Goal: Communication & Community: Answer question/provide support

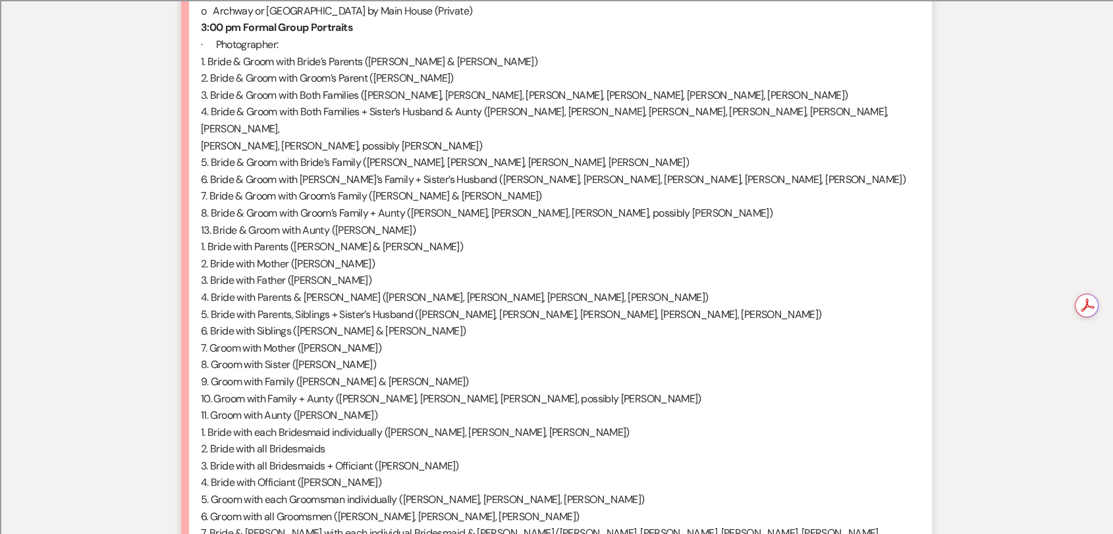
scroll to position [261, 0]
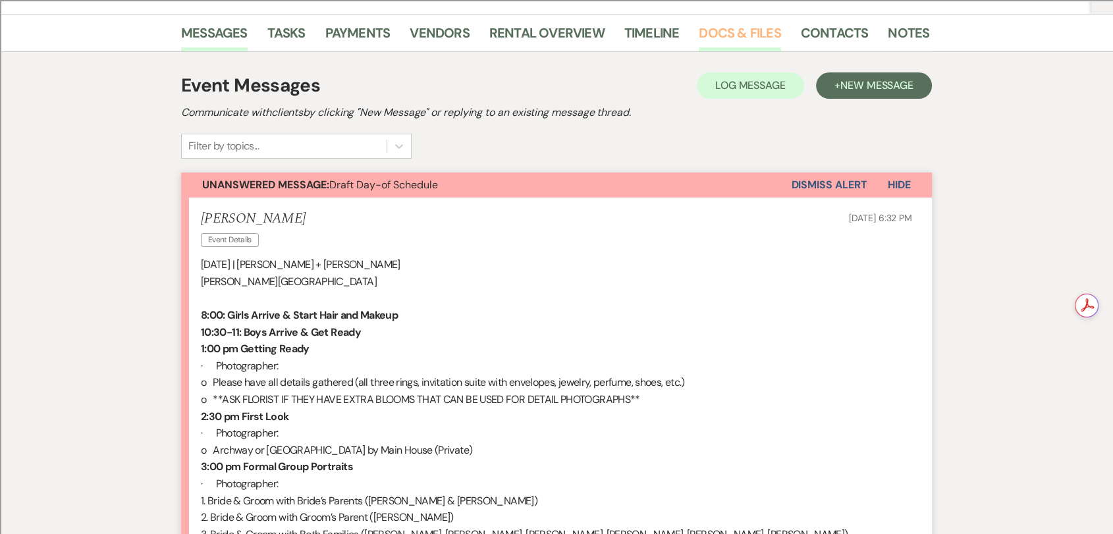
click at [756, 36] on link "Docs & Files" at bounding box center [739, 36] width 82 height 29
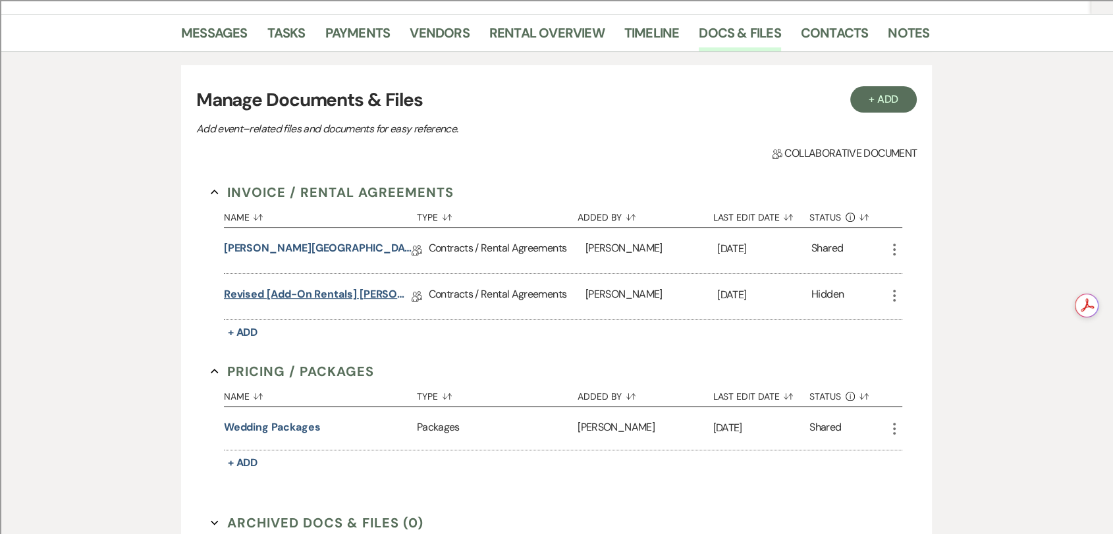
click at [356, 300] on link "Revised [Add-on Rentals] [PERSON_NAME][GEOGRAPHIC_DATA] Contract" at bounding box center [318, 296] width 188 height 20
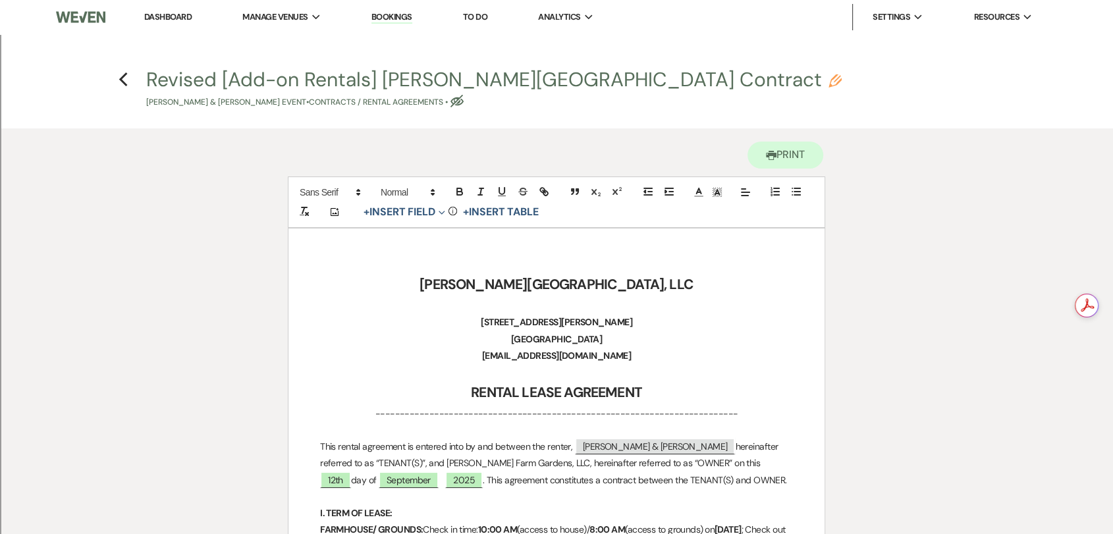
click at [300, 77] on button "Revised [Add-on Rentals] [PERSON_NAME] Farm Gardens Contract Pencil [PERSON_NAM…" at bounding box center [493, 89] width 695 height 39
select select "10"
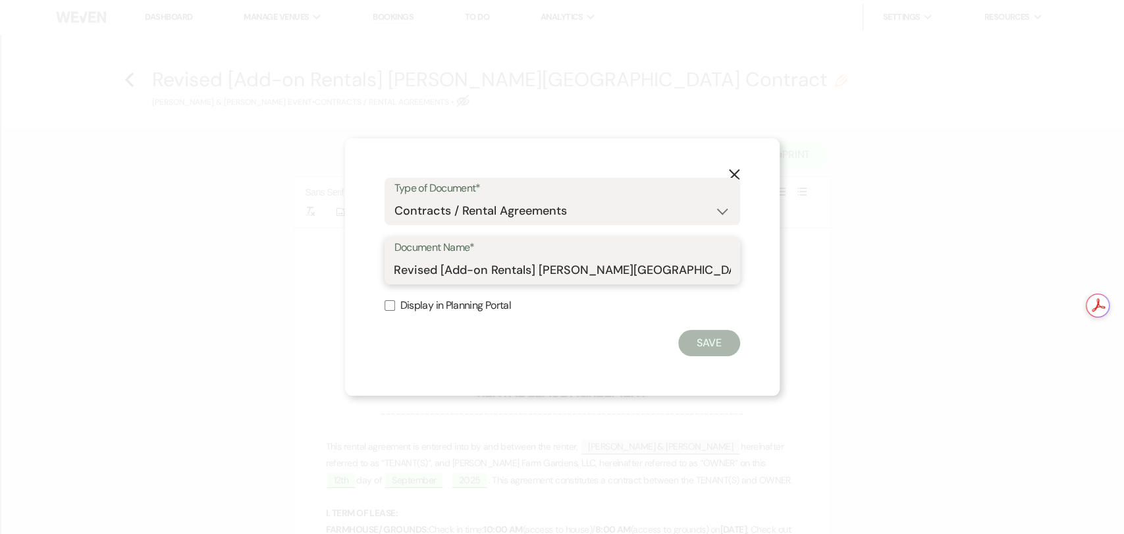
click at [528, 270] on input "Revised [Add-on Rentals] [PERSON_NAME][GEOGRAPHIC_DATA] Contract" at bounding box center [562, 270] width 336 height 26
type input "Revised [Add-on Rentals & Cottage O/N] [PERSON_NAME][GEOGRAPHIC_DATA] Contract"
click at [716, 341] on button "Save" at bounding box center [709, 343] width 62 height 26
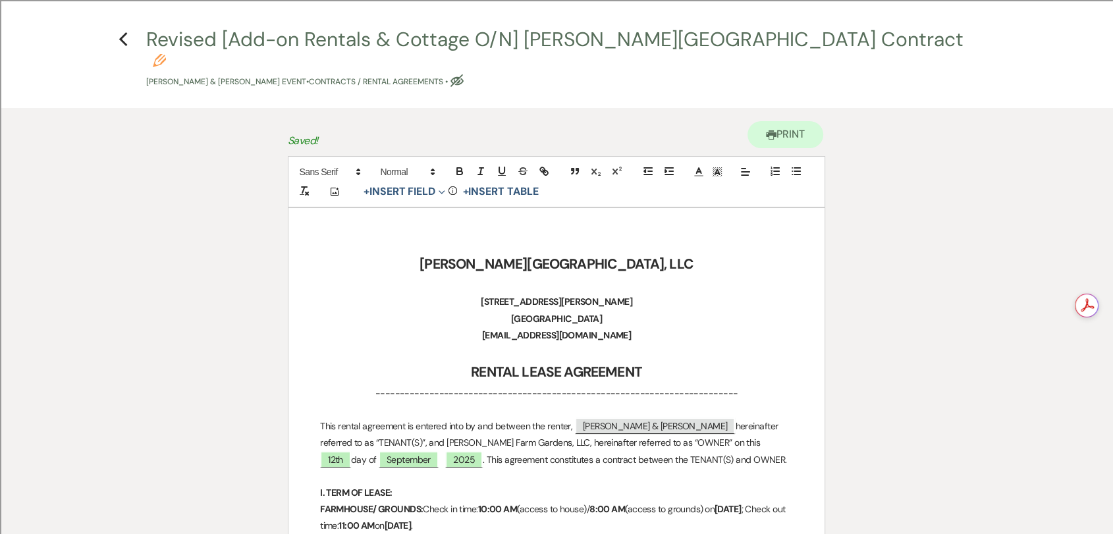
scroll to position [438, 0]
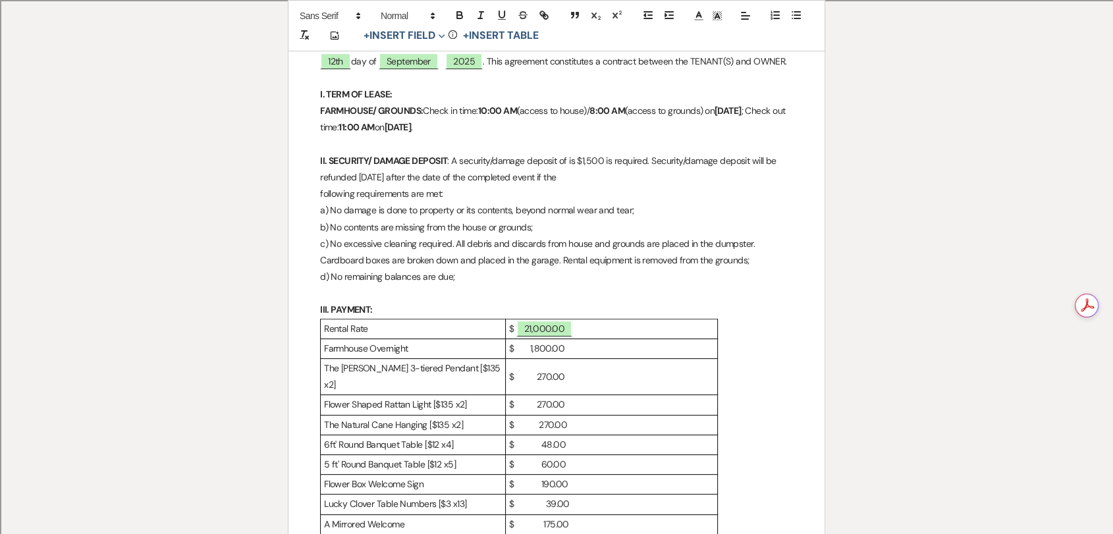
click at [594, 340] on p "$ 1,800.00" at bounding box center [611, 348] width 205 height 16
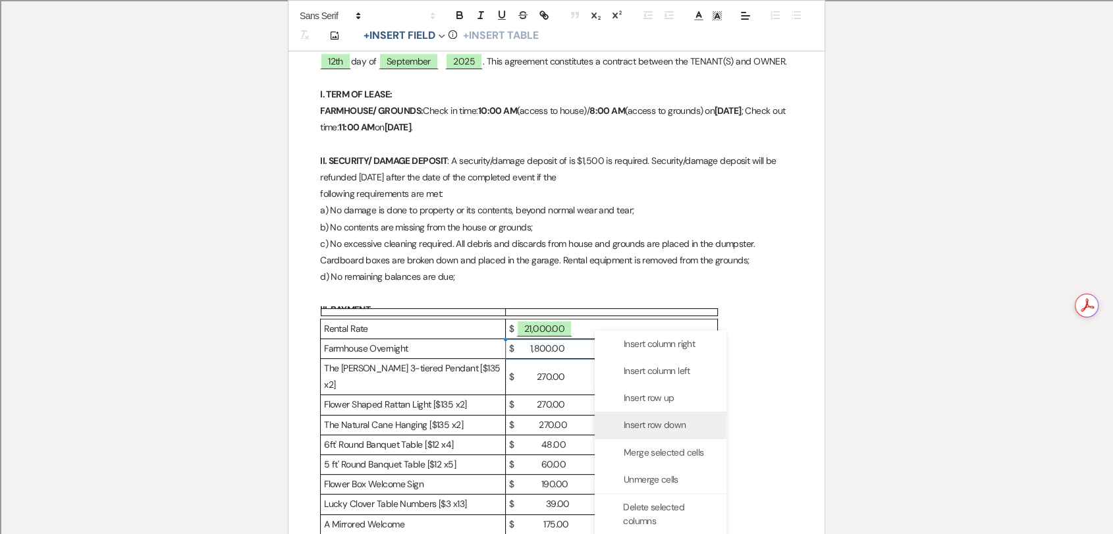
click at [675, 427] on span "Insert row down" at bounding box center [654, 425] width 62 height 14
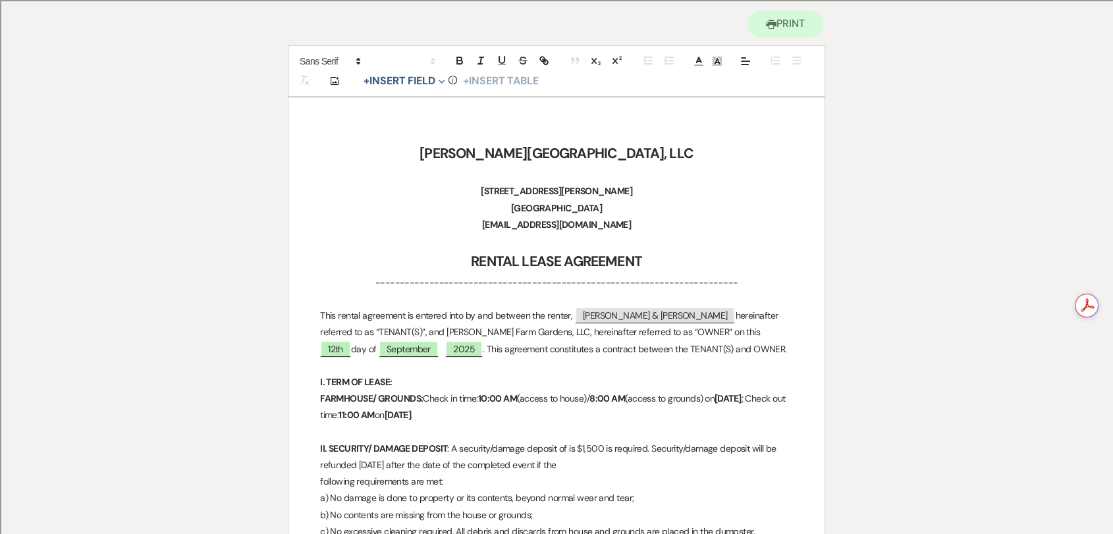
scroll to position [311, 0]
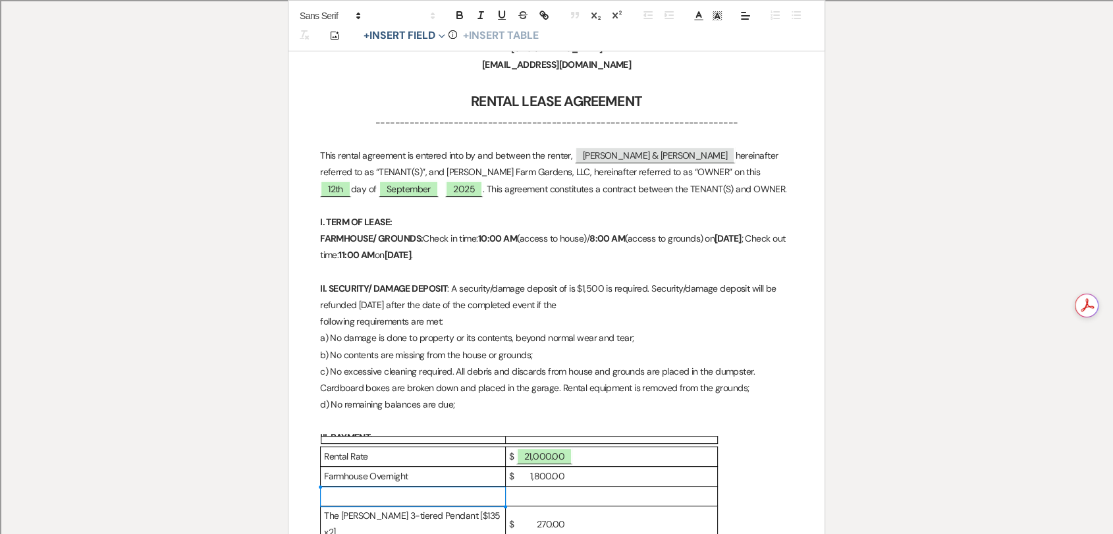
click at [542, 233] on p "FARMHOUSE/ GROUNDS: Check in time: 10:00 AM (access to house)/ 8:00 AM (access …" at bounding box center [556, 246] width 473 height 33
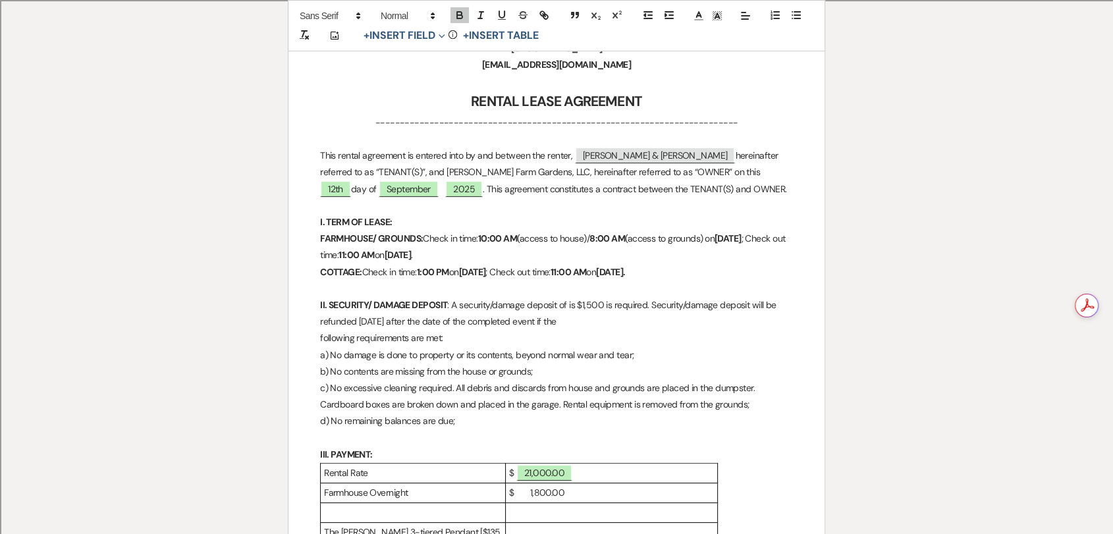
click at [601, 303] on p "II. SECURITY/ DAMAGE DEPOSIT : A security/damage deposit of is $1,500 is requir…" at bounding box center [556, 313] width 473 height 33
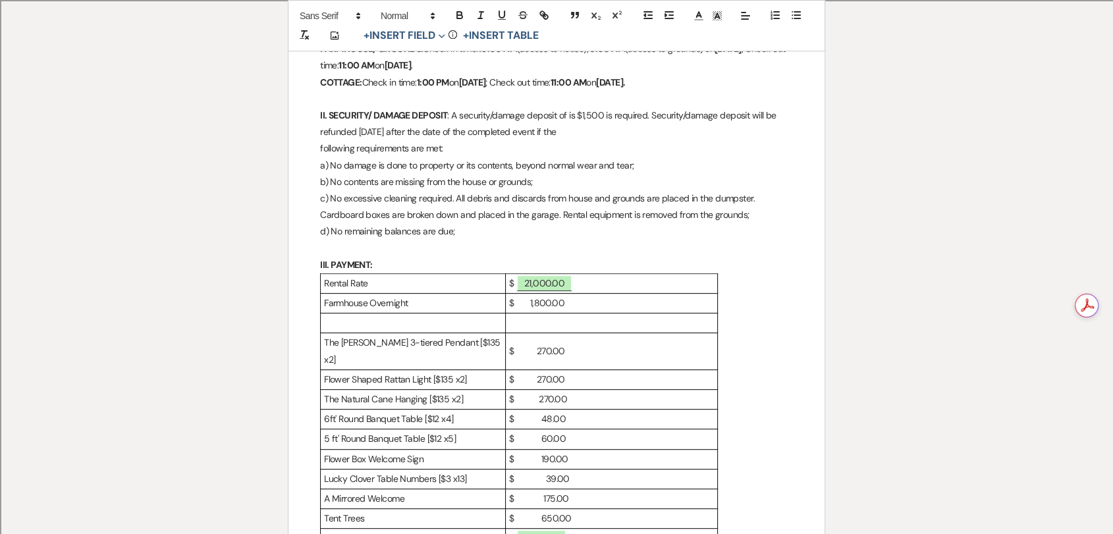
scroll to position [531, 0]
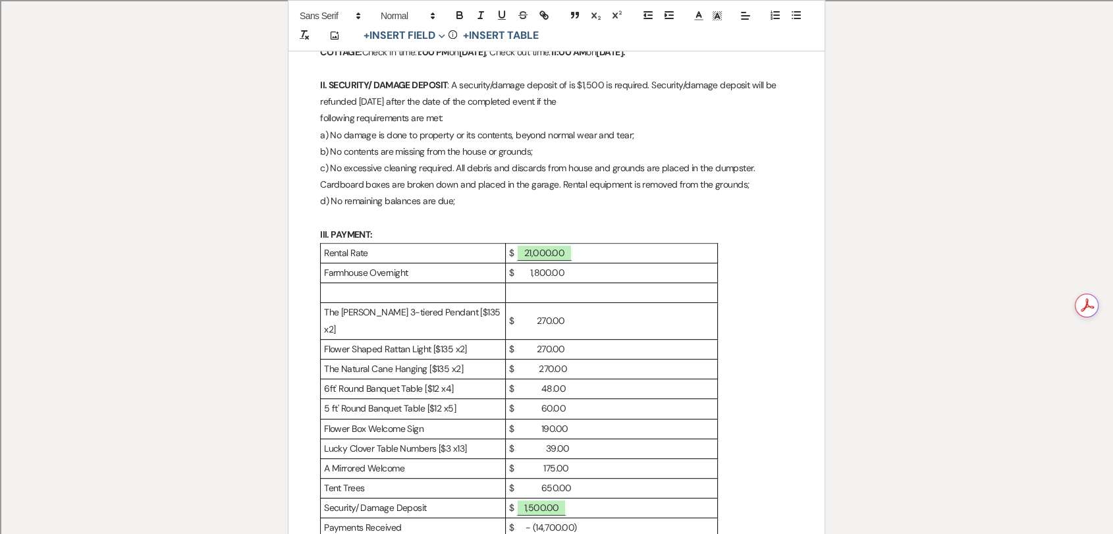
click at [446, 284] on p at bounding box center [413, 292] width 178 height 16
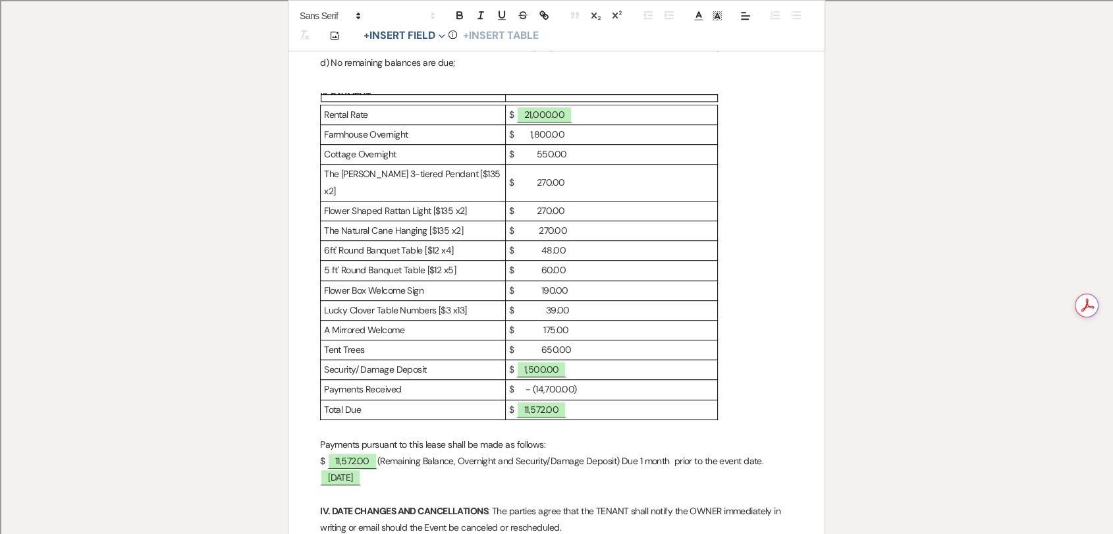
scroll to position [677, 0]
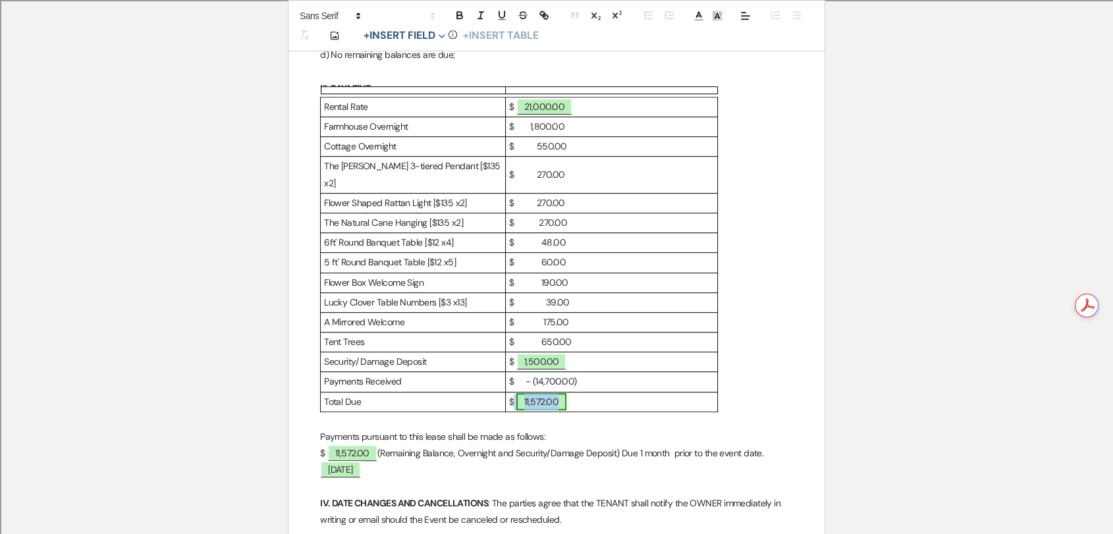
click at [555, 393] on span "11,572.00" at bounding box center [541, 401] width 50 height 17
select select "owner"
select select "Amount"
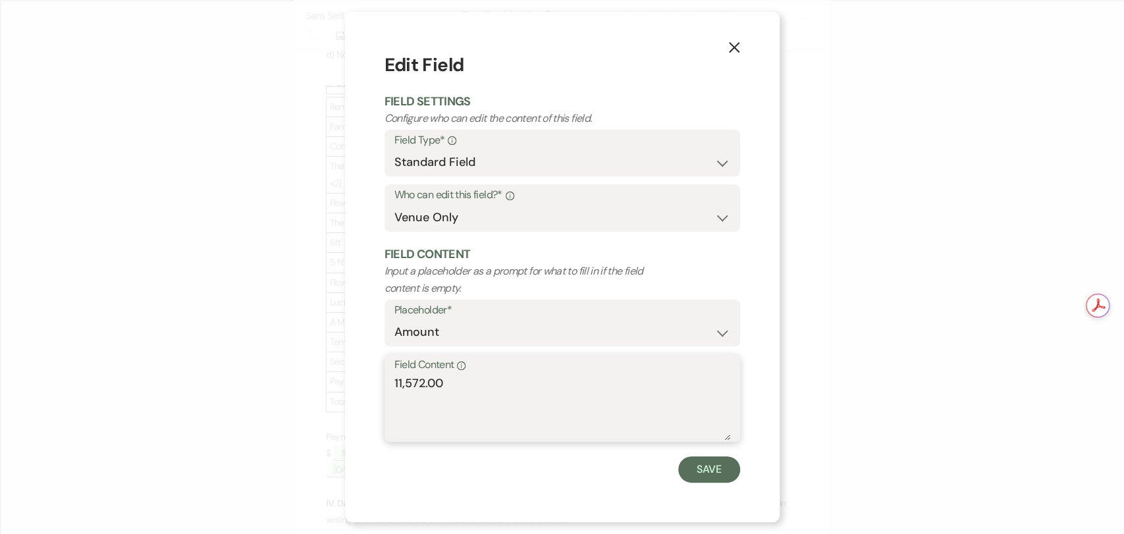
drag, startPoint x: 469, startPoint y: 399, endPoint x: 384, endPoint y: 379, distance: 86.7
click at [384, 379] on div "Field Content Info 11,572.00" at bounding box center [561, 398] width 355 height 88
drag, startPoint x: 464, startPoint y: 399, endPoint x: 399, endPoint y: 394, distance: 65.4
click at [399, 394] on textarea "12,122.00" at bounding box center [562, 408] width 336 height 66
click at [447, 396] on textarea "12,122.00" at bounding box center [562, 408] width 336 height 66
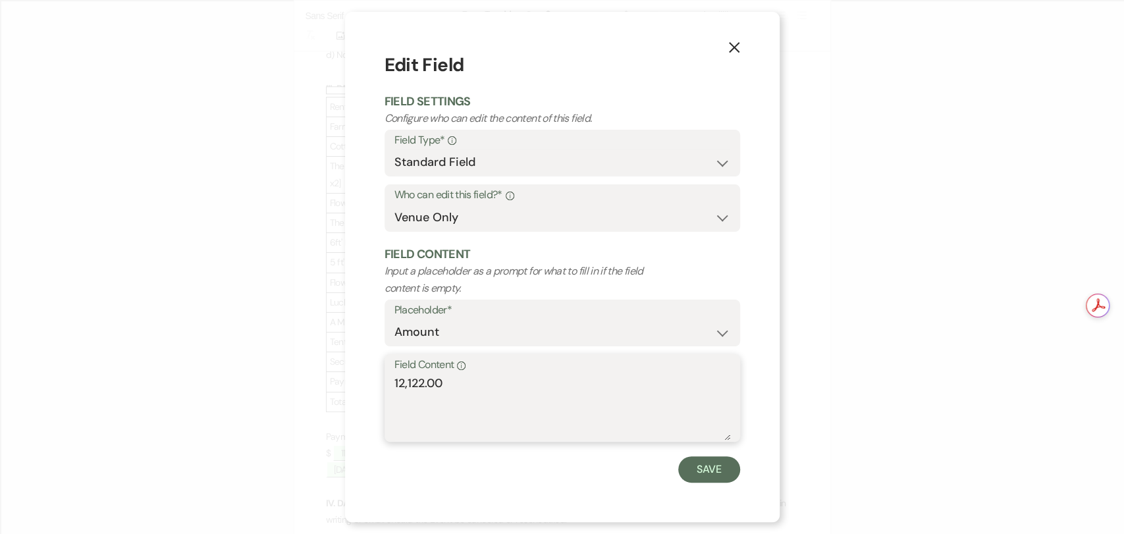
drag, startPoint x: 459, startPoint y: 392, endPoint x: 399, endPoint y: 390, distance: 59.9
click at [399, 390] on textarea "12,122.00" at bounding box center [562, 408] width 336 height 66
click at [446, 394] on textarea "12,122.00" at bounding box center [562, 408] width 336 height 66
click at [450, 388] on textarea "12,122.00" at bounding box center [562, 408] width 336 height 66
click at [433, 387] on textarea "12,122.00" at bounding box center [562, 408] width 336 height 66
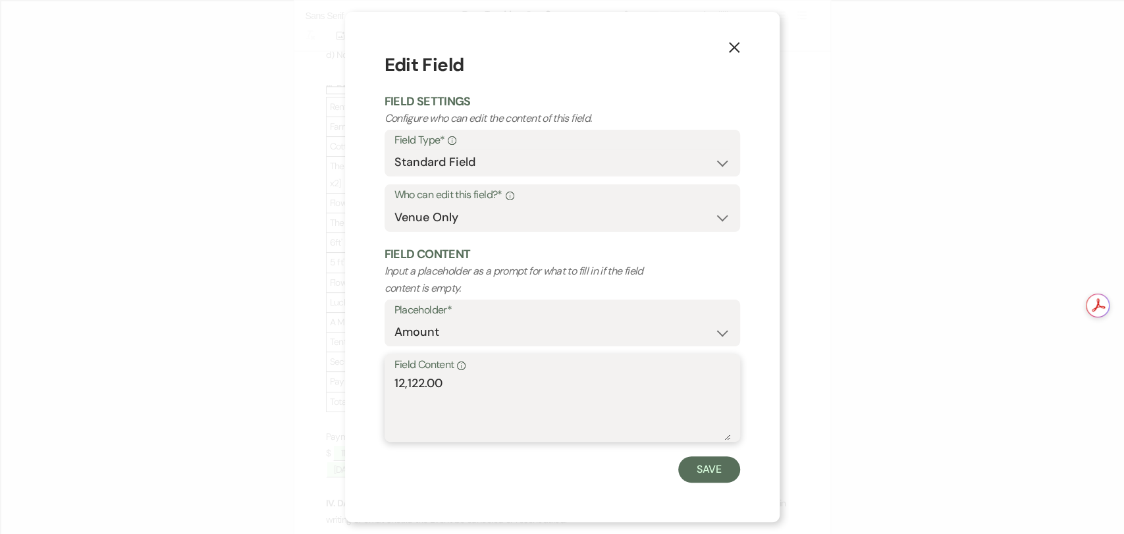
click at [433, 387] on textarea "12,122.00" at bounding box center [562, 408] width 336 height 66
type textarea "12,122.00"
click at [702, 471] on button "Save" at bounding box center [709, 469] width 62 height 26
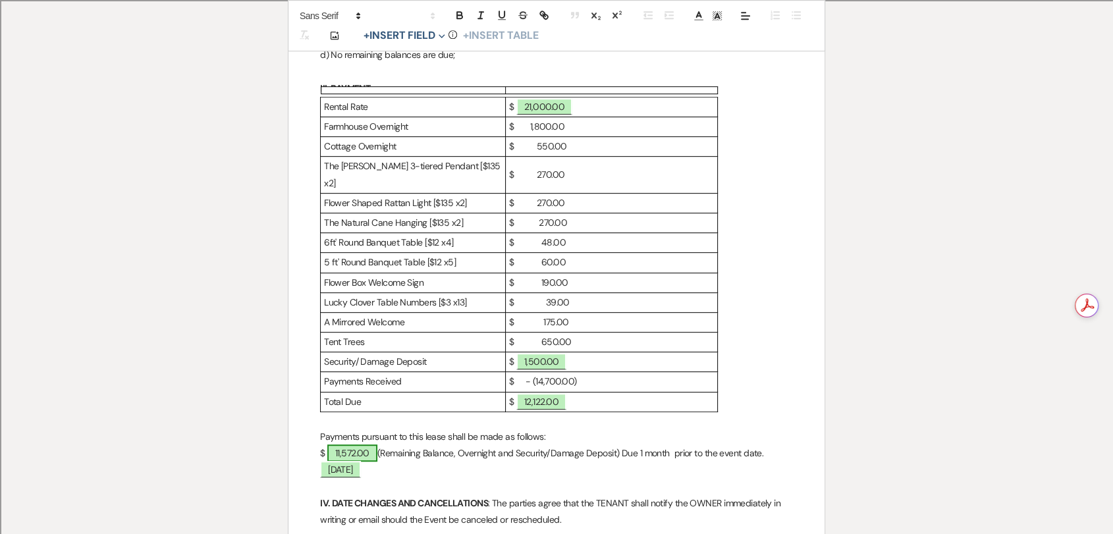
click at [350, 444] on span "11,572.00" at bounding box center [352, 452] width 50 height 17
select select "owner"
select select "Amount"
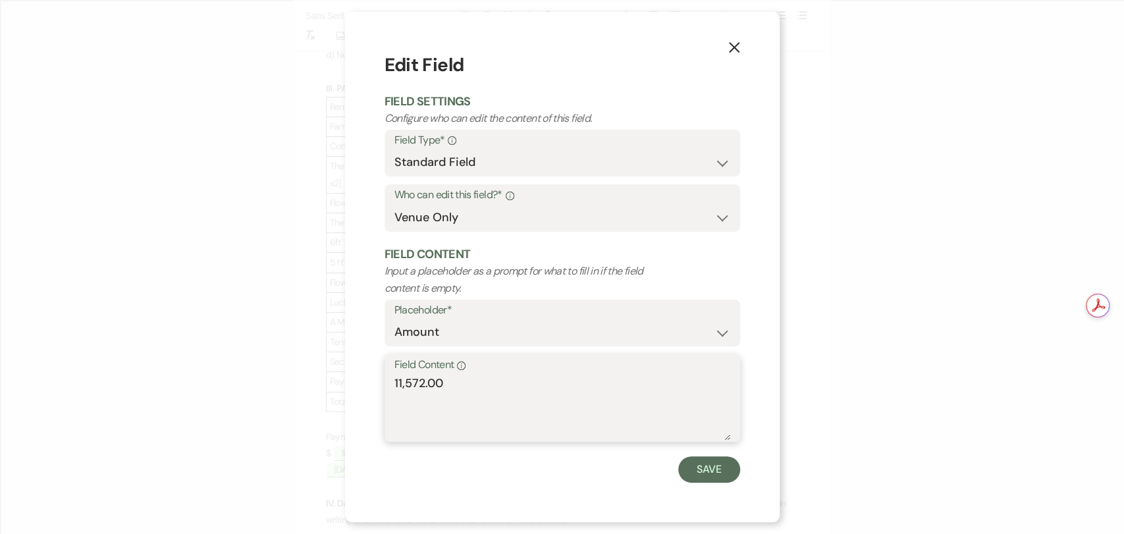
drag, startPoint x: 548, startPoint y: 392, endPoint x: 363, endPoint y: 398, distance: 184.5
click at [363, 398] on div "X Edit Field Field Settings Configure who can edit the content of this field. F…" at bounding box center [562, 267] width 434 height 510
paste textarea "2,12"
type textarea "12,122.00"
click at [724, 471] on button "Save" at bounding box center [709, 469] width 62 height 26
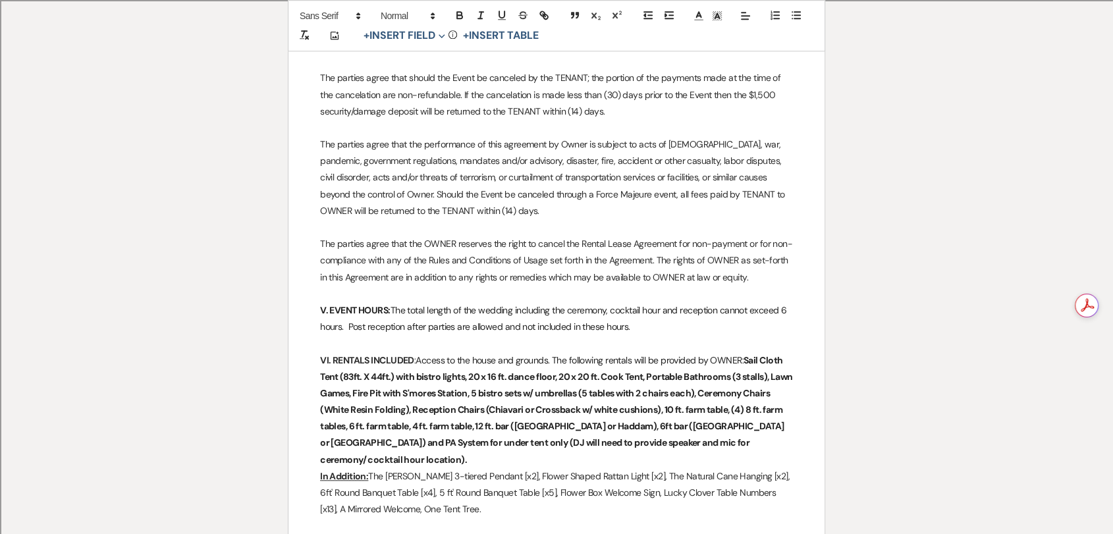
scroll to position [1262, 0]
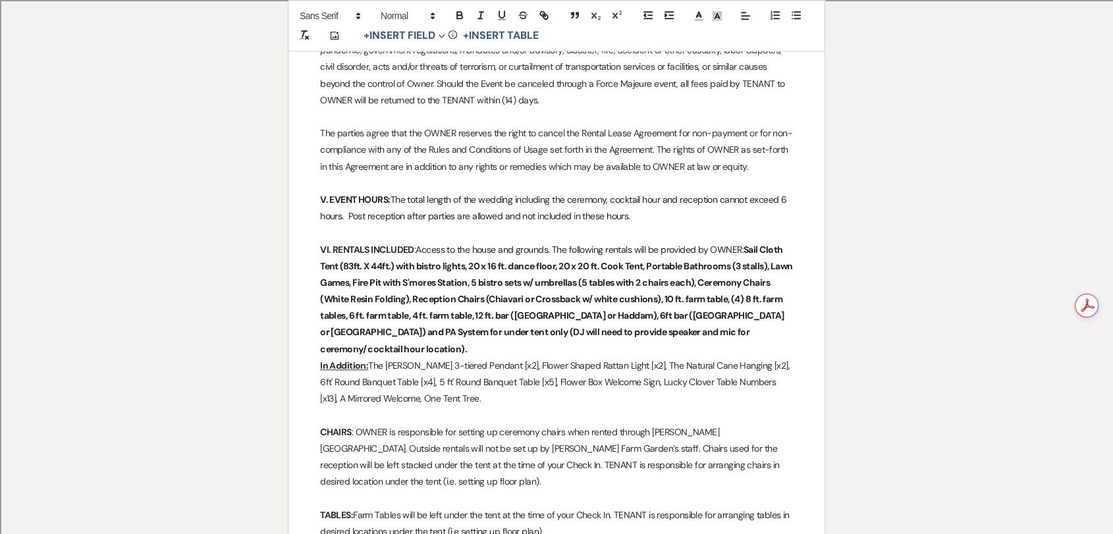
click at [450, 357] on p "In Addition: The [PERSON_NAME] 3-tiered Pendant [x2], Flower Shaped Rattan Ligh…" at bounding box center [556, 382] width 473 height 50
click at [403, 357] on p "In Addition: The [PERSON_NAME] 3-tiered Pendant [x2], Flower Shaped Rattan Ligh…" at bounding box center [556, 382] width 473 height 50
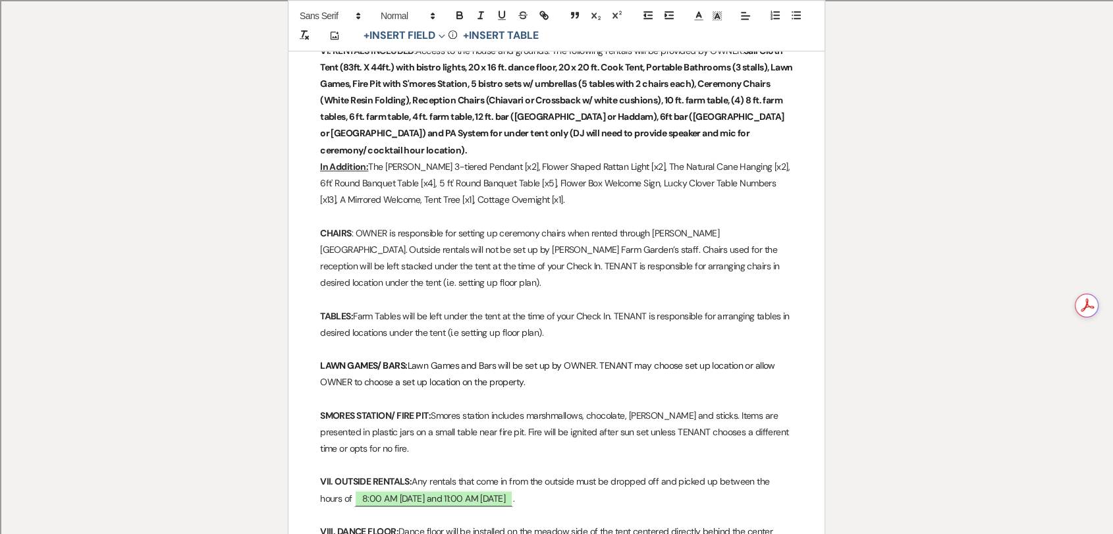
scroll to position [1627, 0]
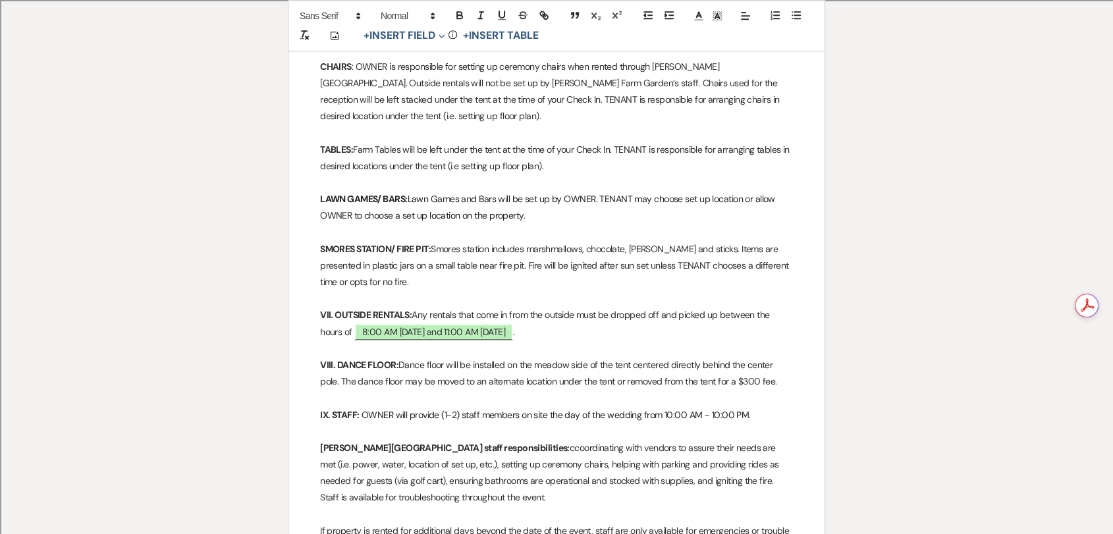
click at [502, 440] on p "[PERSON_NAME] Farm Gardens staff responsibilities: ccoordinating with vendors t…" at bounding box center [556, 473] width 473 height 66
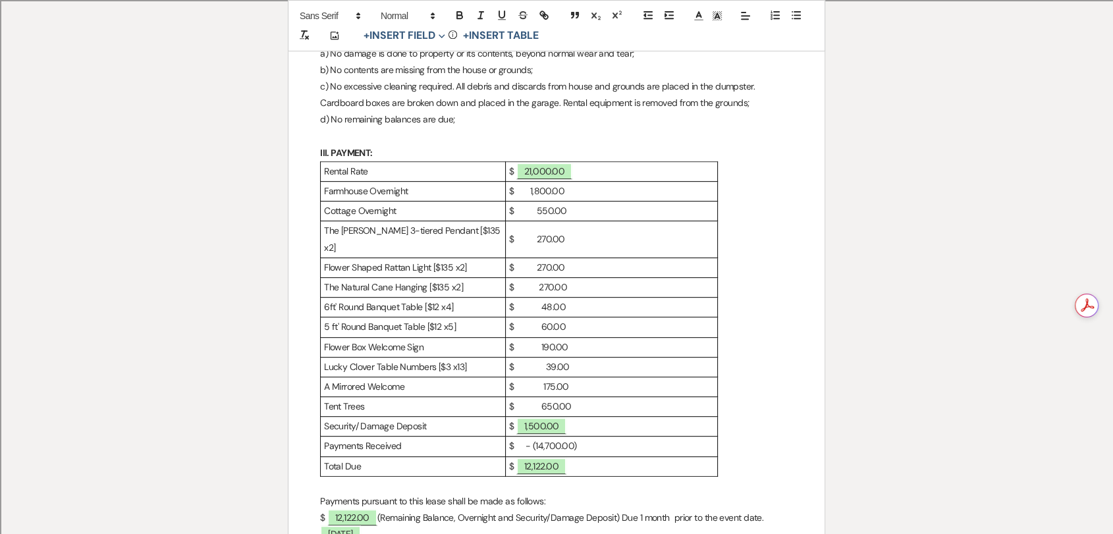
scroll to position [604, 0]
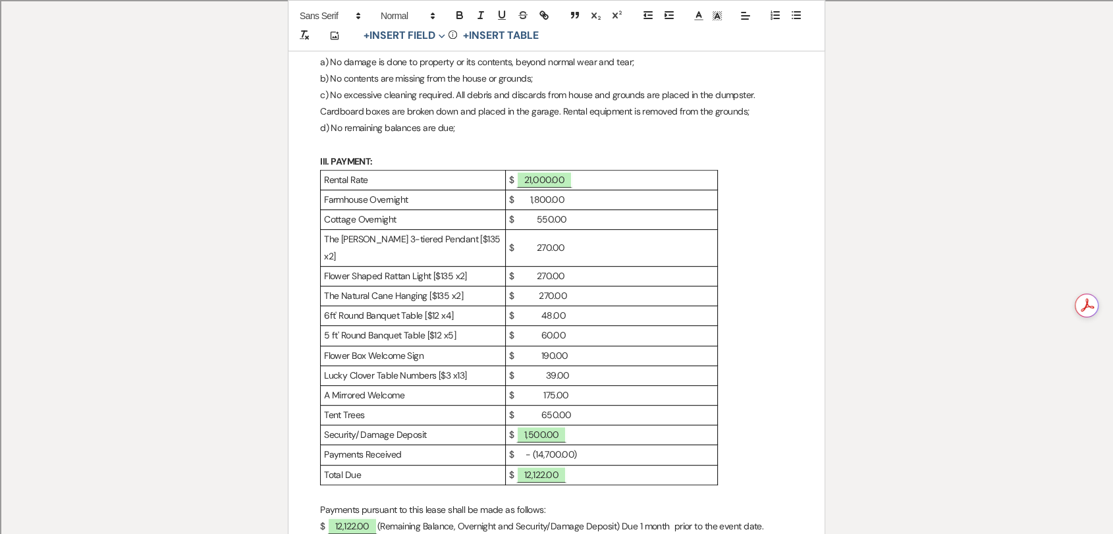
click at [533, 211] on p "$ 550.00" at bounding box center [611, 219] width 205 height 16
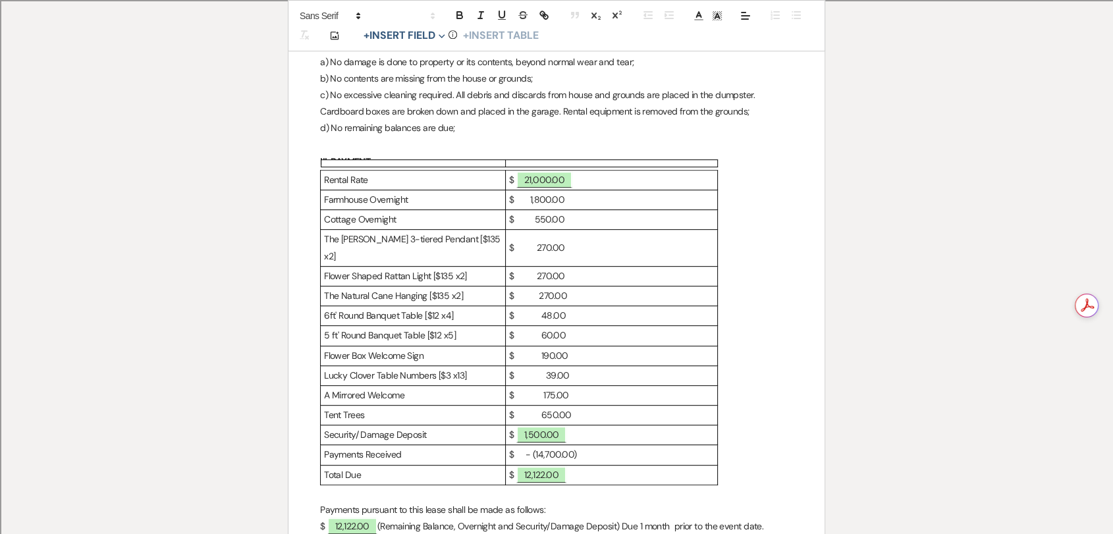
click at [517, 240] on p "$ 270.00" at bounding box center [611, 248] width 205 height 16
click at [524, 288] on p "$ 270.00" at bounding box center [611, 296] width 205 height 16
click at [531, 348] on p "$ 190.00" at bounding box center [611, 356] width 205 height 16
click at [519, 367] on p "$ 39.00" at bounding box center [611, 375] width 205 height 16
click at [521, 446] on p "$ - (14,700.00)" at bounding box center [611, 454] width 205 height 16
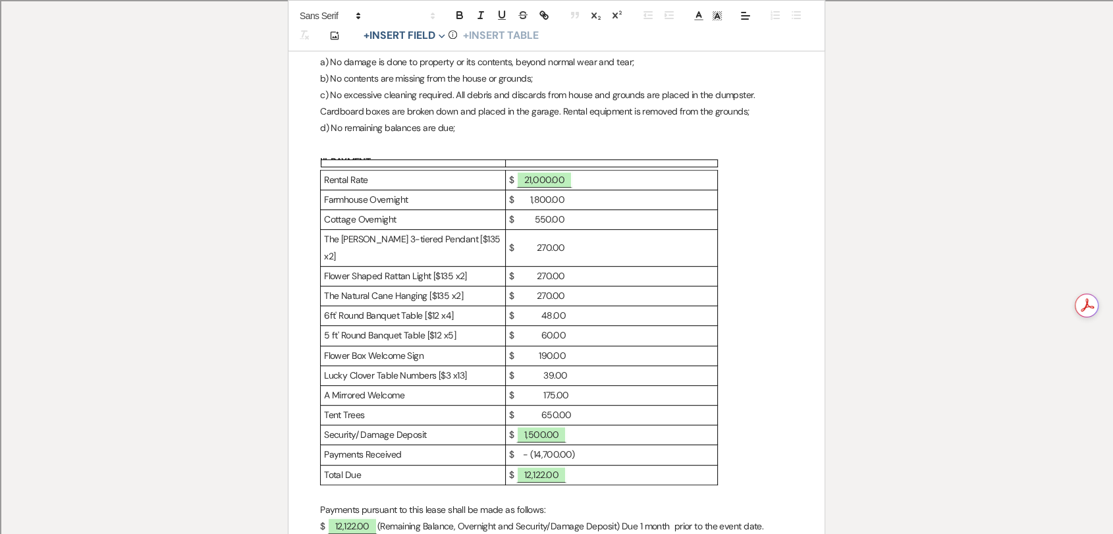
click at [788, 302] on div "Rental Rate $ ﻿ 21,000.00 ﻿ Farmhouse Overnight $ 1,800.00 Cottage Overnight $ …" at bounding box center [556, 327] width 473 height 315
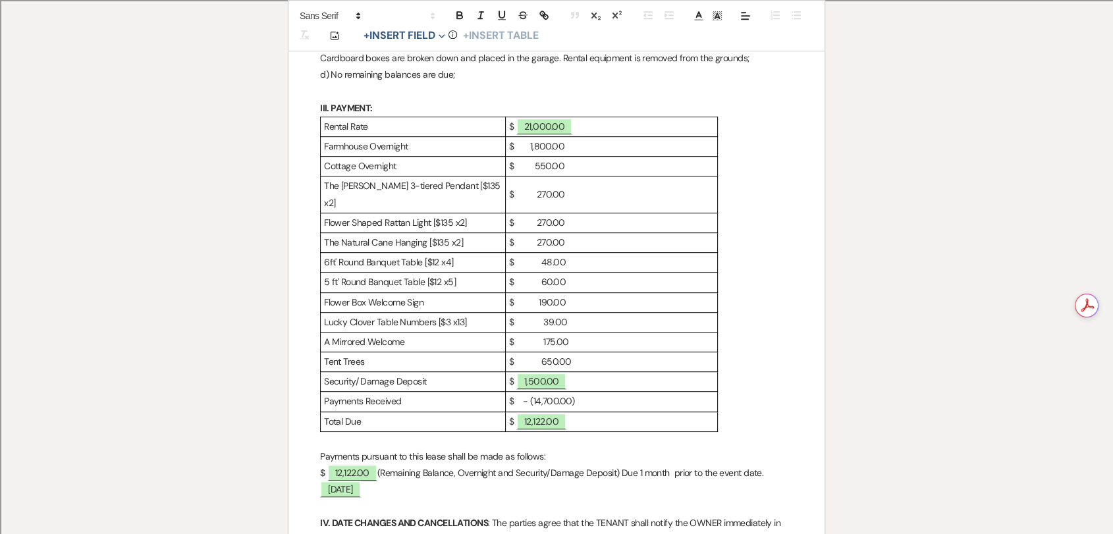
scroll to position [750, 0]
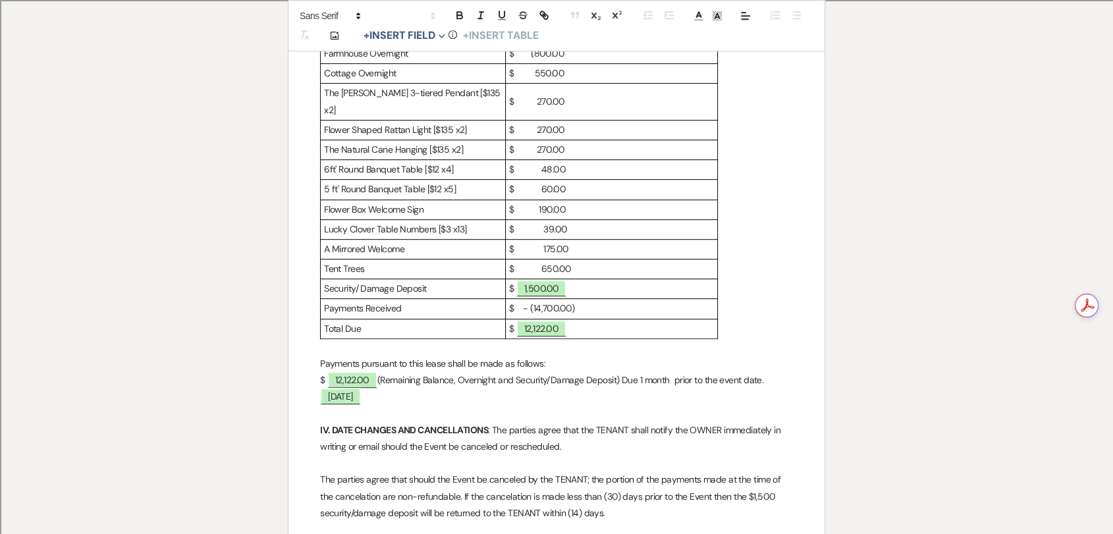
click at [521, 300] on p "$ - (14,700.00)" at bounding box center [611, 308] width 205 height 16
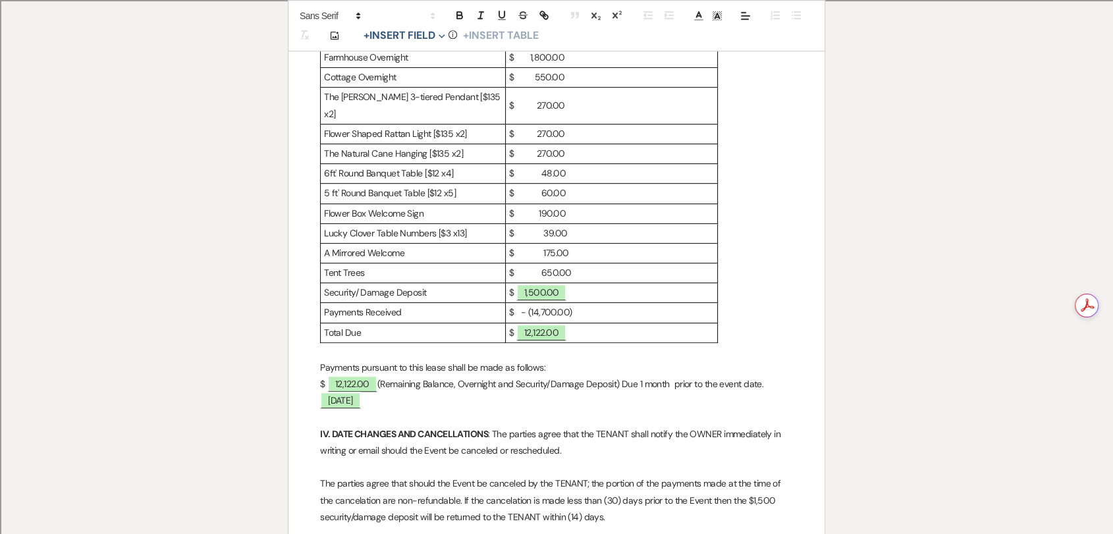
scroll to position [604, 0]
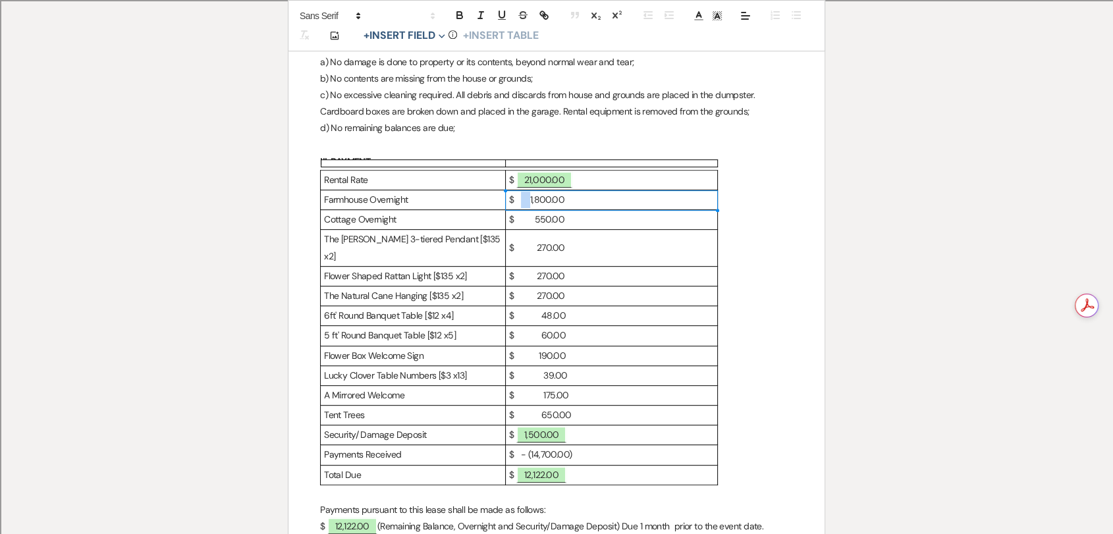
drag, startPoint x: 527, startPoint y: 180, endPoint x: 520, endPoint y: 180, distance: 6.6
click at [520, 192] on p "$ 1,800.00" at bounding box center [611, 200] width 205 height 16
click at [517, 211] on p "$ 550.00" at bounding box center [611, 219] width 205 height 16
click at [764, 207] on div "Rental Rate $ ﻿ 21,000.00 ﻿ Farmhouse Overnight $ 1,800.00 Cottage Overnight $ …" at bounding box center [556, 327] width 473 height 315
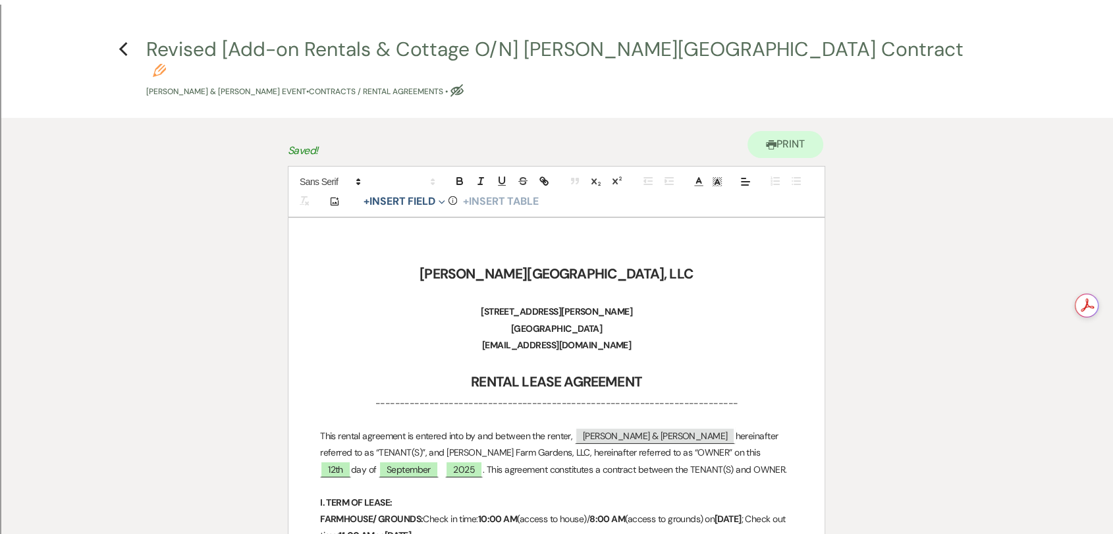
scroll to position [18, 0]
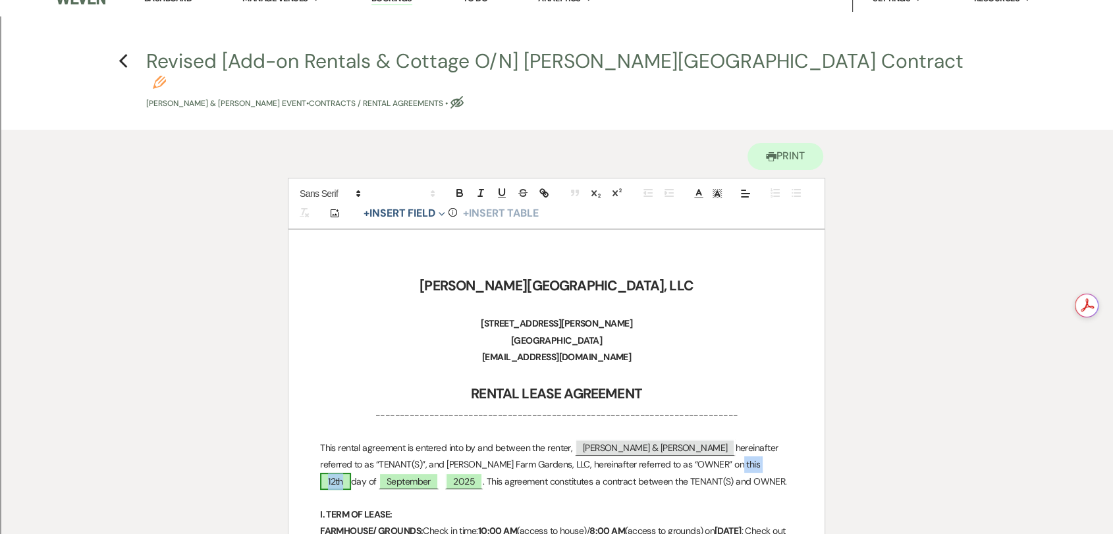
click at [351, 473] on span "12th" at bounding box center [335, 481] width 31 height 17
select select "owner"
select select "Number"
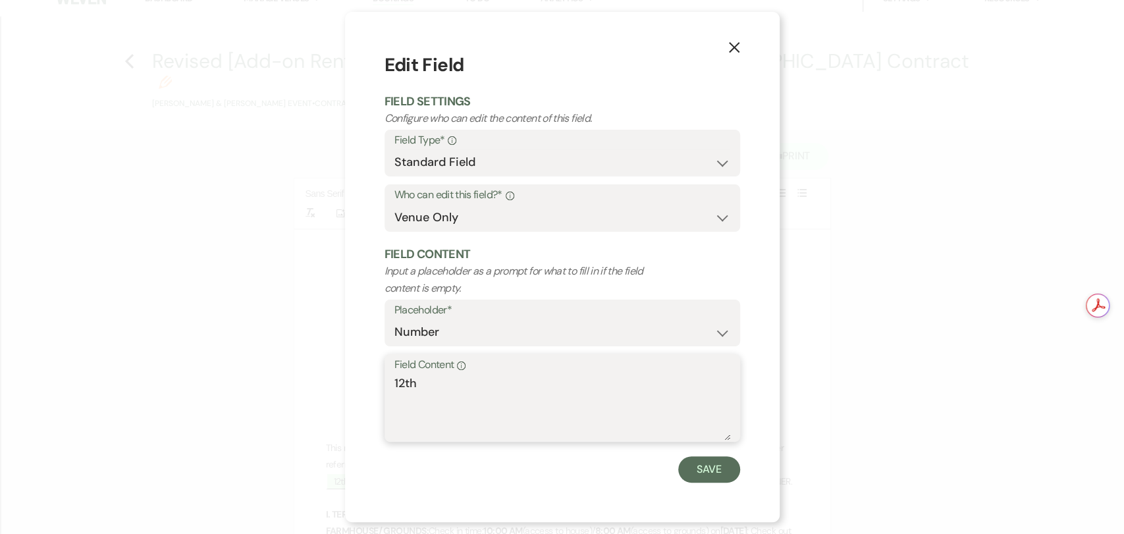
click at [405, 382] on textarea "12th" at bounding box center [562, 408] width 336 height 66
type textarea "13th"
click at [714, 471] on button "Save" at bounding box center [709, 469] width 62 height 26
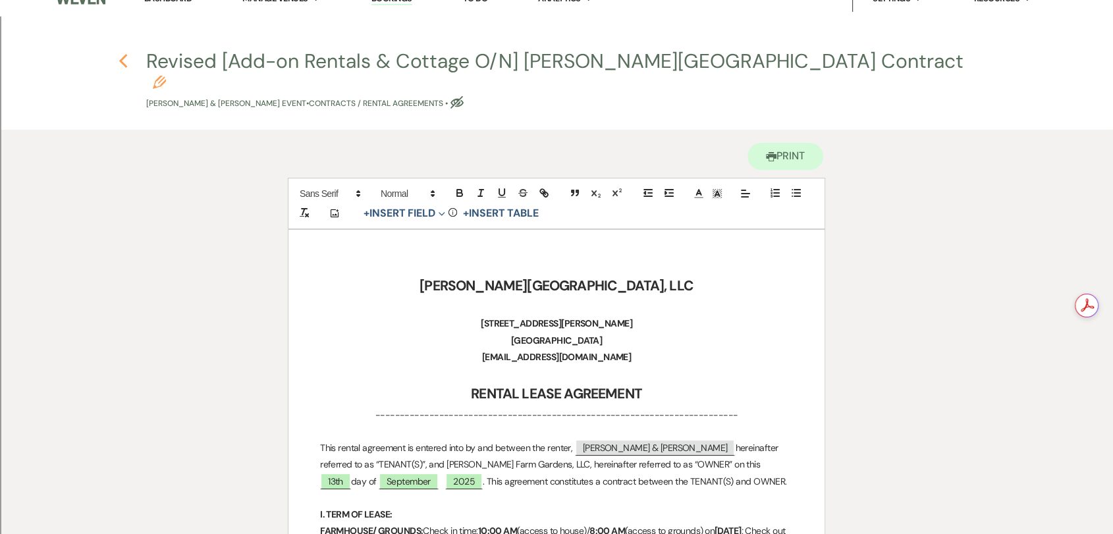
click at [125, 64] on icon "Previous" at bounding box center [123, 61] width 10 height 16
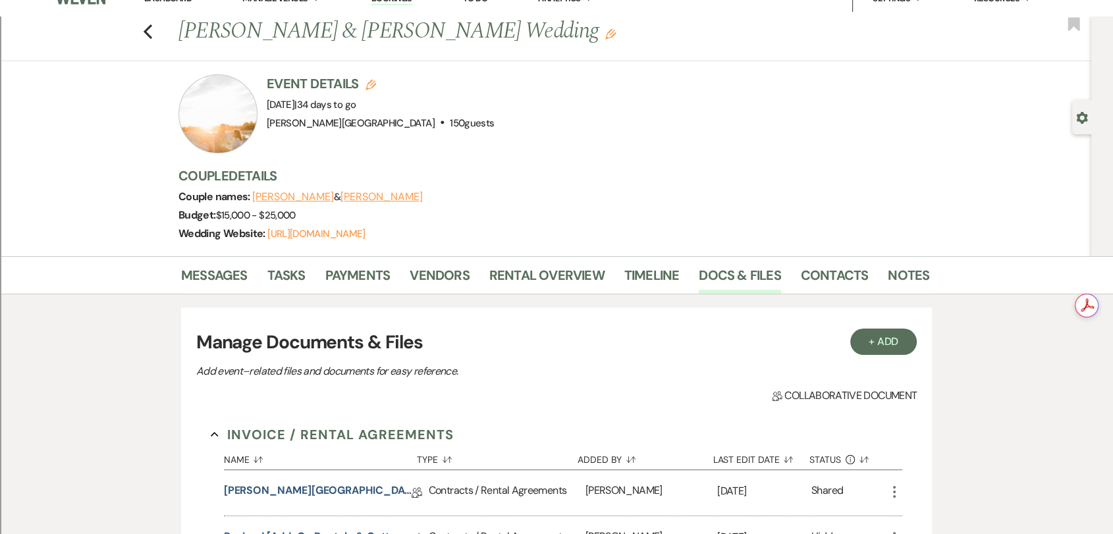
scroll to position [261, 0]
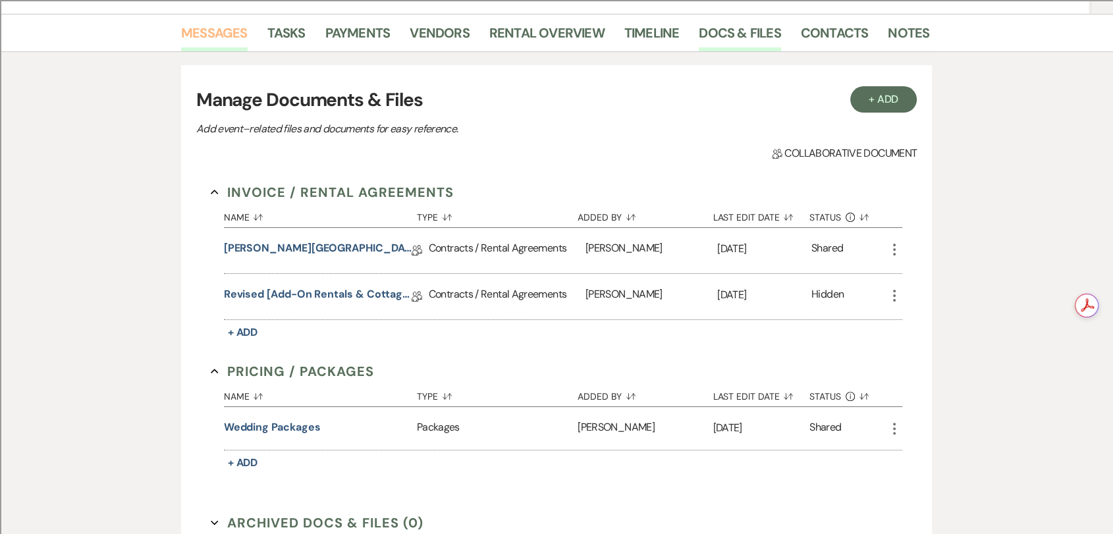
click at [190, 31] on link "Messages" at bounding box center [214, 36] width 66 height 29
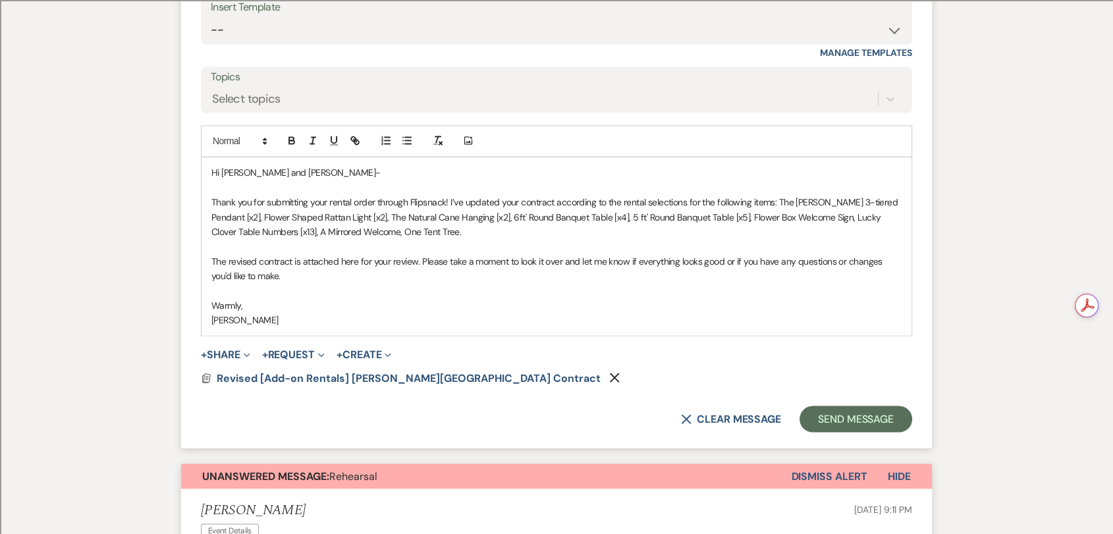
scroll to position [2323, 0]
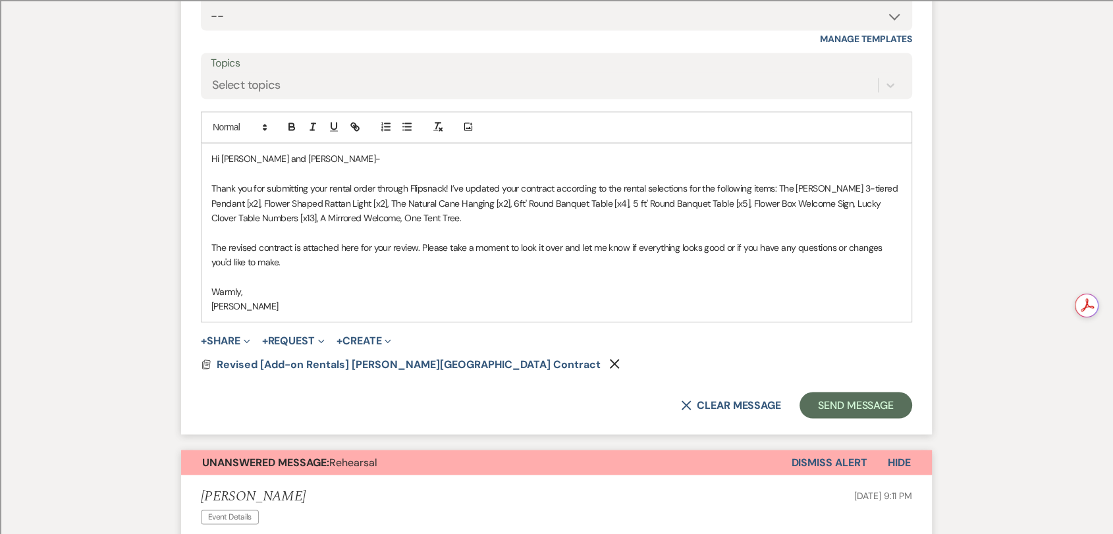
click at [610, 359] on use "button" at bounding box center [615, 364] width 10 height 10
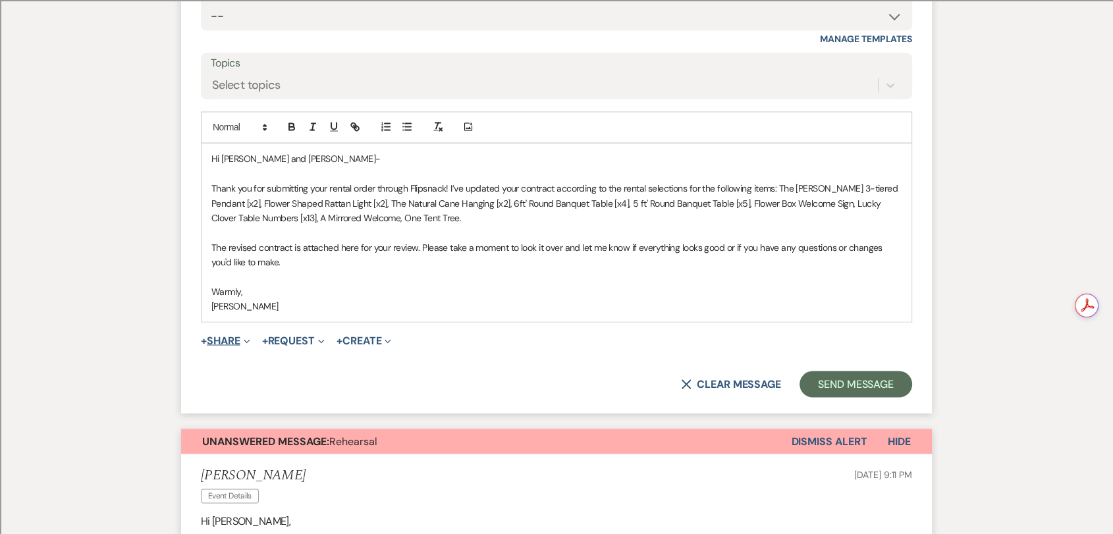
click at [237, 335] on button "+ Share Expand" at bounding box center [225, 340] width 49 height 11
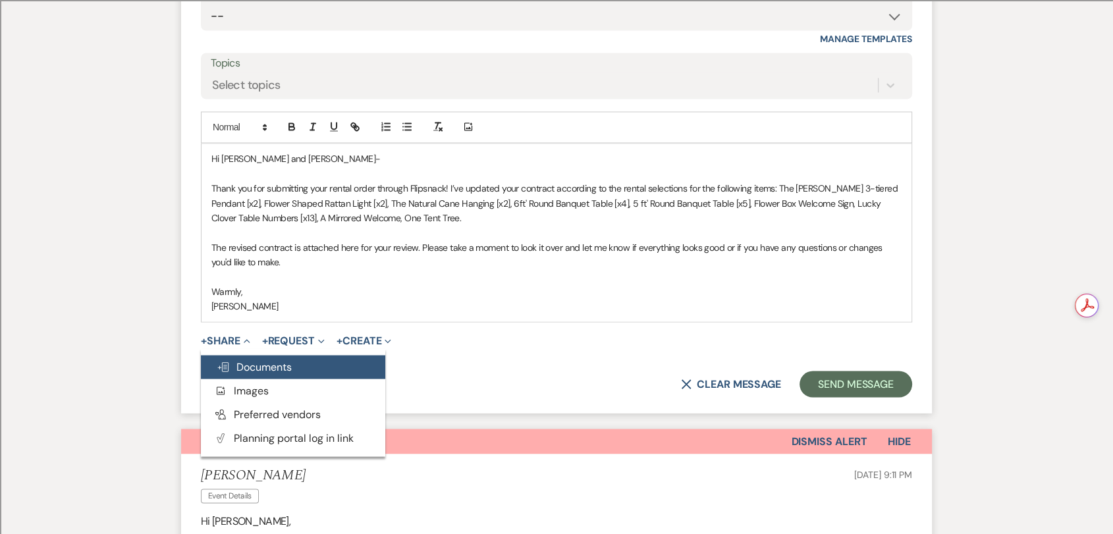
click at [278, 359] on span "Doc Upload Documents" at bounding box center [254, 366] width 75 height 14
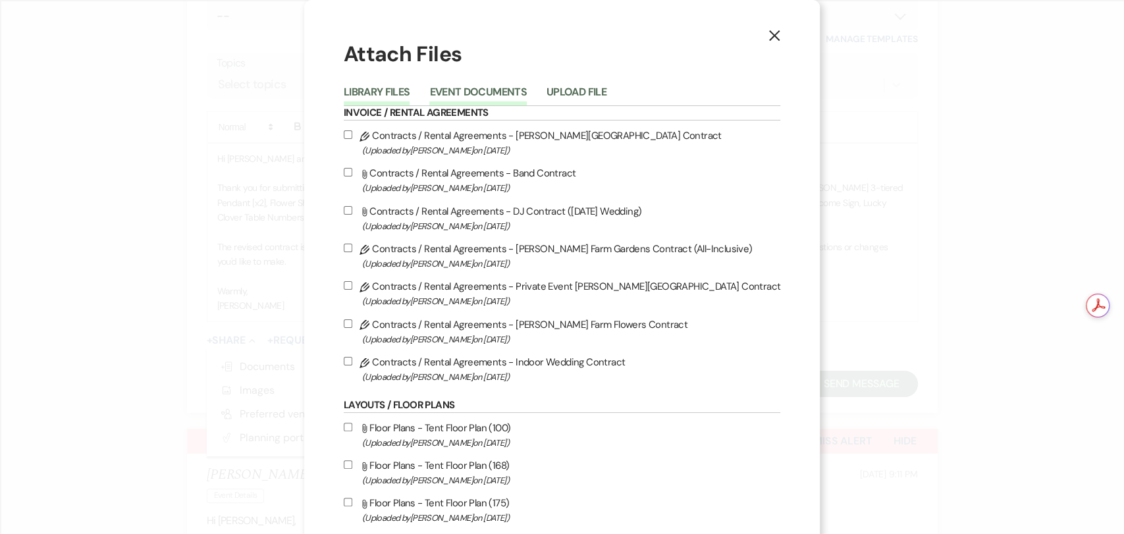
click at [513, 99] on button "Event Documents" at bounding box center [477, 96] width 97 height 18
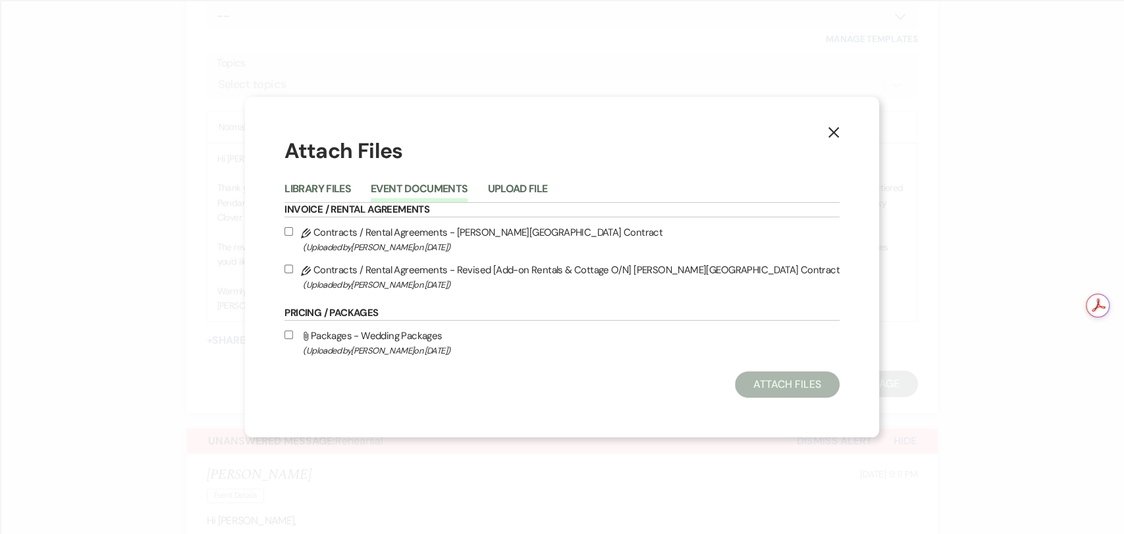
click at [553, 268] on label "Pencil Contracts / Rental Agreements - Revised [Add-on Rentals & Cottage O/N] […" at bounding box center [561, 276] width 554 height 31
click at [293, 268] on input "Pencil Contracts / Rental Agreements - Revised [Add-on Rentals & Cottage O/N] […" at bounding box center [288, 269] width 9 height 9
checkbox input "true"
click at [759, 386] on button "Attach Files" at bounding box center [787, 384] width 105 height 26
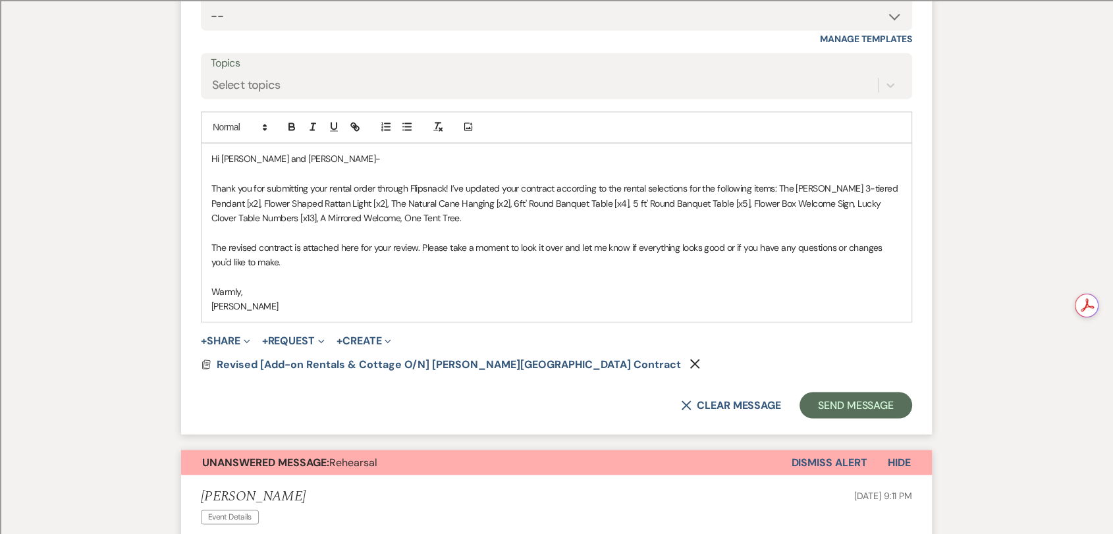
click at [459, 188] on p "Thank you for submitting your rental order through Flipsnack! I’ve updated your…" at bounding box center [556, 202] width 690 height 44
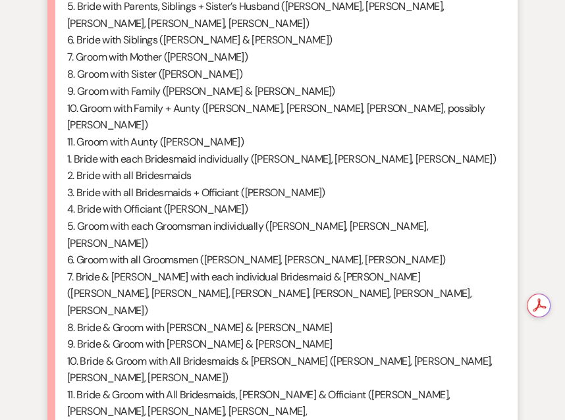
scroll to position [1259, 0]
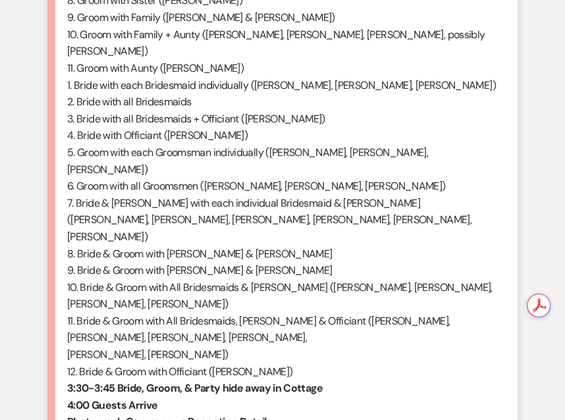
drag, startPoint x: 169, startPoint y: 338, endPoint x: 163, endPoint y: 324, distance: 15.0
copy p "Infront of Apple Orchard (in between apple orchard and flower garden in front t…"
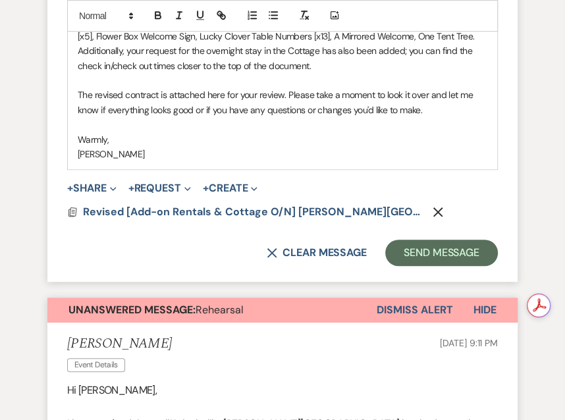
scroll to position [2941, 0]
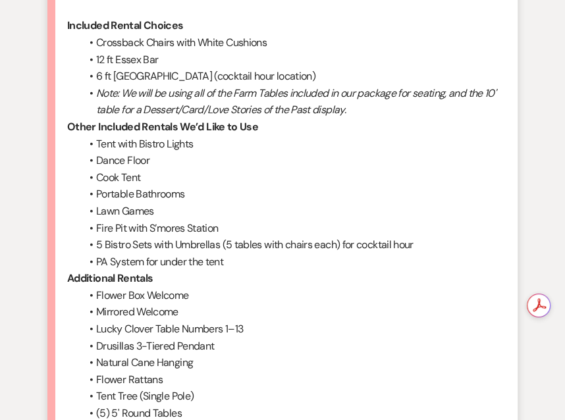
scroll to position [4331, 0]
drag, startPoint x: 471, startPoint y: 246, endPoint x: 317, endPoint y: 321, distance: 171.4
drag, startPoint x: 317, startPoint y: 321, endPoint x: 282, endPoint y: 333, distance: 37.1
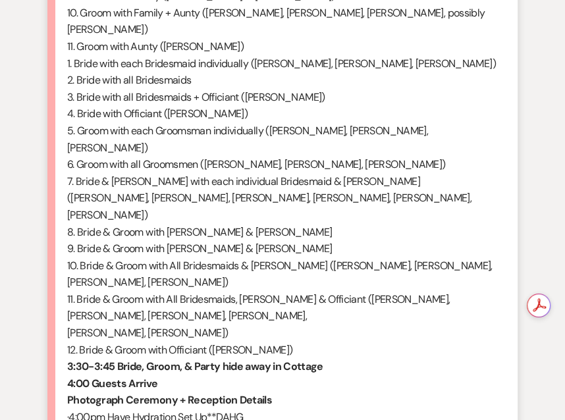
scroll to position [1285, 0]
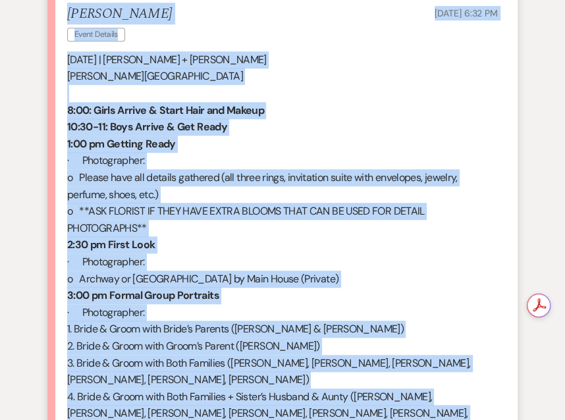
scroll to position [502, 0]
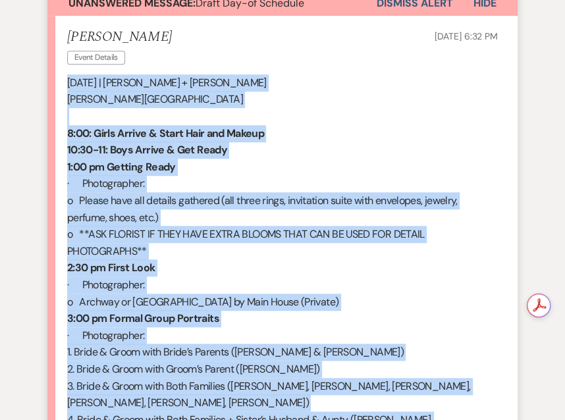
drag, startPoint x: 176, startPoint y: 291, endPoint x: 43, endPoint y: 84, distance: 246.4
copy div "Lor 47, 2074 | Ipsumdo + Sita Conse Adipi & Elitsed 4:89: Doeiu Tempor & Incid …"
click at [432, 149] on p "10:30-11: Boys Arrive & Get Ready" at bounding box center [282, 150] width 431 height 17
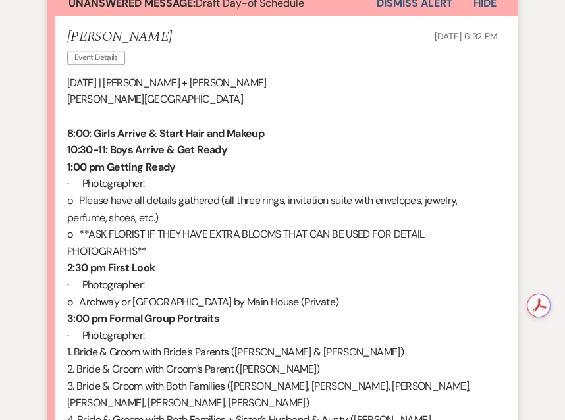
click at [338, 86] on p "[DATE] | [PERSON_NAME] + [PERSON_NAME]" at bounding box center [282, 82] width 431 height 17
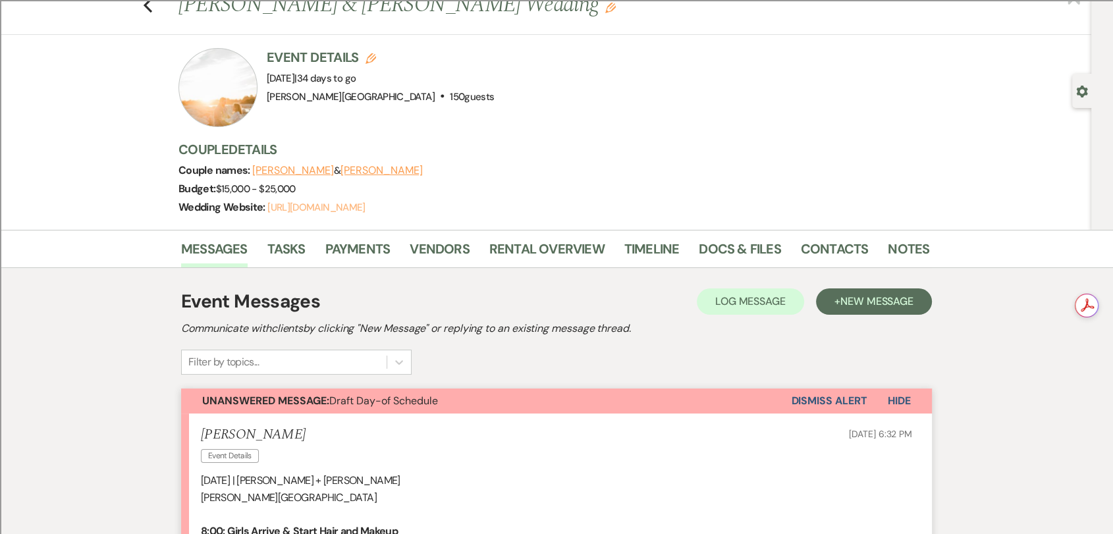
scroll to position [0, 0]
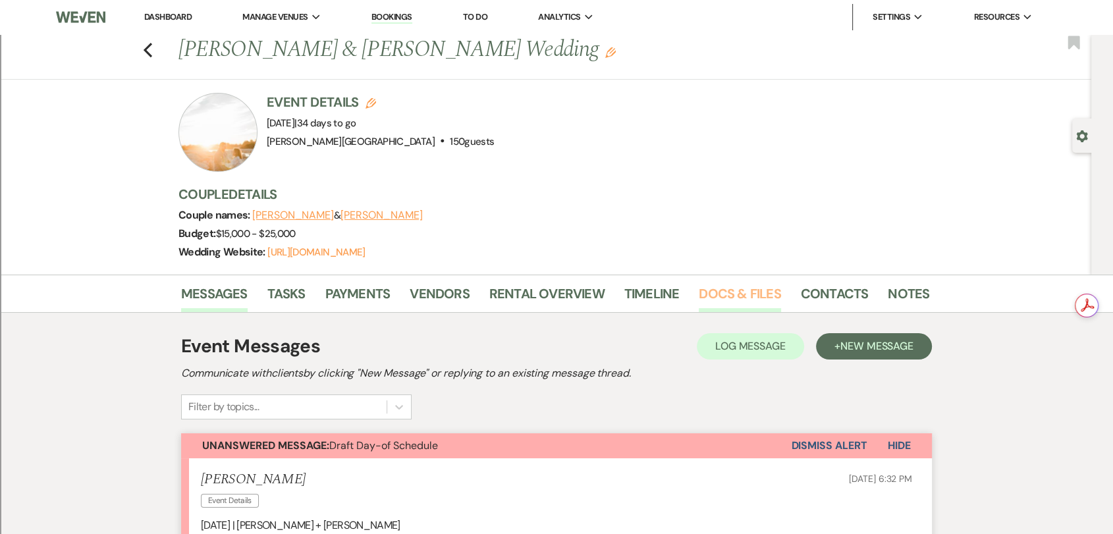
click at [731, 286] on link "Docs & Files" at bounding box center [739, 297] width 82 height 29
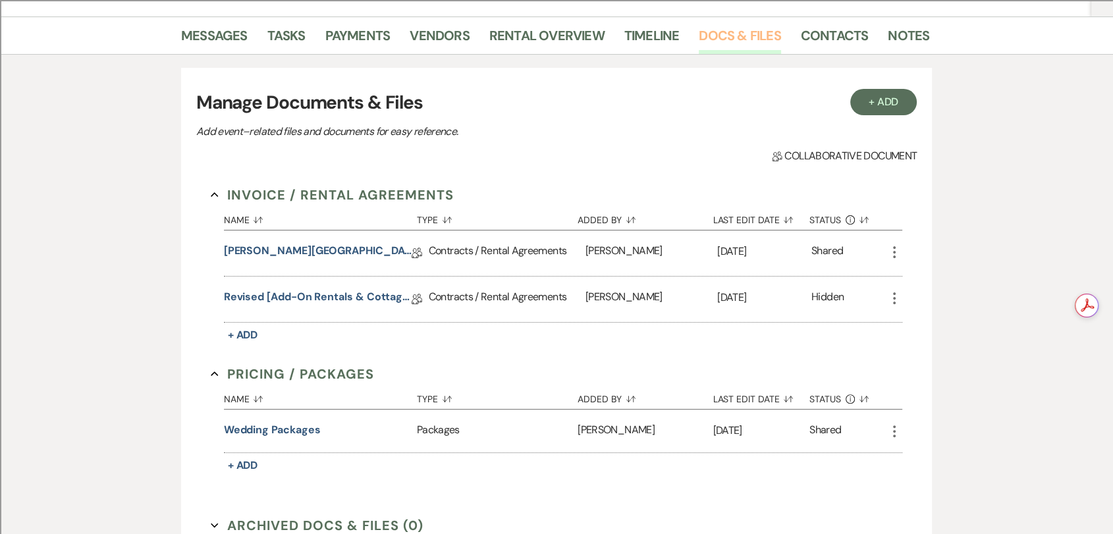
scroll to position [365, 0]
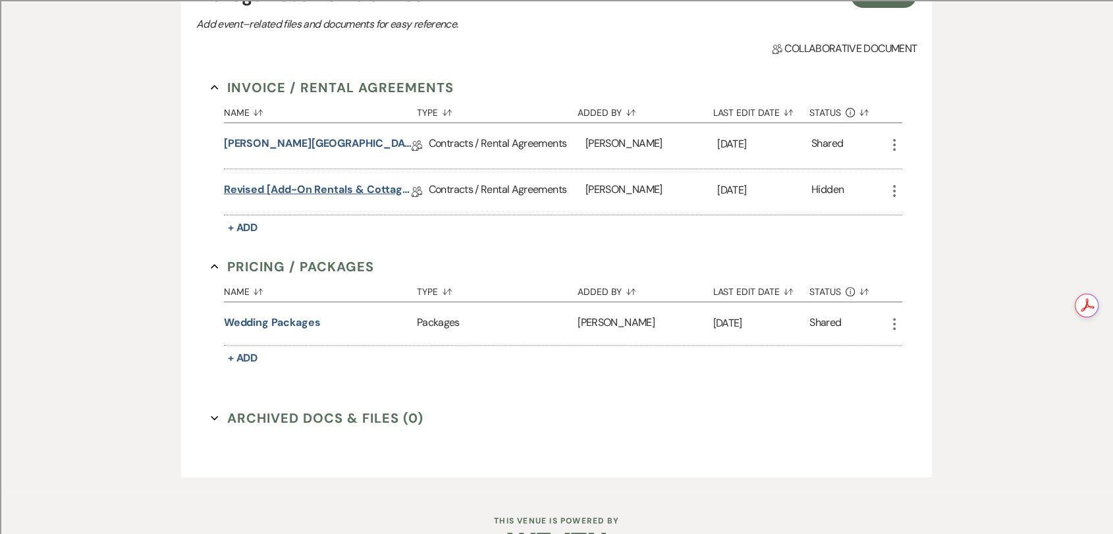
click at [282, 192] on link "Revised [Add-on Rentals & Cottage O/N] [PERSON_NAME][GEOGRAPHIC_DATA] Contract" at bounding box center [318, 192] width 188 height 20
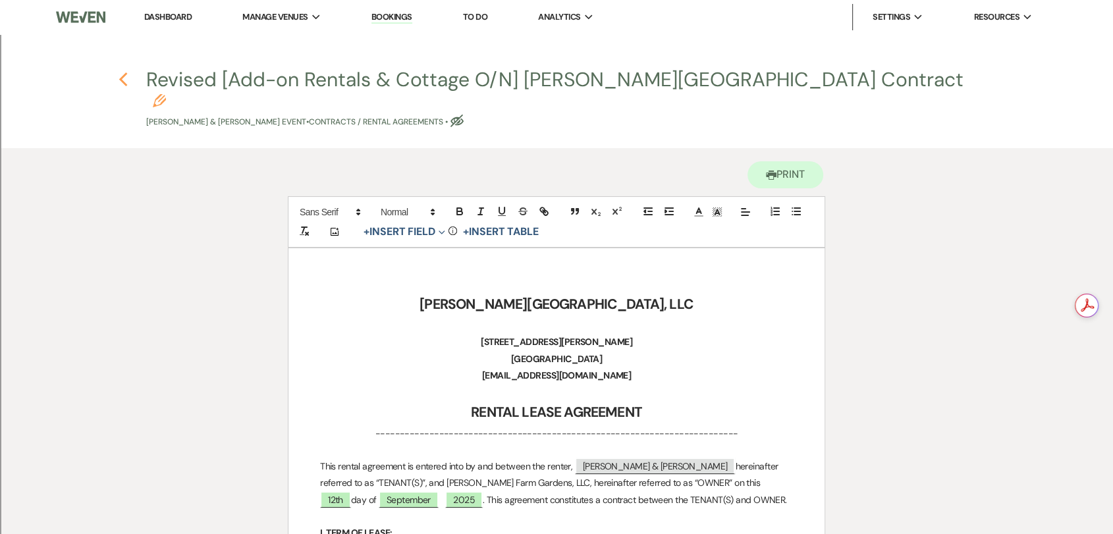
click at [123, 78] on use "button" at bounding box center [122, 79] width 9 height 14
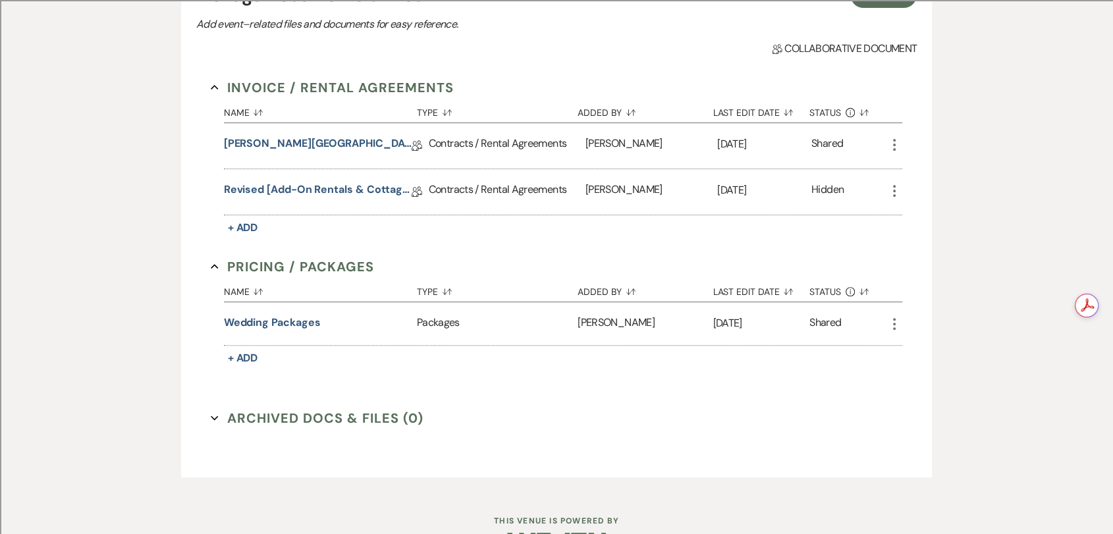
scroll to position [73, 0]
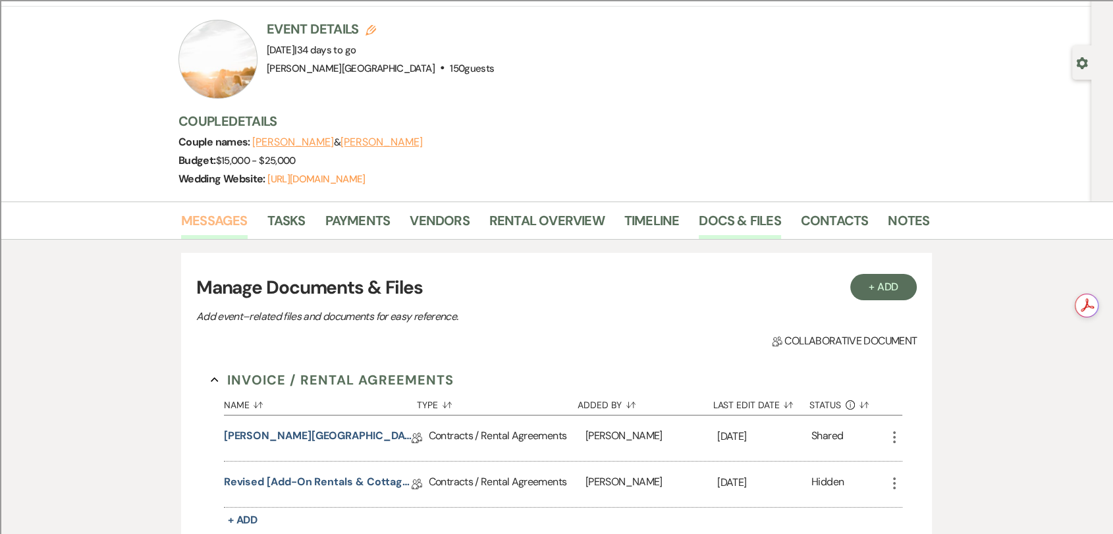
click at [220, 222] on link "Messages" at bounding box center [214, 224] width 66 height 29
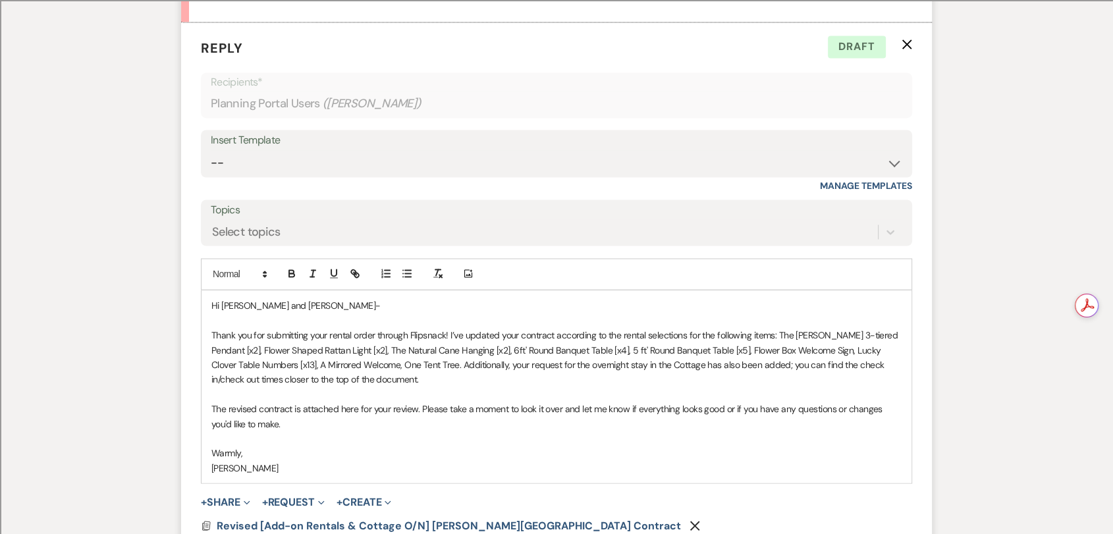
scroll to position [2184, 0]
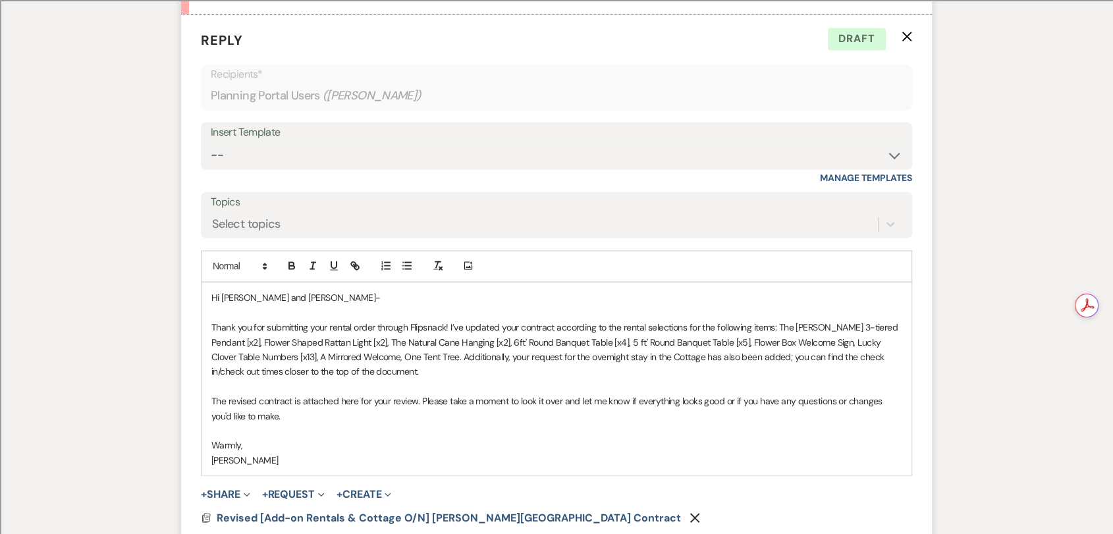
click at [386, 338] on p "Thank you for submitting your rental order through Flipsnack! I’ve updated your…" at bounding box center [556, 348] width 690 height 59
click at [372, 334] on p "Thank you for submitting your rental order through Flipsnack! I’ve updated your…" at bounding box center [556, 348] width 690 height 59
click at [744, 321] on p "Thank you for submitting your rental order through Flipsnack! I’ve updated your…" at bounding box center [556, 348] width 690 height 59
click at [367, 337] on p "Thank you for submitting your rental order through Flipsnack! I’ve updated your…" at bounding box center [556, 348] width 690 height 59
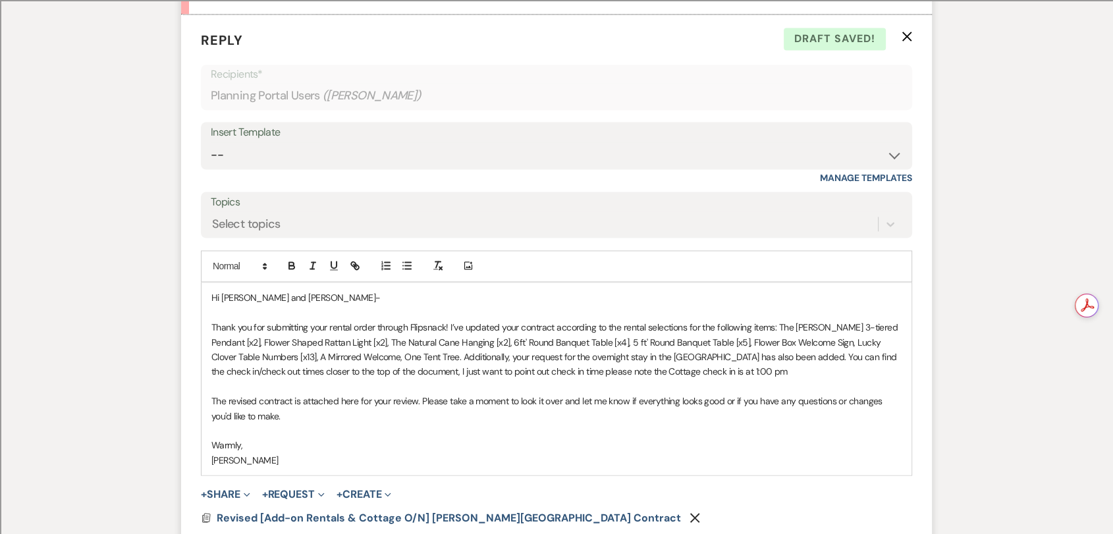
click at [461, 334] on p "Thank you for submitting your rental order through Flipsnack! I’ve updated your…" at bounding box center [556, 348] width 690 height 59
click at [530, 335] on p "Thank you for submitting your rental order through Flipsnack! I’ve updated your…" at bounding box center [556, 348] width 690 height 59
click at [627, 337] on p "Thank you for submitting your rental order through Flipsnack! I’ve updated your…" at bounding box center [556, 348] width 690 height 59
click at [641, 338] on p "Thank you for submitting your rental order through Flipsnack! I’ve updated your…" at bounding box center [556, 348] width 690 height 59
click at [369, 338] on p "Thank you for submitting your rental order through Flipsnack! I’ve updated your…" at bounding box center [556, 348] width 690 height 59
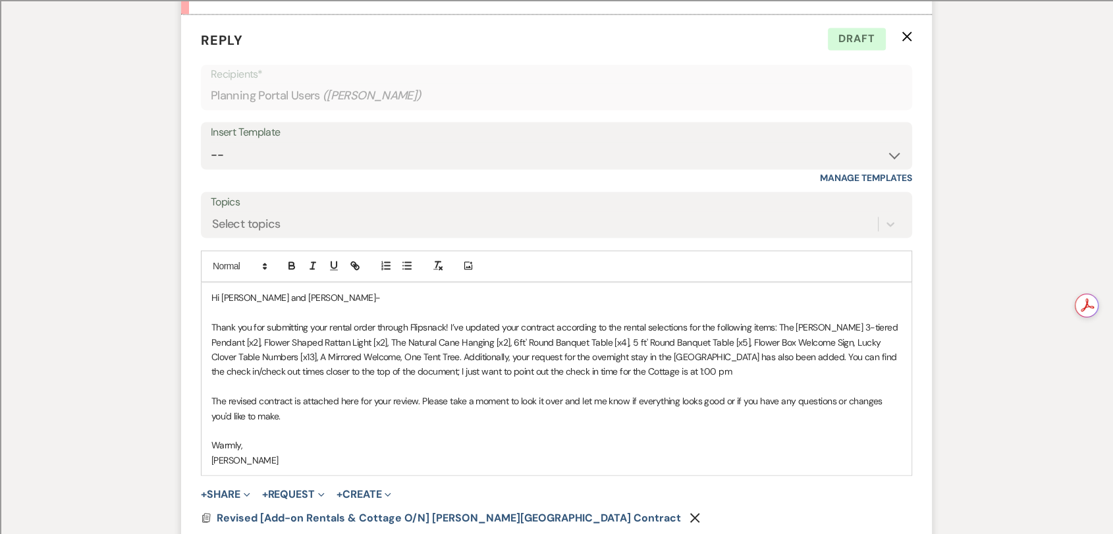
click at [591, 337] on p "Thank you for submitting your rental order through Flipsnack! I’ve updated your…" at bounding box center [556, 348] width 690 height 59
click at [668, 339] on p "Thank you for submitting your rental order through Flipsnack! I’ve updated your…" at bounding box center [556, 348] width 690 height 59
click at [591, 338] on p "Thank you for submitting your rental order through Flipsnack! I’ve updated your…" at bounding box center [556, 348] width 690 height 59
click at [664, 379] on p at bounding box center [556, 386] width 690 height 14
click at [658, 336] on p "Thank you for submitting your rental order through Flipsnack! I’ve updated your…" at bounding box center [556, 348] width 690 height 59
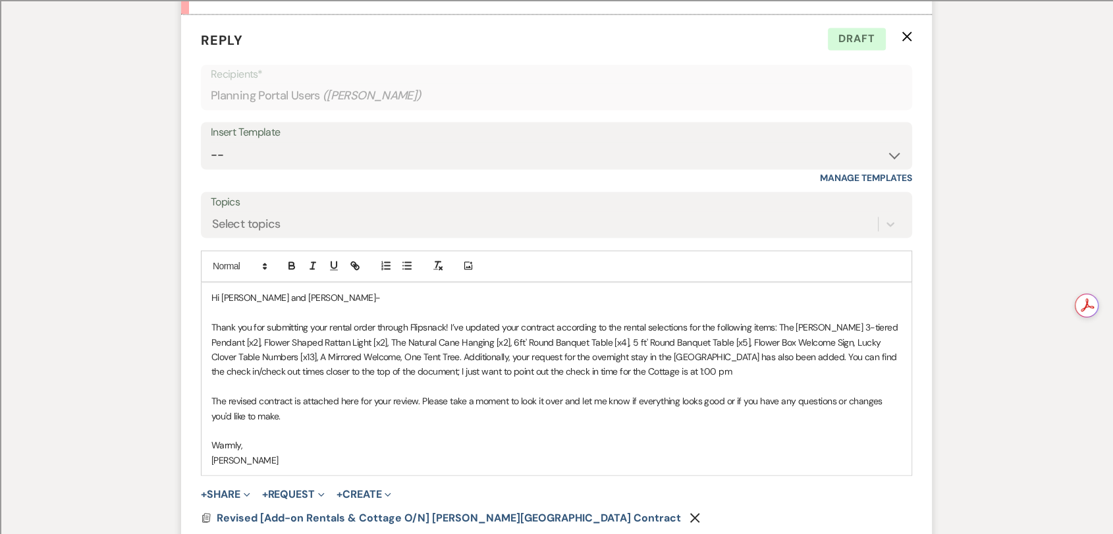
click at [742, 323] on p "Thank you for submitting your rental order through Flipsnack! I’ve updated your…" at bounding box center [556, 348] width 690 height 59
click at [369, 338] on p "Thank you for submitting your rental order through Flipsnack! I’ve updated your…" at bounding box center [556, 348] width 690 height 59
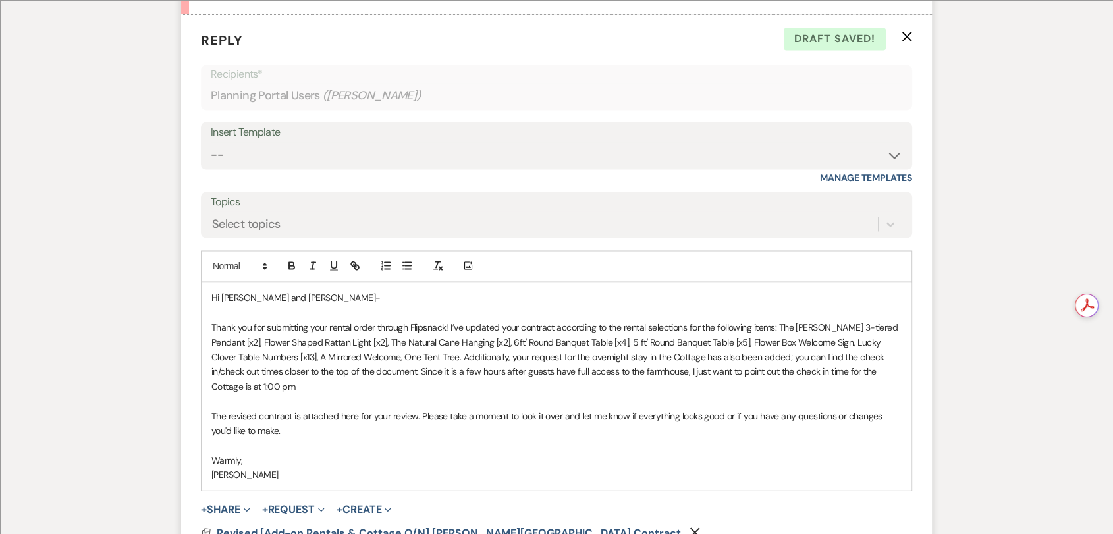
click at [251, 350] on p "Thank you for submitting your rental order through Flipsnack! I’ve updated your…" at bounding box center [556, 356] width 690 height 74
drag, startPoint x: 450, startPoint y: 292, endPoint x: 267, endPoint y: 297, distance: 183.1
click at [267, 319] on p "Thank you for submitting your rental order through Flipsnack! I’ve updated your…" at bounding box center [556, 356] width 690 height 74
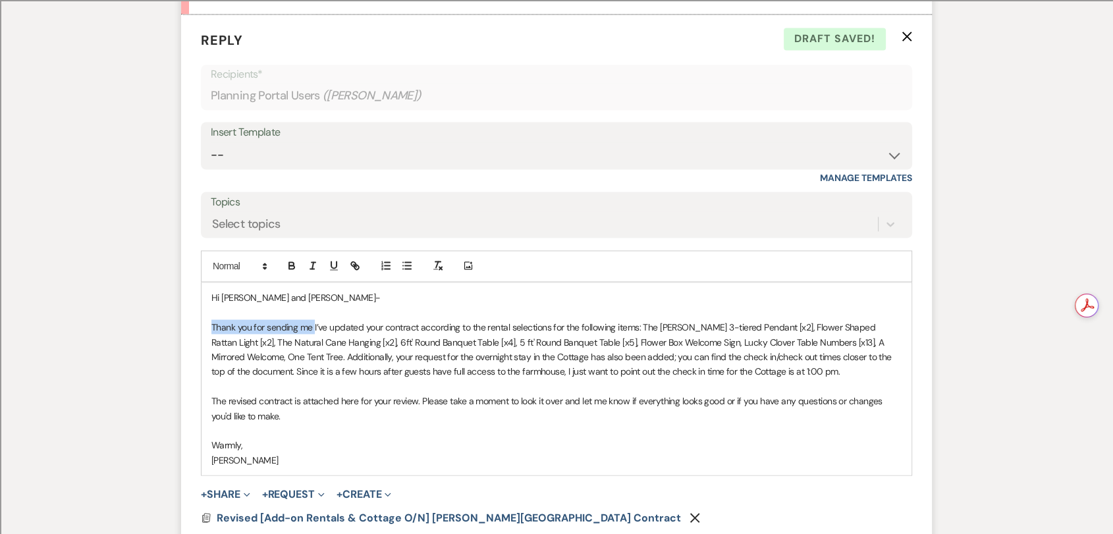
drag, startPoint x: 313, startPoint y: 291, endPoint x: 206, endPoint y: 298, distance: 106.9
click at [206, 298] on div "Hi [PERSON_NAME] and [PERSON_NAME]- Thank you for sending me I’ve updated your …" at bounding box center [556, 378] width 710 height 193
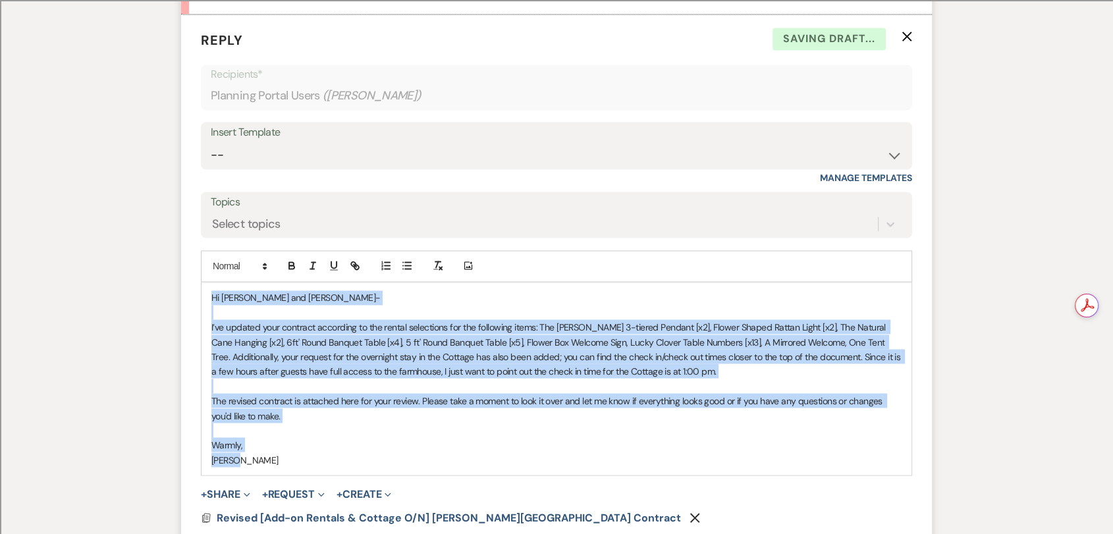
drag, startPoint x: 245, startPoint y: 431, endPoint x: 180, endPoint y: 264, distance: 179.5
click at [180, 264] on div "Messages Tasks Payments Vendors Rental Overview Timeline Docs & Files Contacts …" at bounding box center [556, 307] width 1113 height 4435
copy div "Hi [PERSON_NAME] and [PERSON_NAME]- I’ve updated your contract according to the…"
click at [330, 393] on p "The revised contract is attached here for your review. Please take a moment to …" at bounding box center [556, 408] width 690 height 30
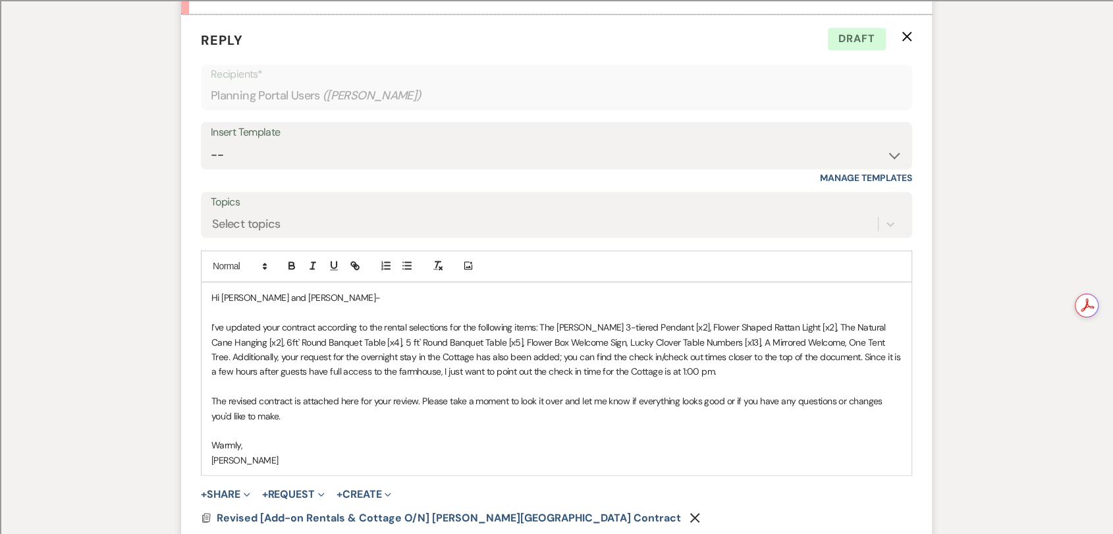
click at [210, 292] on div "Hi [PERSON_NAME] and [PERSON_NAME]- I’ve updated your contract according to the…" at bounding box center [556, 378] width 710 height 193
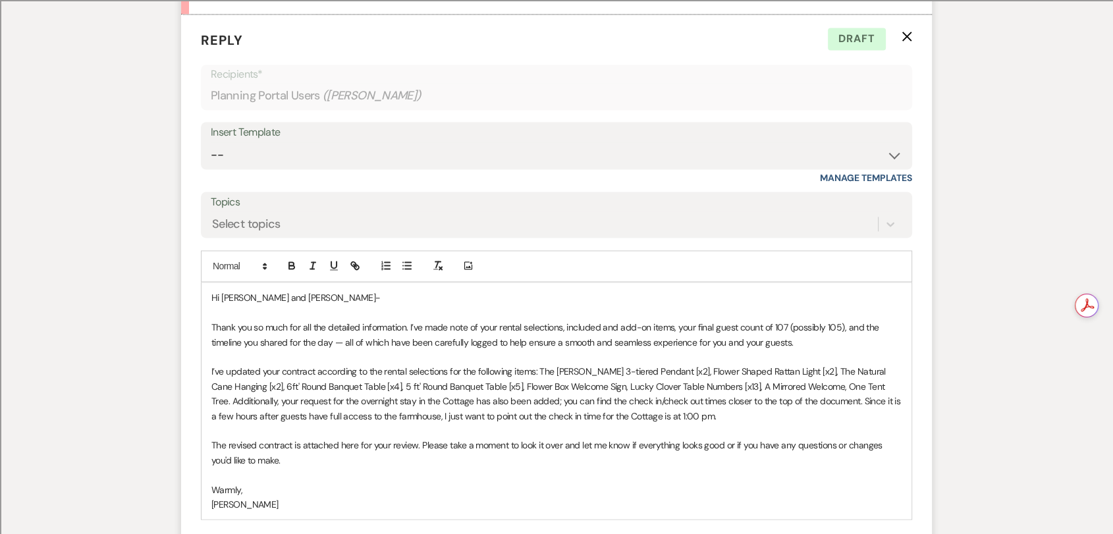
click at [803, 319] on p "Thank you so much for all the detailed information. I’ve made note of your rent…" at bounding box center [556, 334] width 690 height 30
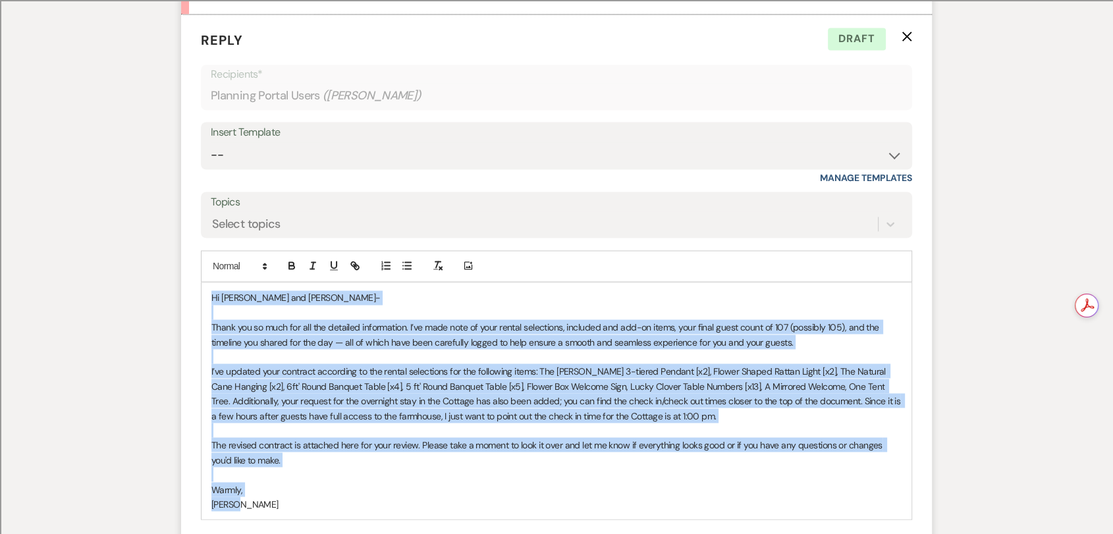
drag, startPoint x: 241, startPoint y: 469, endPoint x: 191, endPoint y: 267, distance: 208.2
click at [191, 267] on form "Reply X Draft Recipients* Planning Portal Users ( [PERSON_NAME] ) Insert Templa…" at bounding box center [556, 322] width 750 height 617
copy div "Lo Ipsumdo sit Amet- Conse adi el sedd eiu tem inc utlabore etdoloremag. A’en a…"
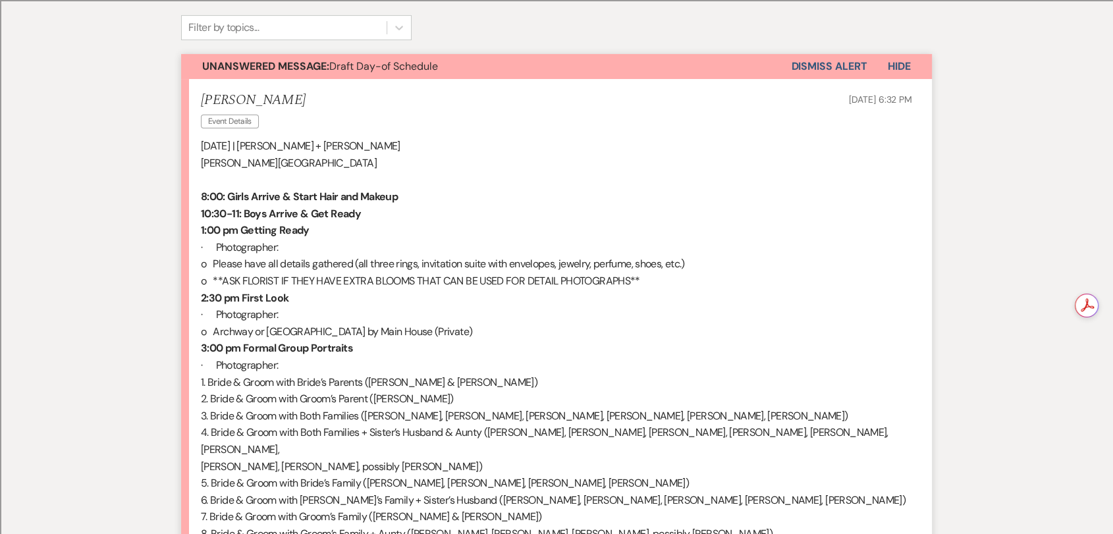
scroll to position [136, 0]
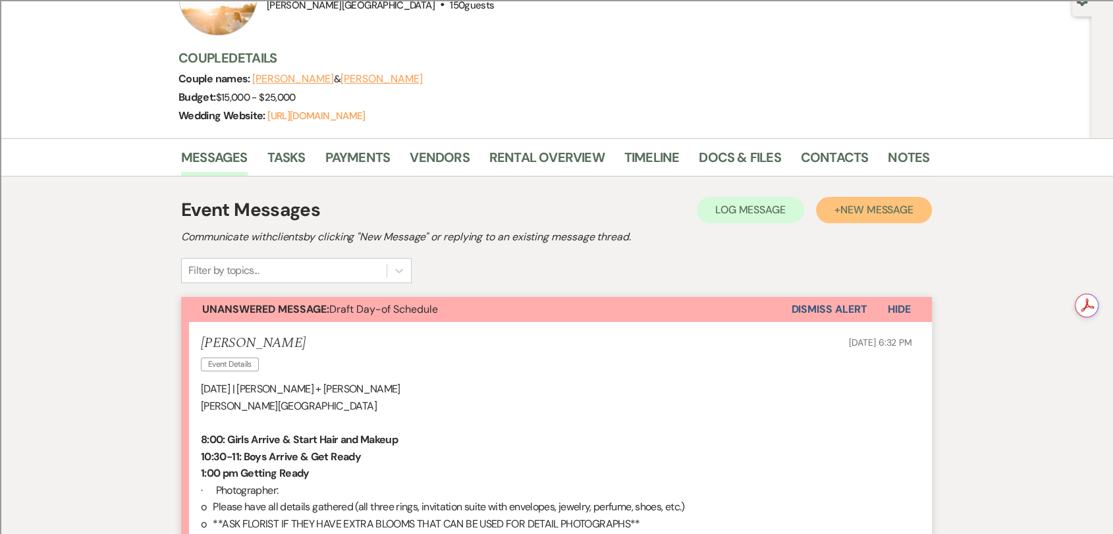
click at [860, 220] on button "+ New Message" at bounding box center [874, 210] width 116 height 26
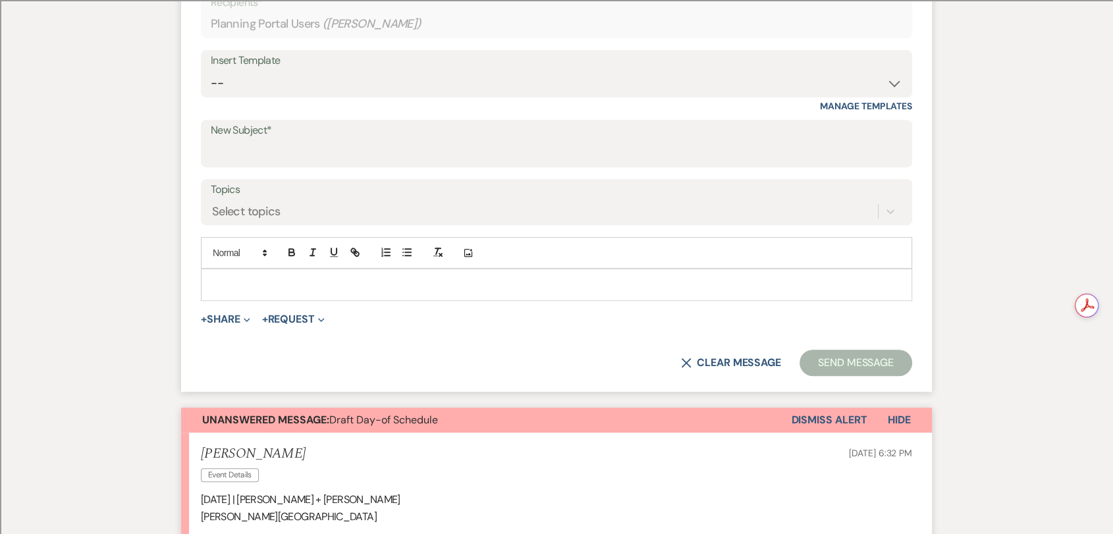
scroll to position [648, 0]
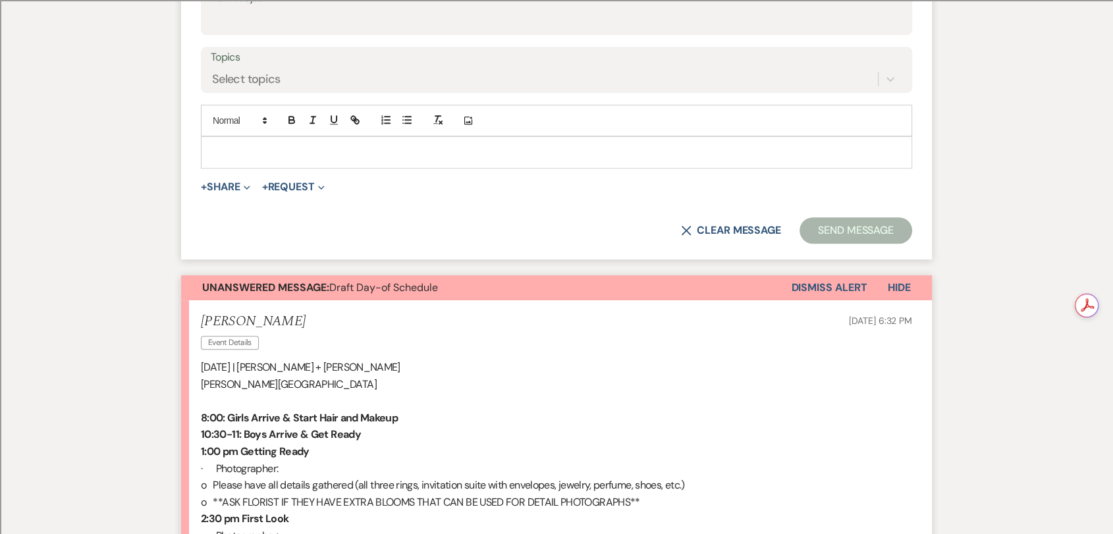
click at [353, 149] on p at bounding box center [556, 152] width 690 height 14
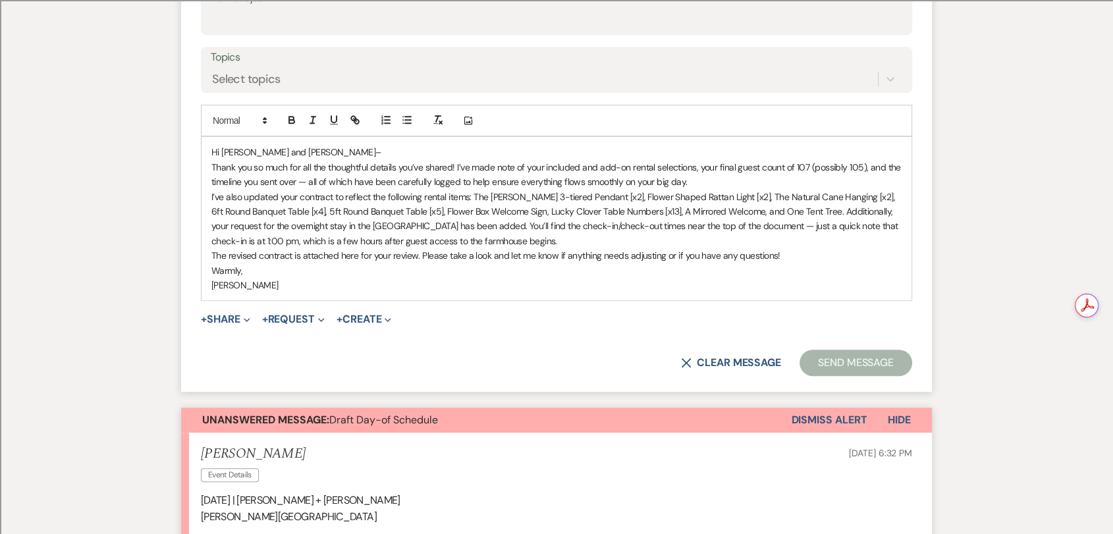
click at [350, 153] on p "Hi [PERSON_NAME] and [PERSON_NAME]–" at bounding box center [556, 152] width 690 height 14
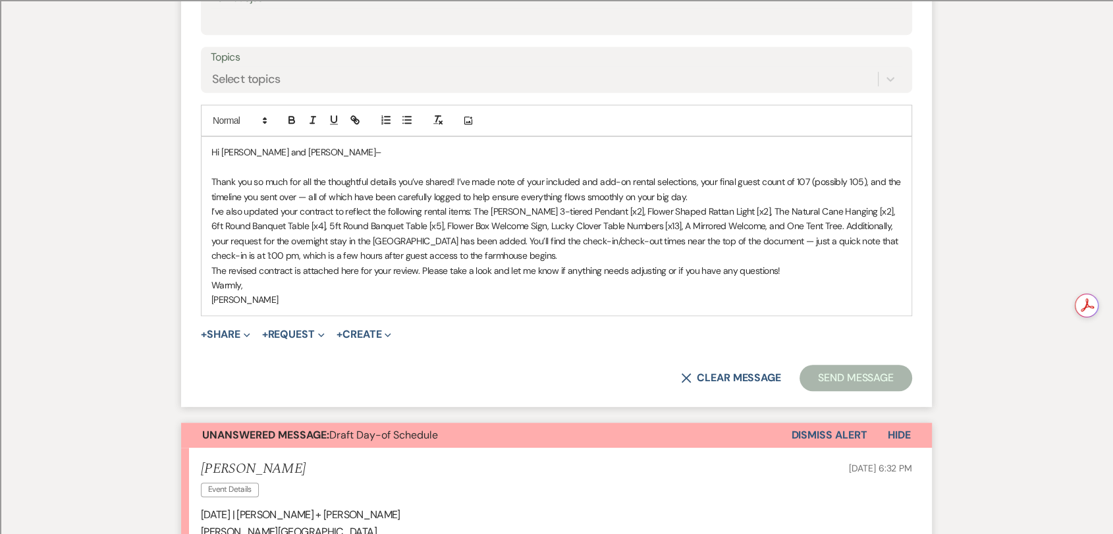
click at [698, 192] on p "Thank you so much for all the thoughtful details you’ve shared! I’ve made note …" at bounding box center [556, 189] width 690 height 30
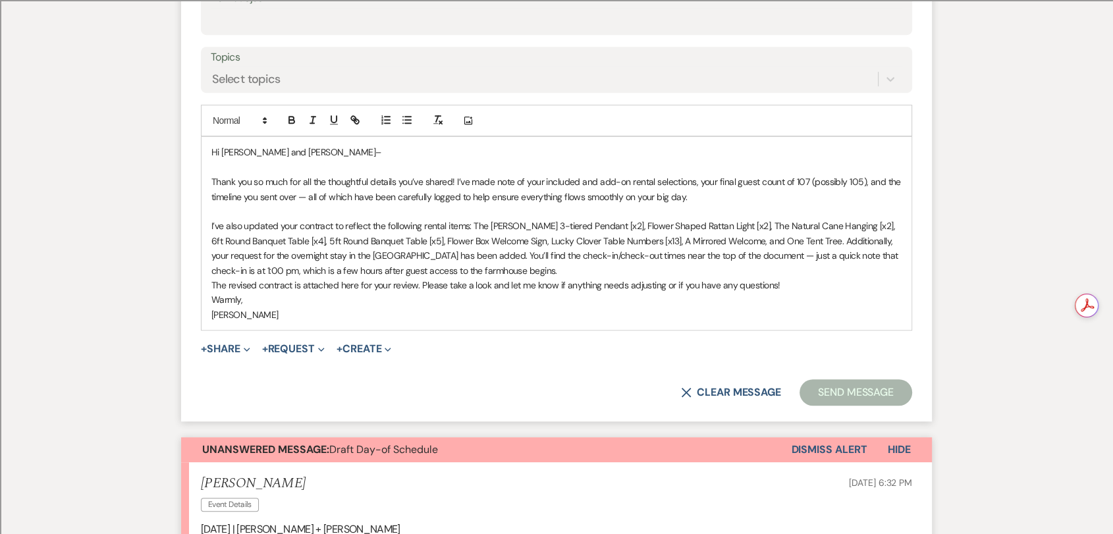
click at [519, 267] on p "I’ve also updated your contract to reflect the following rental items: The [PER…" at bounding box center [556, 248] width 690 height 59
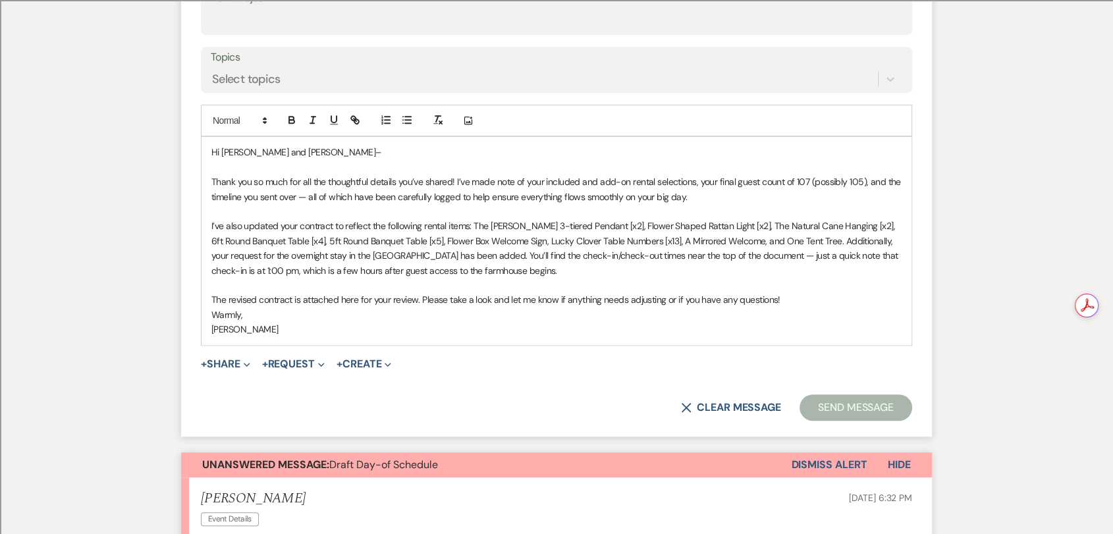
click at [814, 297] on p "The revised contract is attached here for your review. Please take a look and l…" at bounding box center [556, 299] width 690 height 14
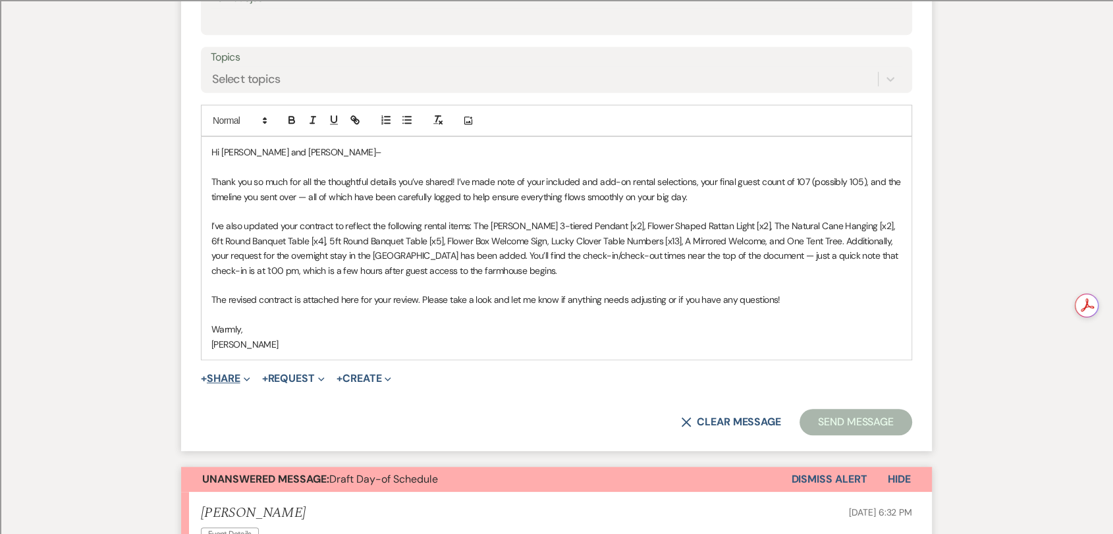
click at [245, 373] on span "Expand" at bounding box center [245, 378] width 10 height 14
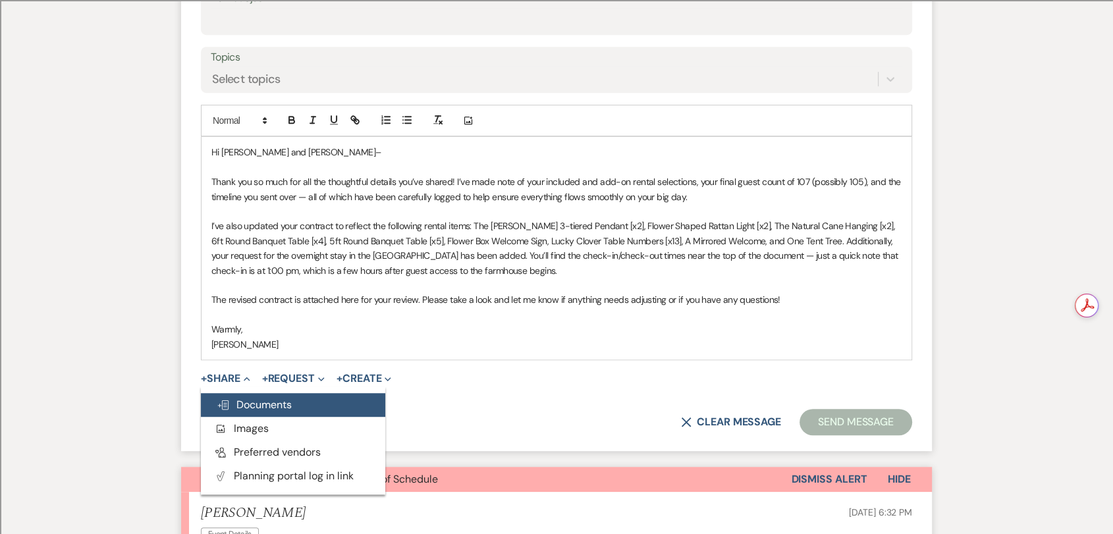
click at [292, 411] on button "Doc Upload Documents" at bounding box center [293, 405] width 184 height 24
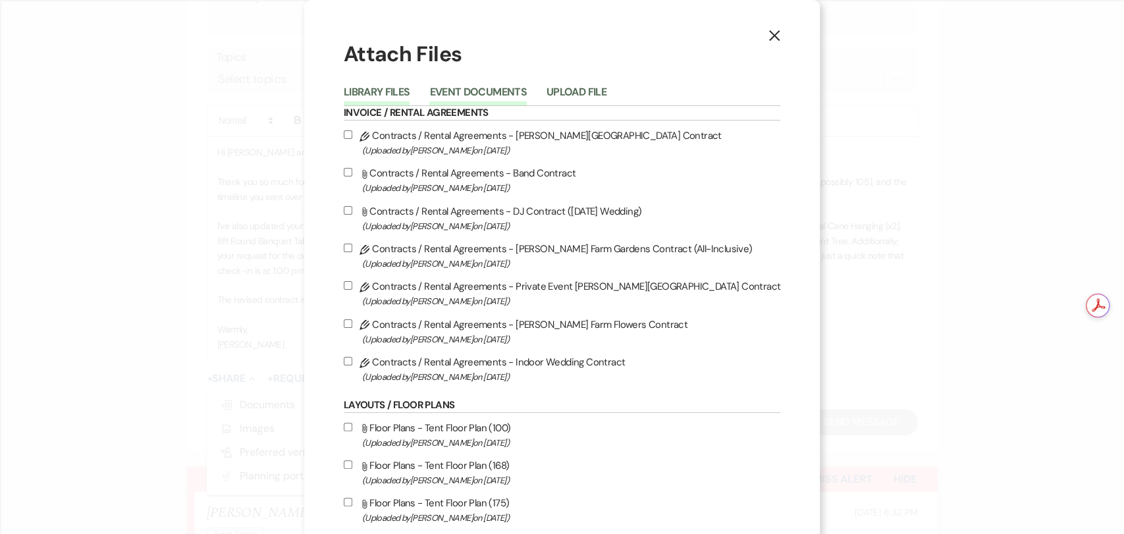
click at [519, 94] on button "Event Documents" at bounding box center [477, 96] width 97 height 18
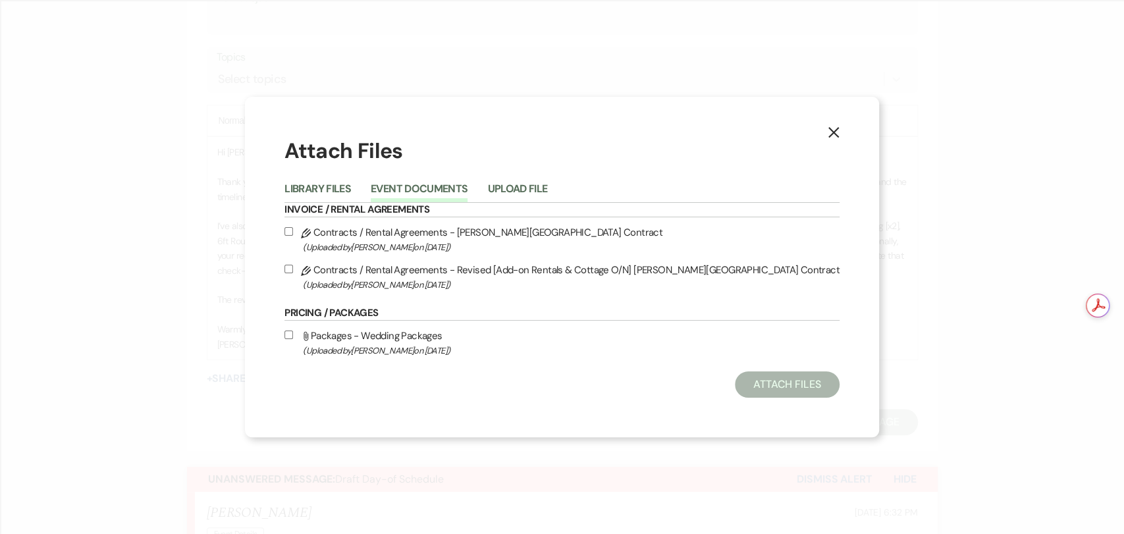
click at [462, 269] on label "Pencil Contracts / Rental Agreements - Revised [Add-on Rentals & Cottage O/N] […" at bounding box center [561, 276] width 554 height 31
click at [293, 269] on input "Pencil Contracts / Rental Agreements - Revised [Add-on Rentals & Cottage O/N] […" at bounding box center [288, 269] width 9 height 9
checkbox input "true"
click at [747, 374] on button "Attach Files" at bounding box center [787, 384] width 105 height 26
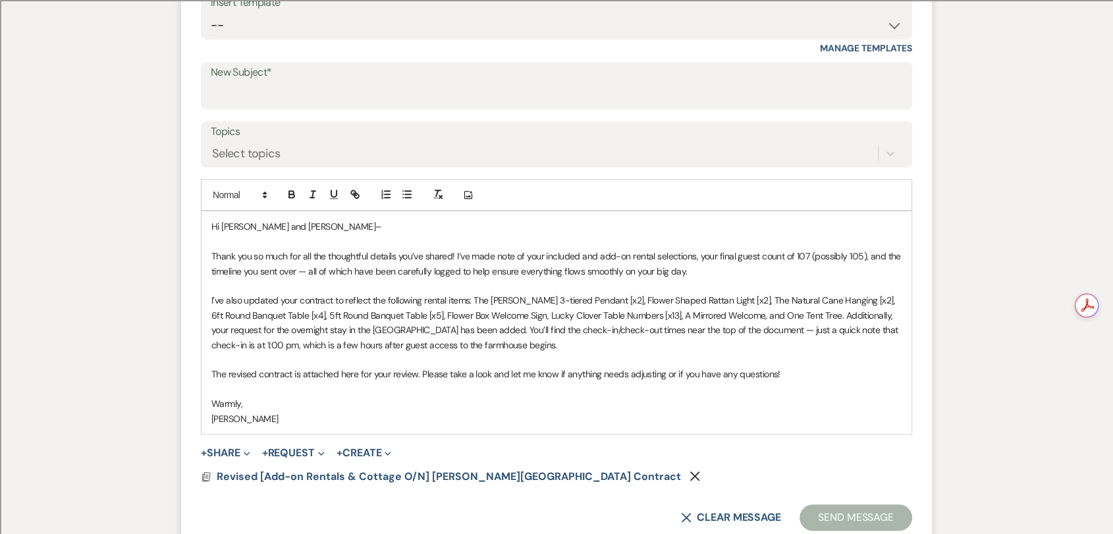
scroll to position [502, 0]
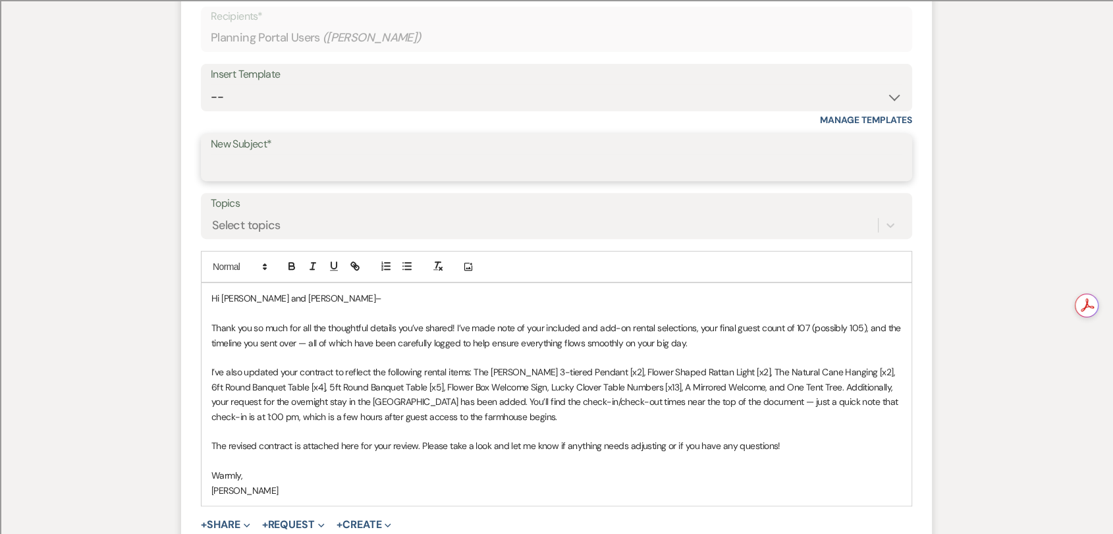
click at [321, 168] on input "New Subject*" at bounding box center [556, 167] width 691 height 26
paste input "Updated Contract & Details Noted"
type input "Updated Contract & Details Noted"
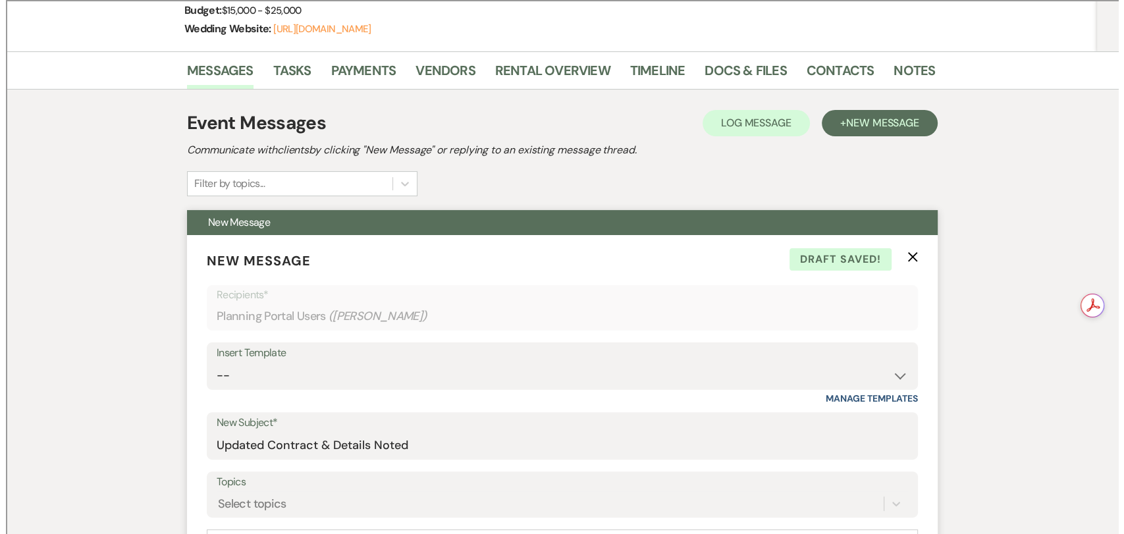
scroll to position [575, 0]
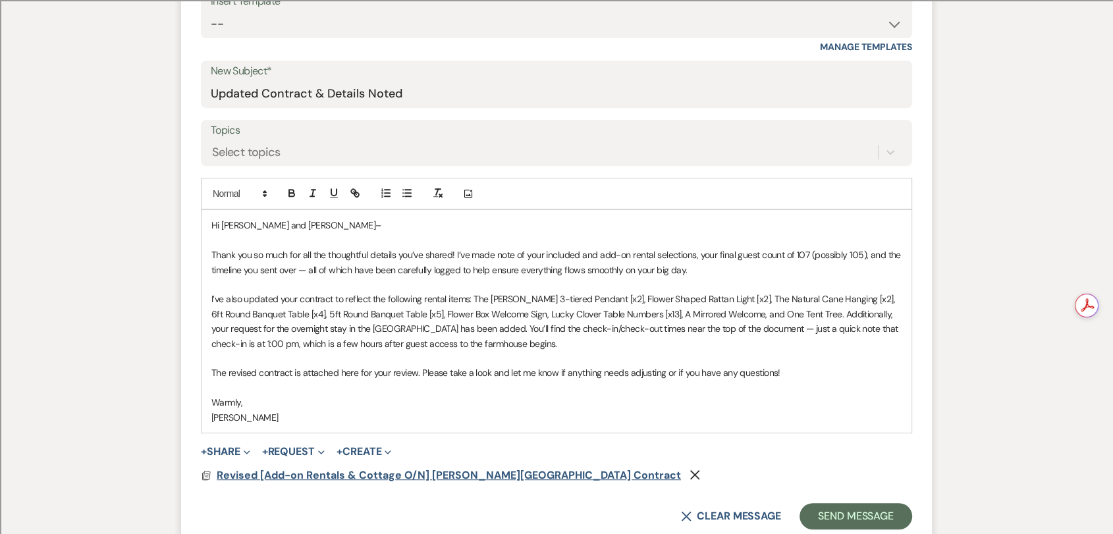
click at [431, 473] on span "Revised [Add-on Rentals & Cottage O/N] [PERSON_NAME][GEOGRAPHIC_DATA] Contract" at bounding box center [449, 475] width 464 height 14
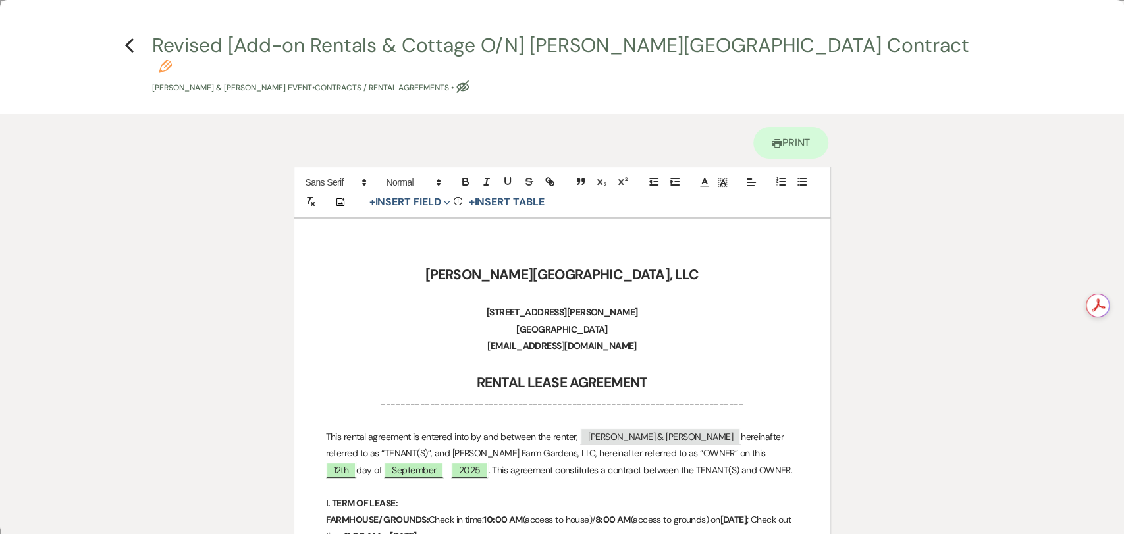
scroll to position [365, 0]
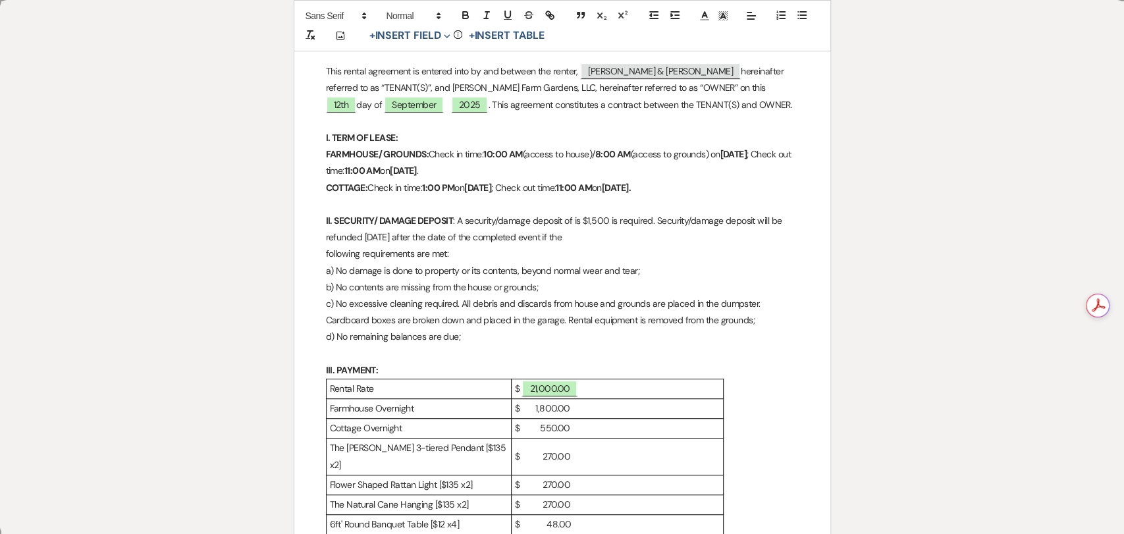
click at [485, 146] on p "FARMHOUSE/ GROUNDS: Check in time: 10:00 AM (access to house)/ 8:00 AM (access …" at bounding box center [562, 162] width 473 height 33
click at [685, 146] on p "FARMHOUSE/ GROUNDS: Check in time: 10:00 AM (access to house)/ 8:00 AM (access …" at bounding box center [562, 162] width 473 height 33
click at [574, 146] on p "FARMHOUSE/ GROUNDS: Check in time: 10:00 AM (access to house)/ 8:00 AM (access …" at bounding box center [562, 162] width 473 height 33
click at [677, 196] on p at bounding box center [562, 204] width 473 height 16
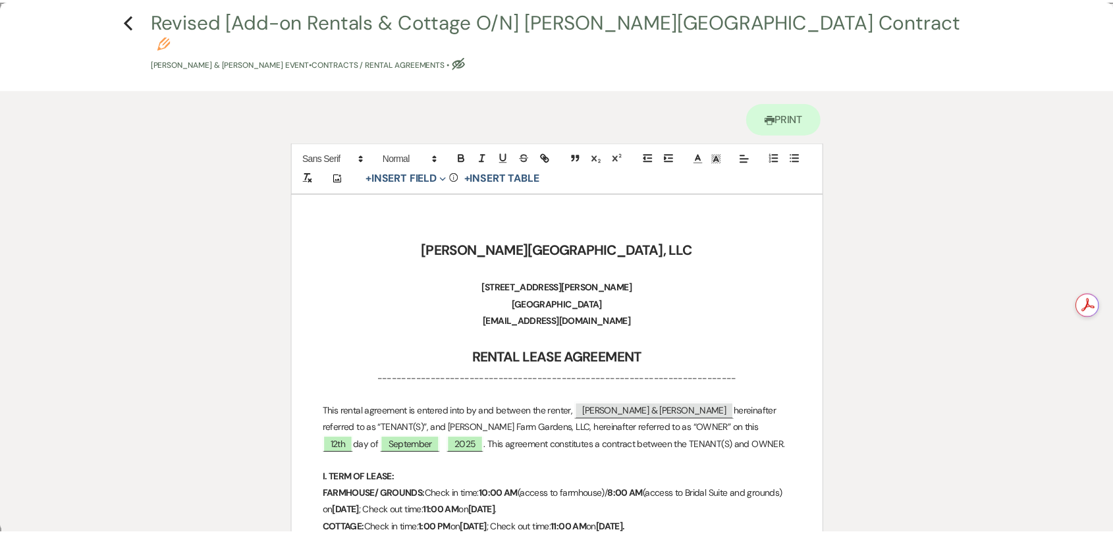
scroll to position [0, 0]
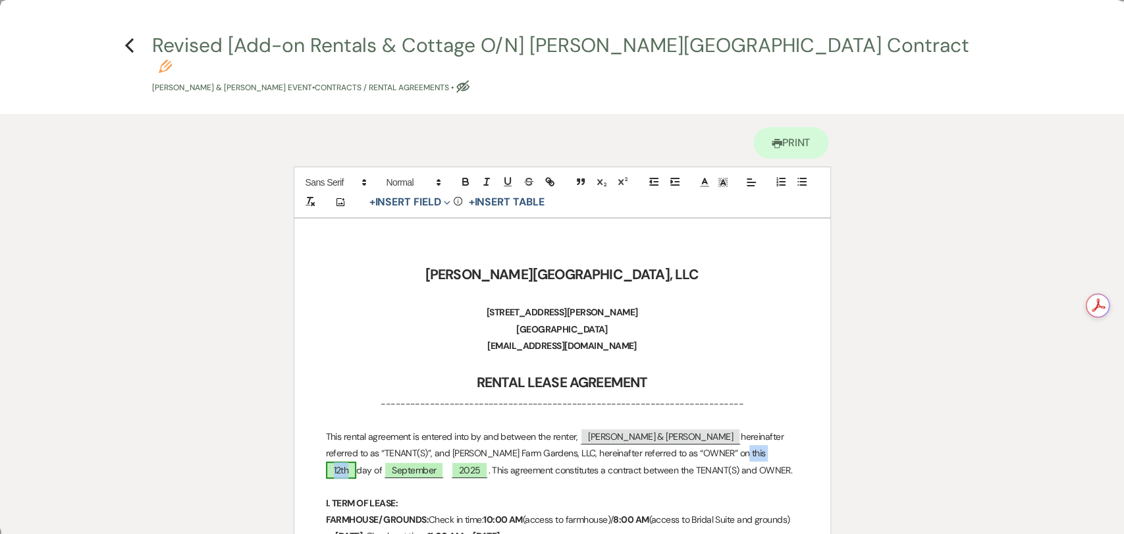
click at [357, 461] on span "12th" at bounding box center [341, 469] width 31 height 17
select select "owner"
select select "Number"
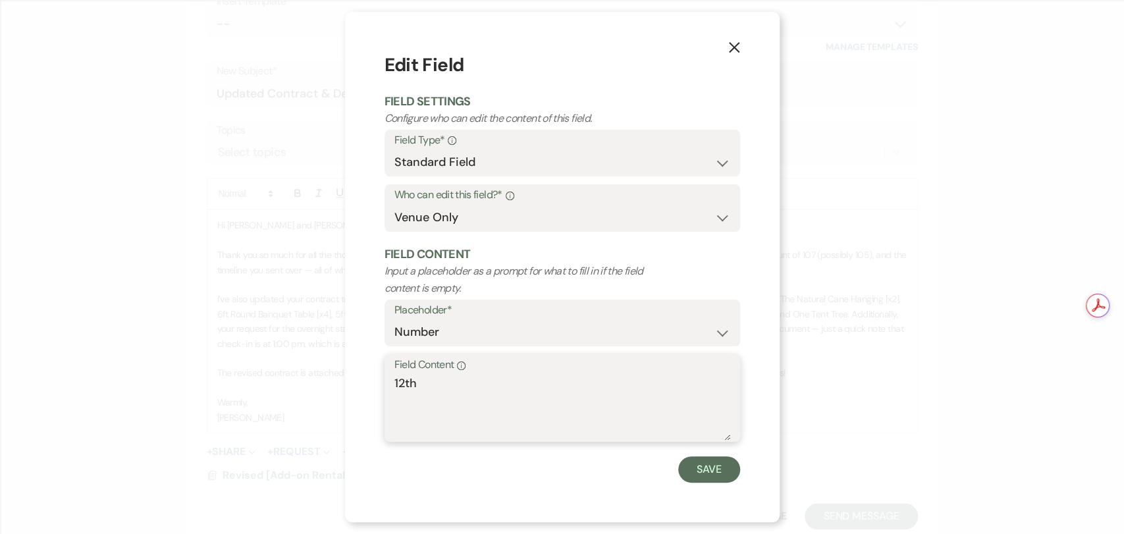
drag, startPoint x: 405, startPoint y: 381, endPoint x: 397, endPoint y: 381, distance: 7.9
click at [397, 381] on textarea "12th" at bounding box center [562, 408] width 336 height 66
type textarea "13th"
click at [712, 472] on button "Save" at bounding box center [709, 469] width 62 height 26
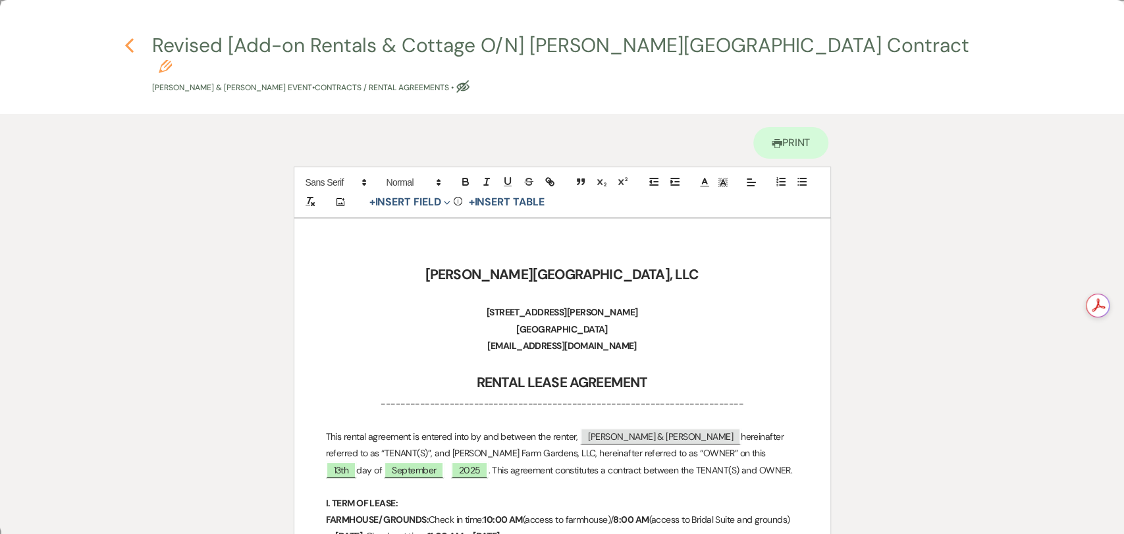
click at [126, 45] on use "button" at bounding box center [129, 45] width 9 height 14
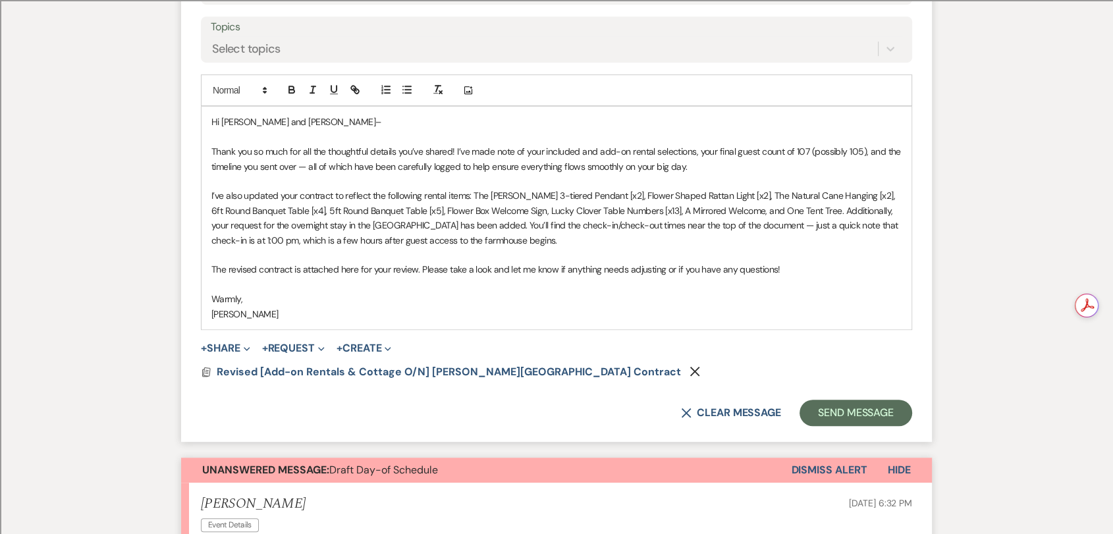
scroll to position [648, 0]
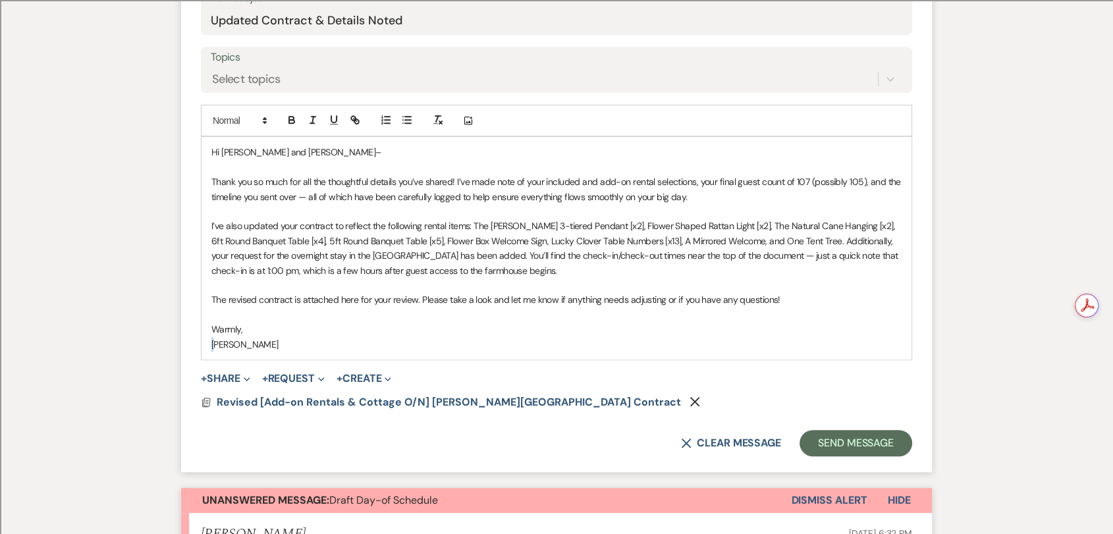
click at [211, 343] on p "[PERSON_NAME]" at bounding box center [556, 344] width 690 height 14
click at [841, 446] on button "Send Message" at bounding box center [855, 443] width 113 height 26
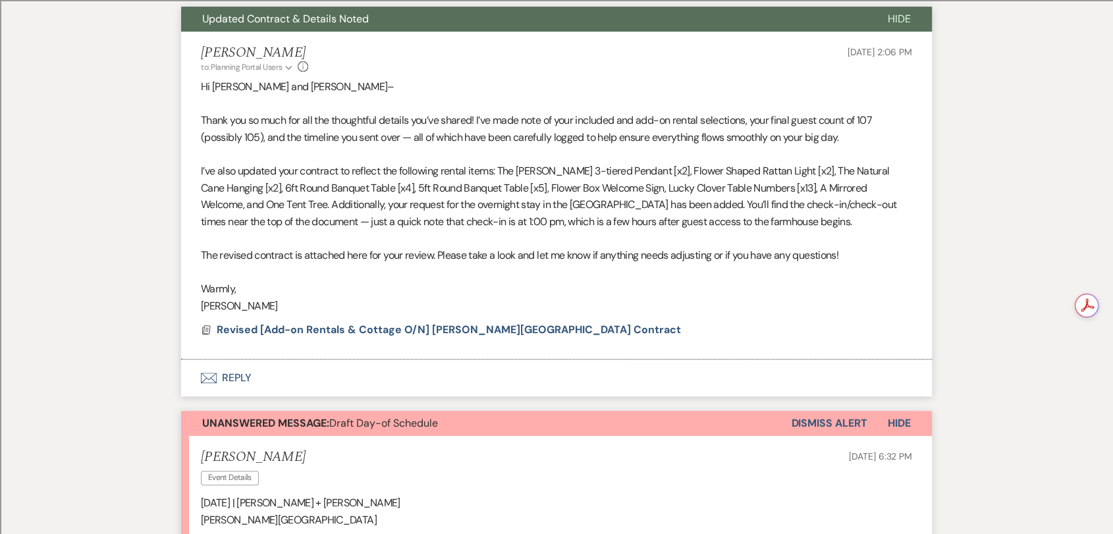
scroll to position [597, 0]
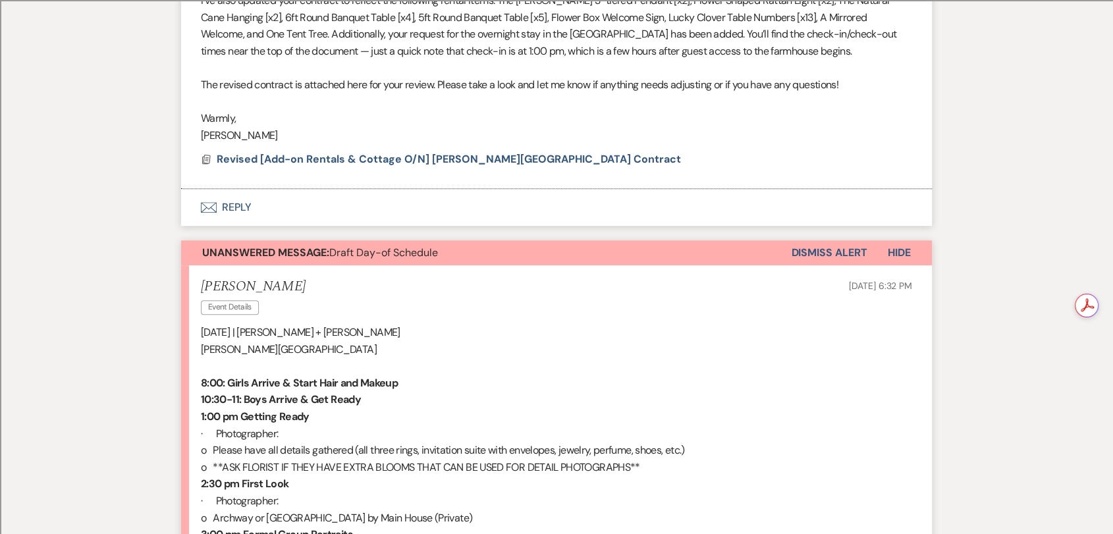
click at [816, 250] on button "Dismiss Alert" at bounding box center [829, 252] width 76 height 25
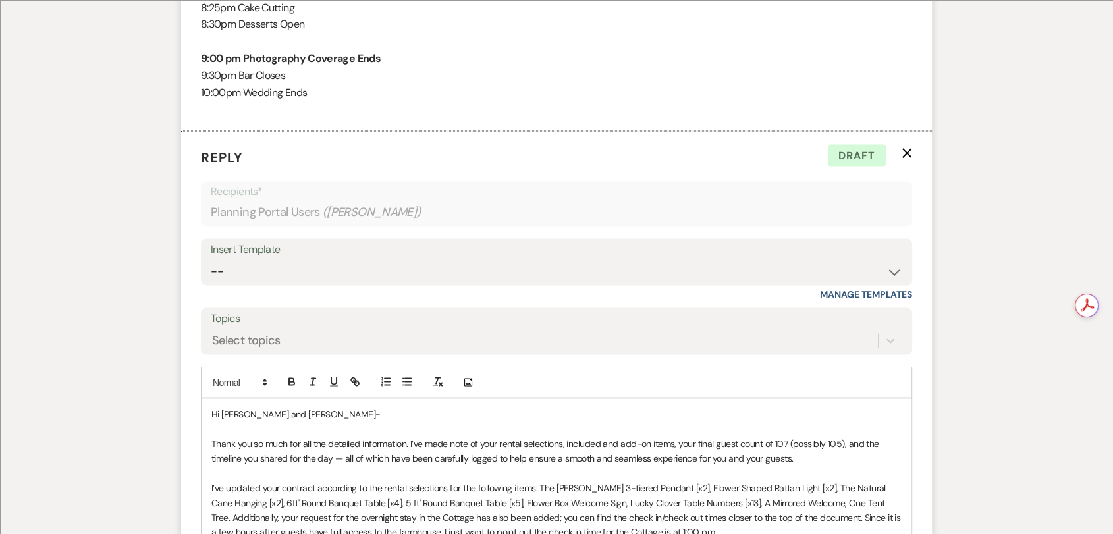
scroll to position [2499, 0]
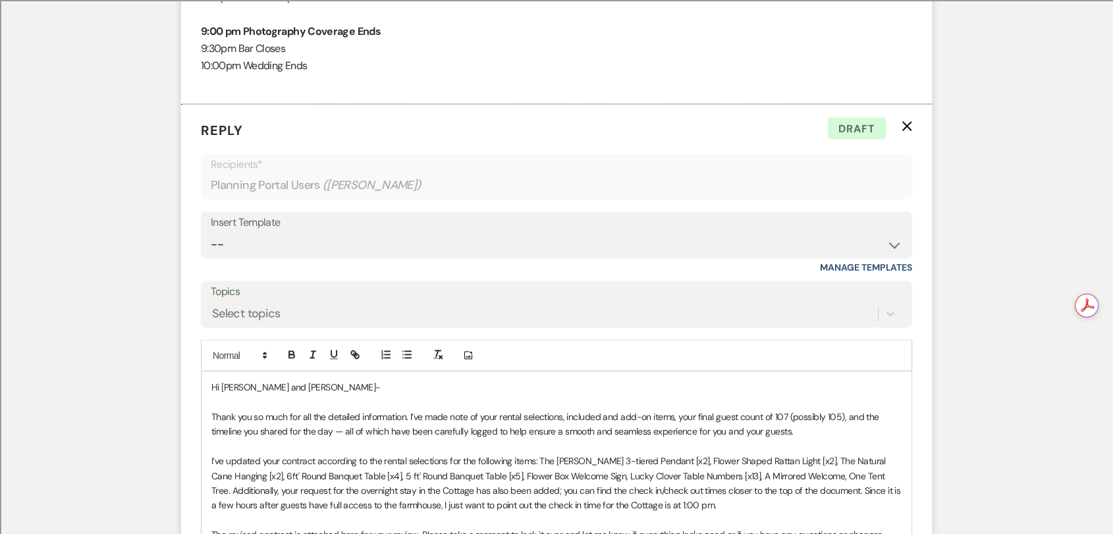
click at [906, 120] on icon "X" at bounding box center [906, 125] width 11 height 11
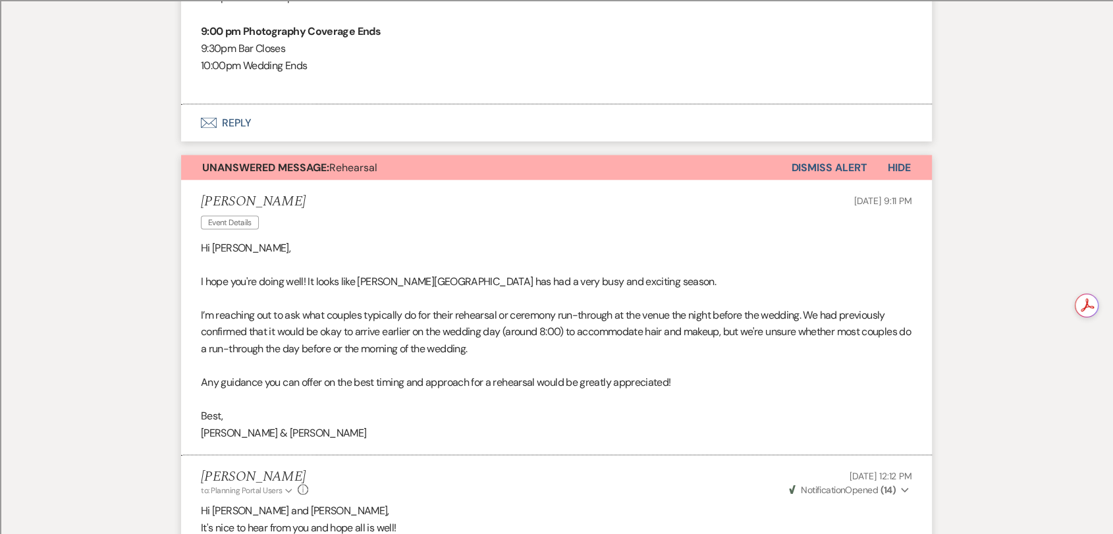
click at [835, 155] on button "Dismiss Alert" at bounding box center [829, 167] width 76 height 25
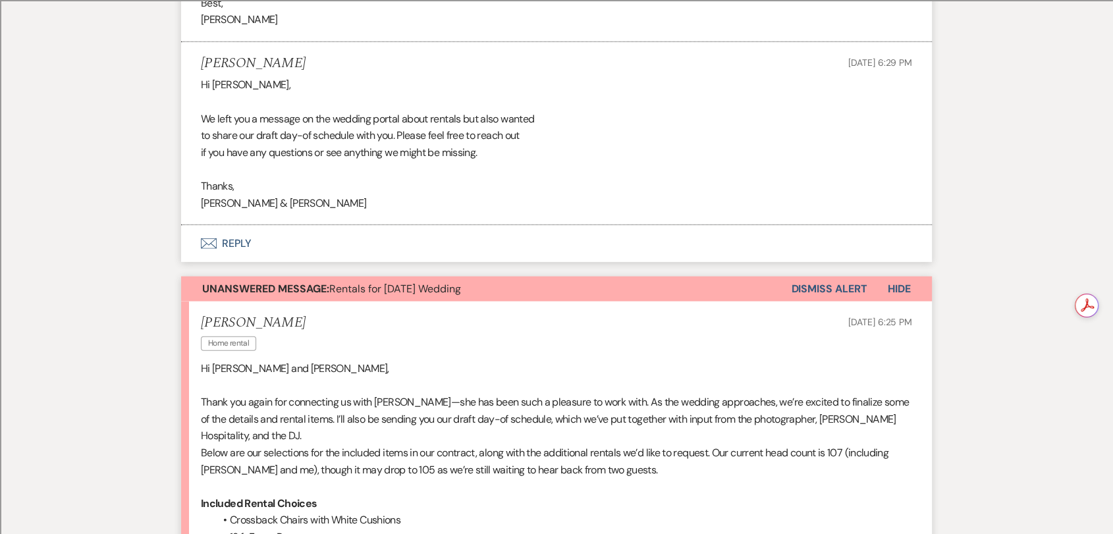
scroll to position [3230, 0]
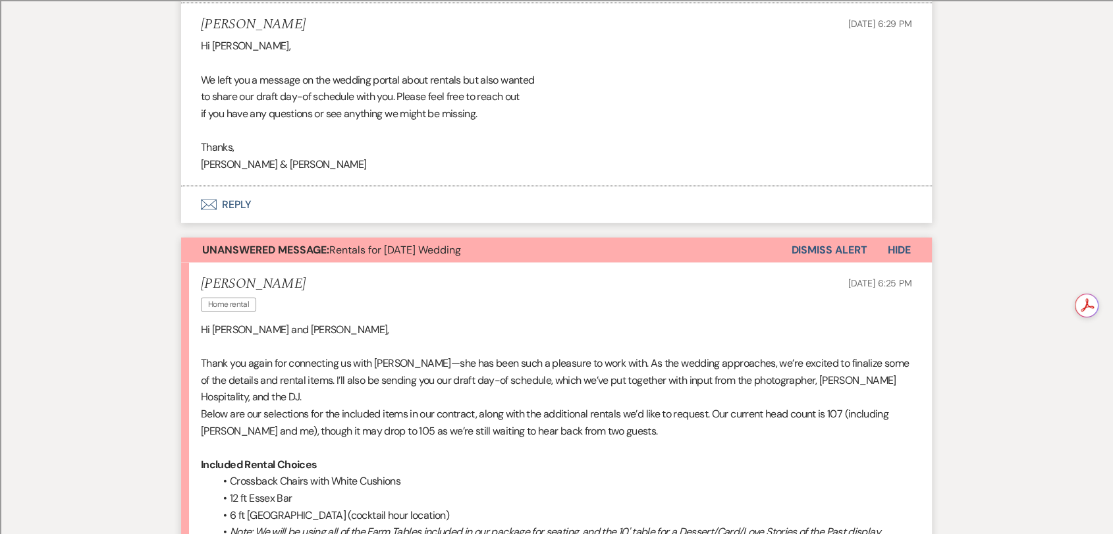
click at [835, 238] on button "Dismiss Alert" at bounding box center [829, 250] width 76 height 25
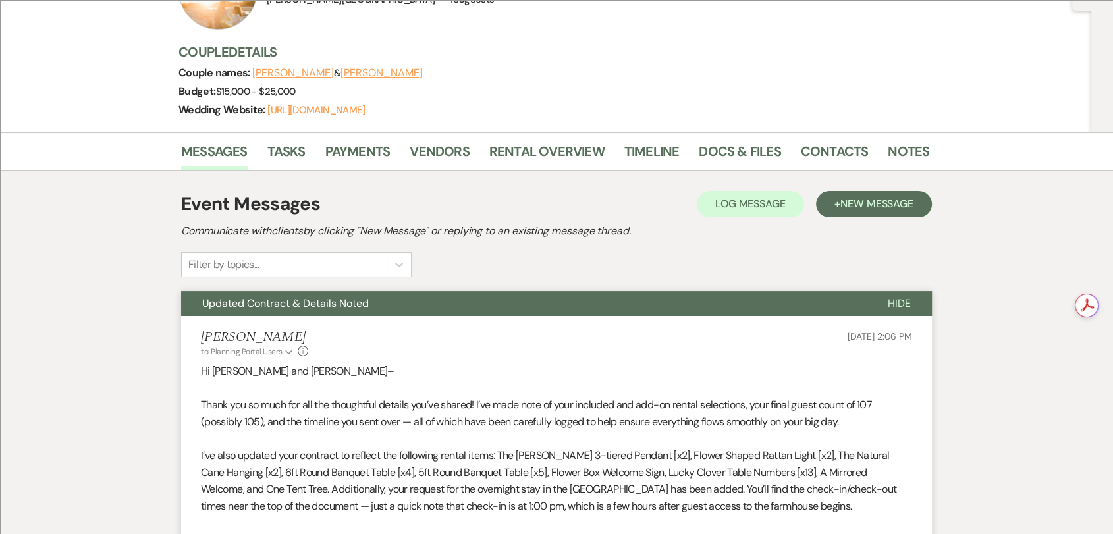
scroll to position [0, 0]
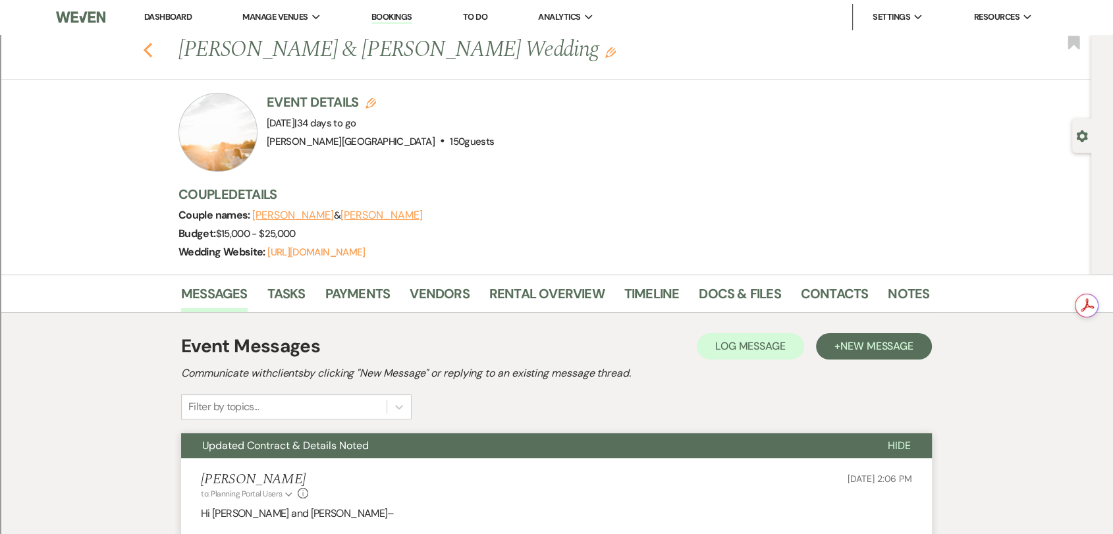
click at [149, 50] on icon "Previous" at bounding box center [148, 50] width 10 height 16
select select "2"
select select "5"
select select "2"
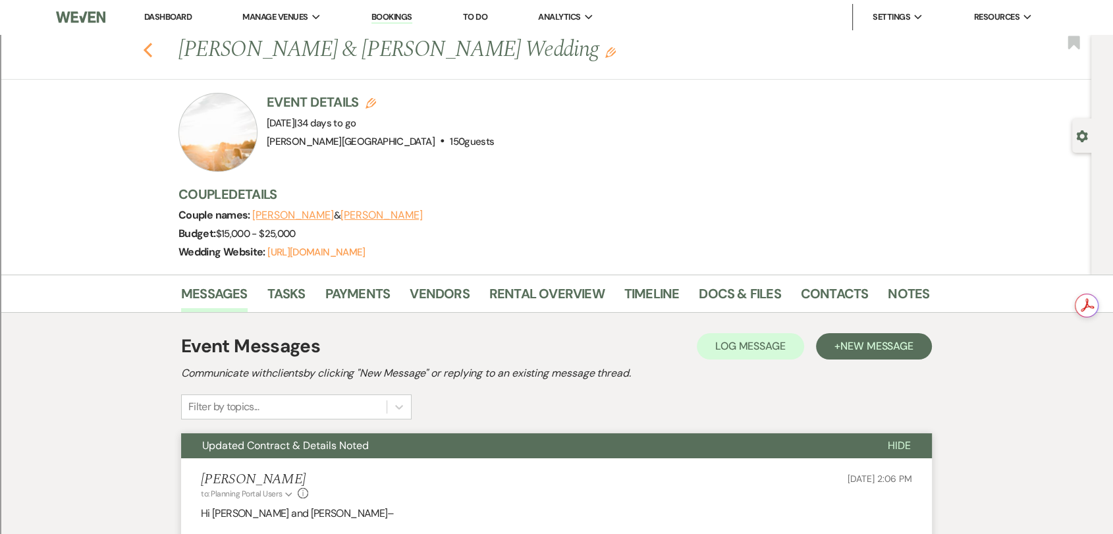
select select "2"
select select "8"
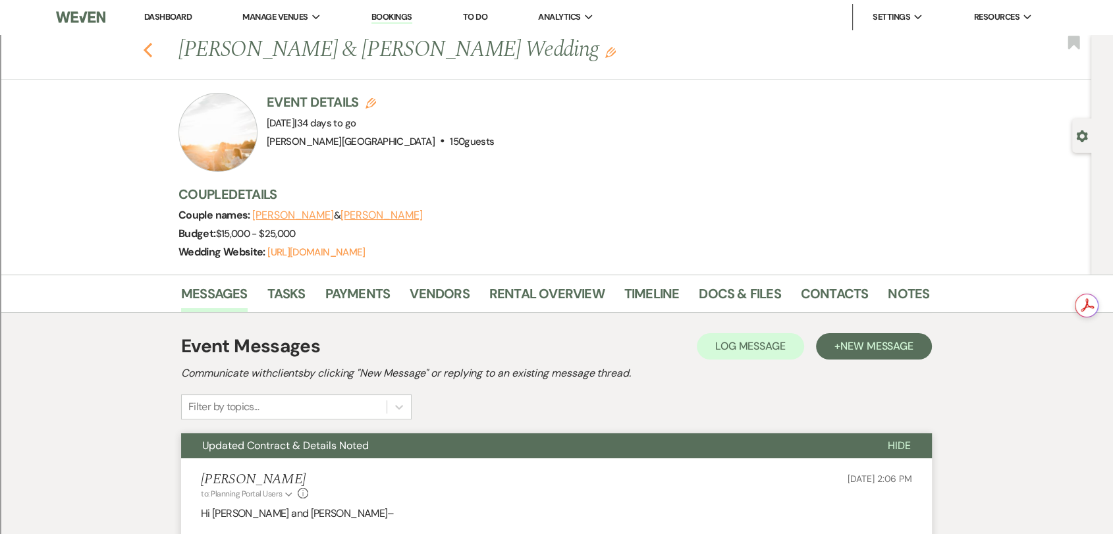
select select "8"
select select "2"
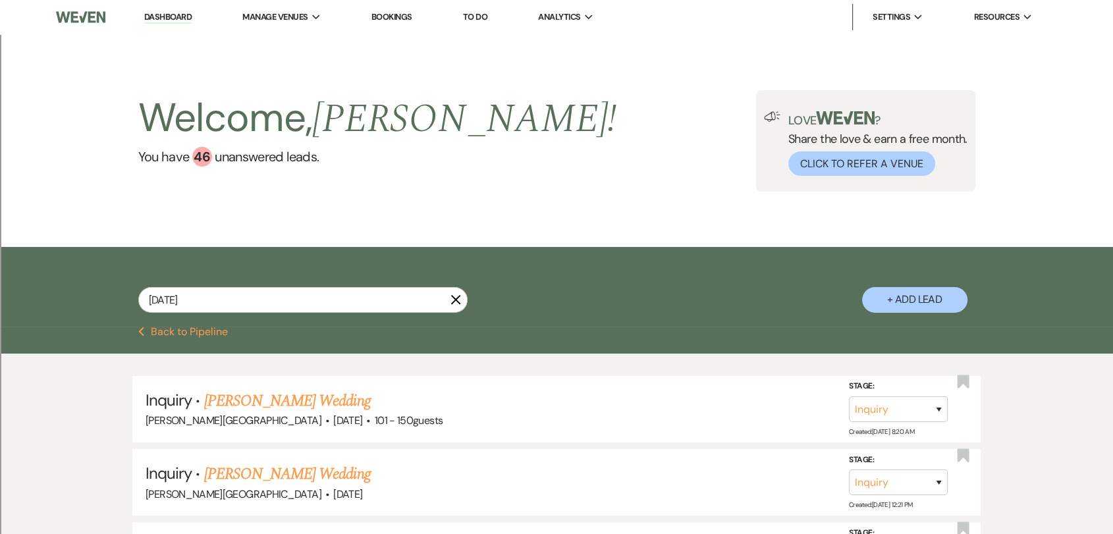
click at [459, 298] on icon "X" at bounding box center [455, 299] width 11 height 11
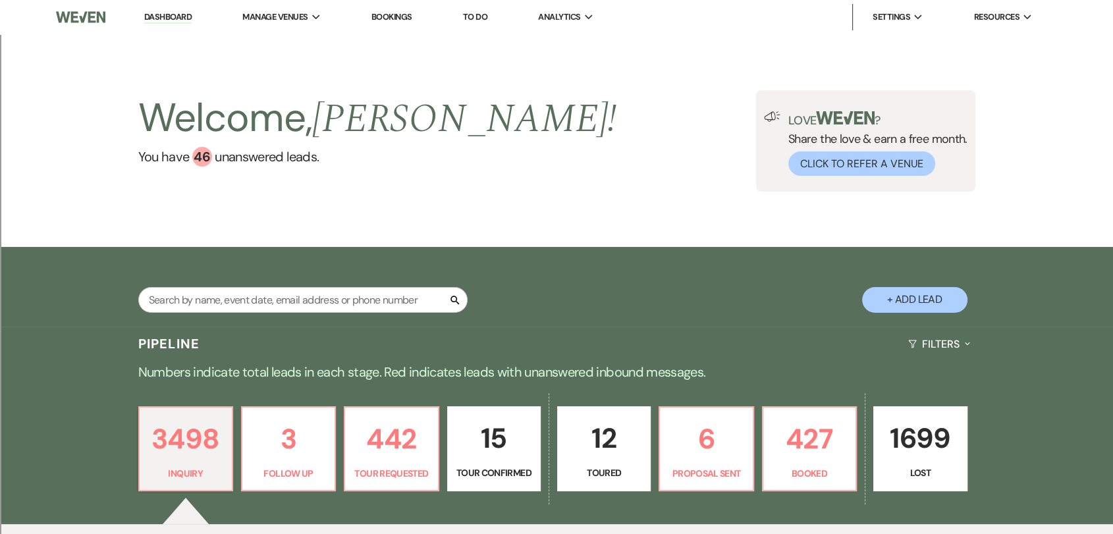
click at [169, 14] on link "Dashboard" at bounding box center [167, 17] width 47 height 13
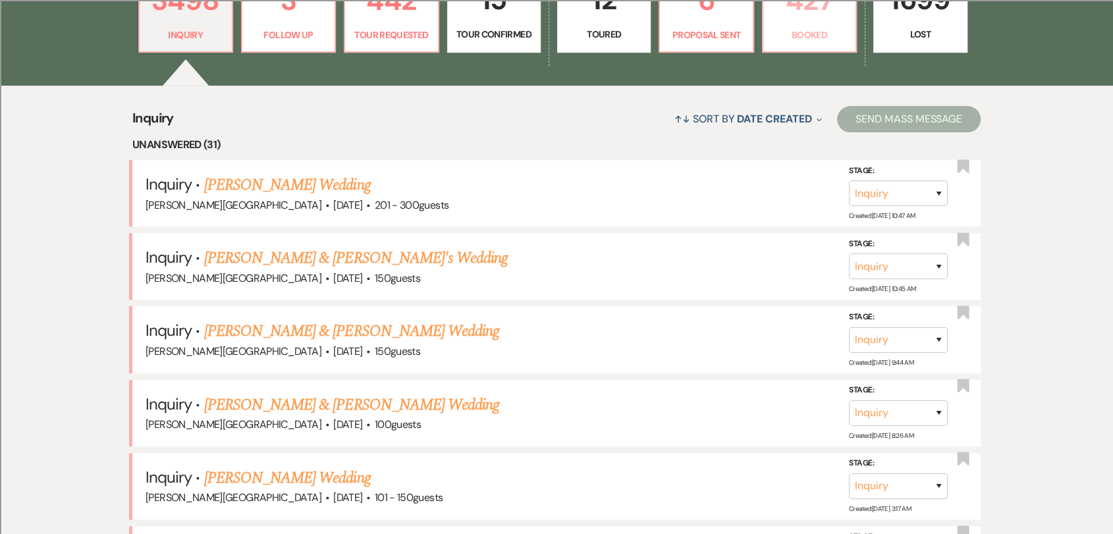
click at [814, 29] on p "Booked" at bounding box center [809, 35] width 76 height 14
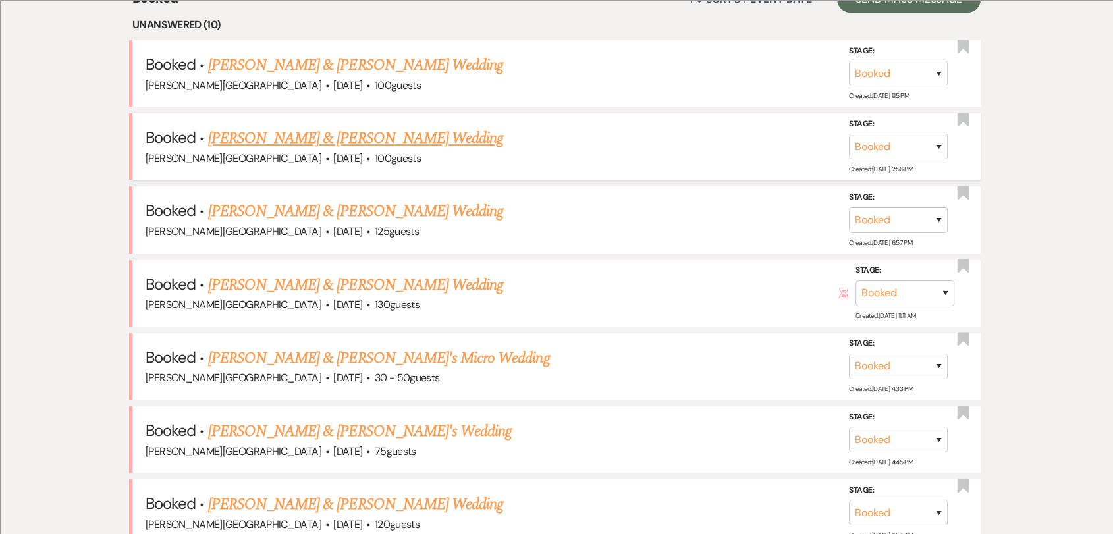
scroll to position [585, 0]
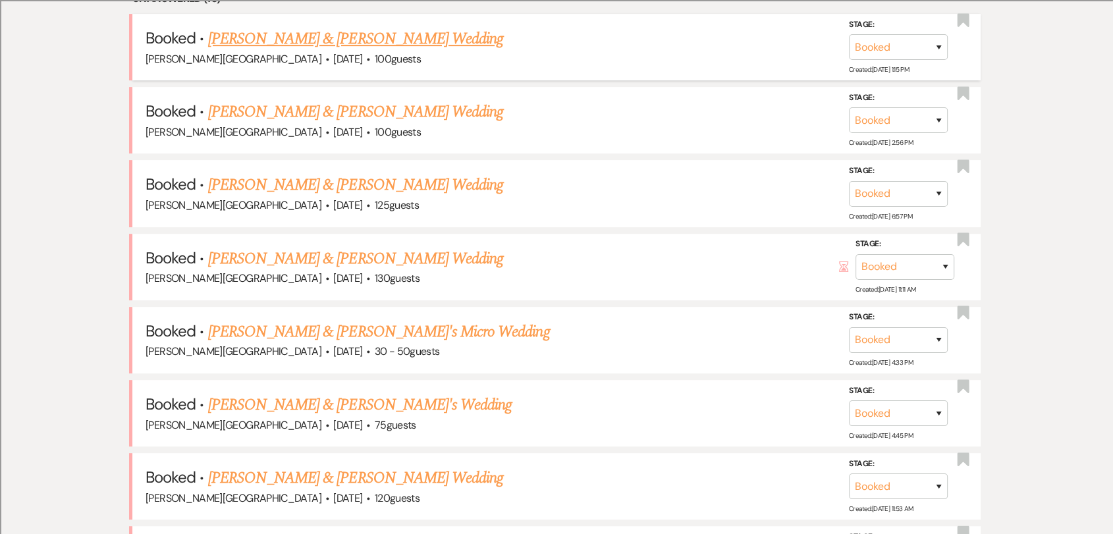
click at [363, 33] on link "[PERSON_NAME] & [PERSON_NAME] Wedding" at bounding box center [355, 39] width 295 height 24
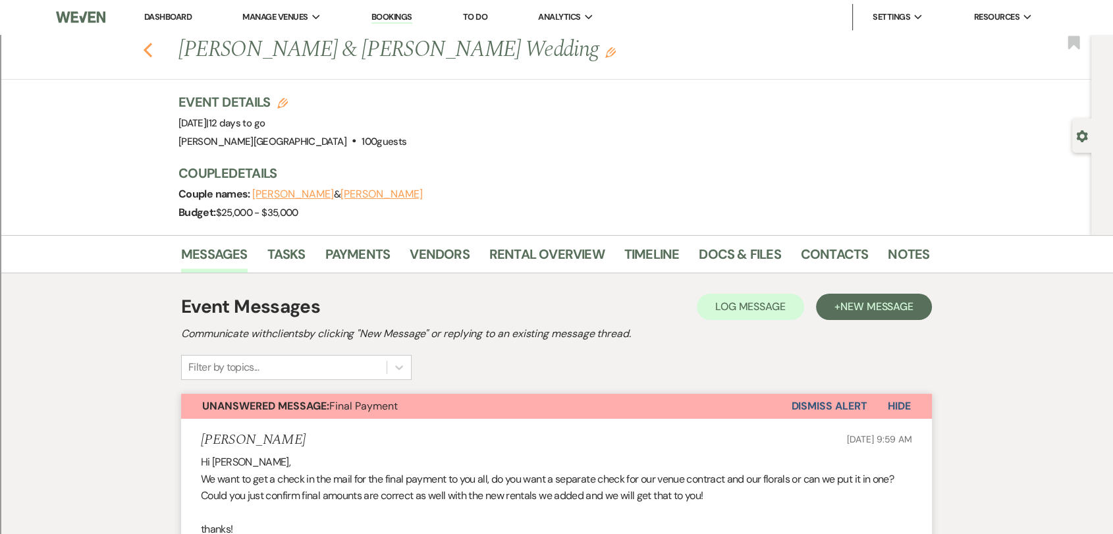
click at [152, 48] on use "button" at bounding box center [148, 50] width 9 height 14
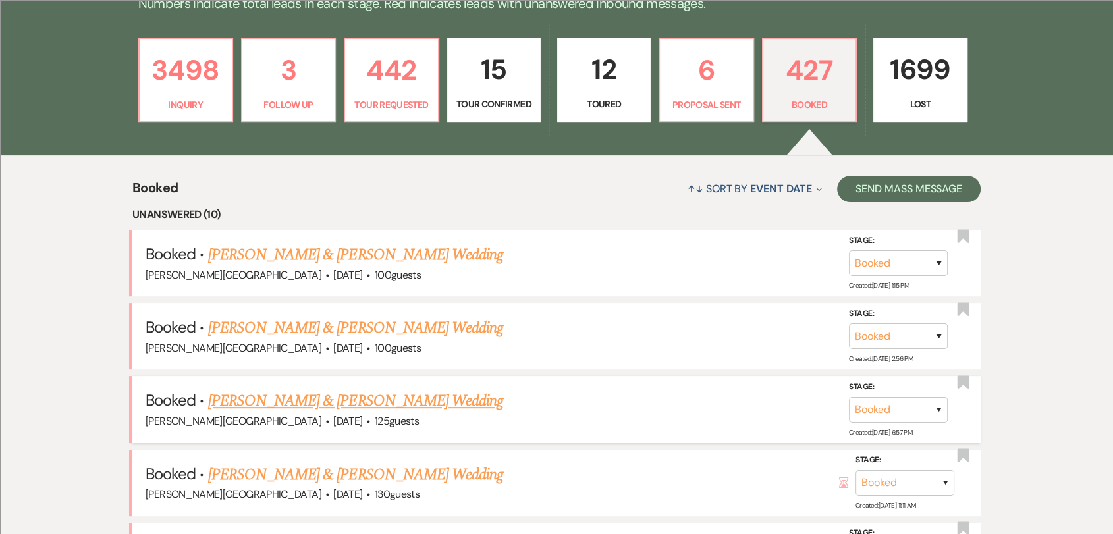
scroll to position [365, 0]
